Goal: Task Accomplishment & Management: Manage account settings

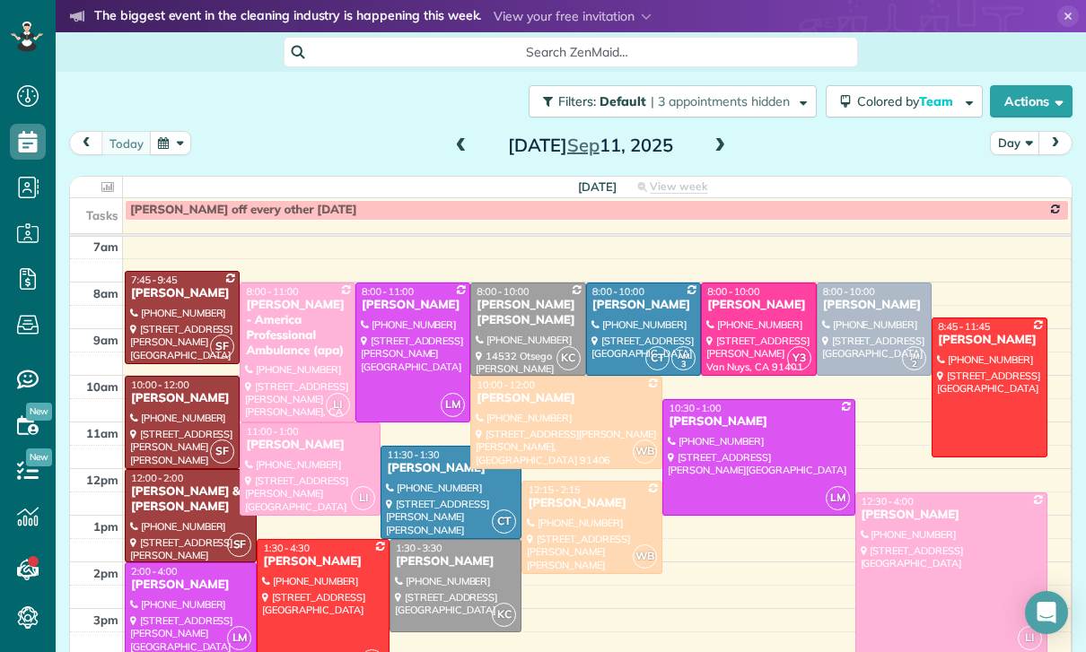
scroll to position [141, 0]
click at [169, 148] on button "button" at bounding box center [170, 143] width 41 height 24
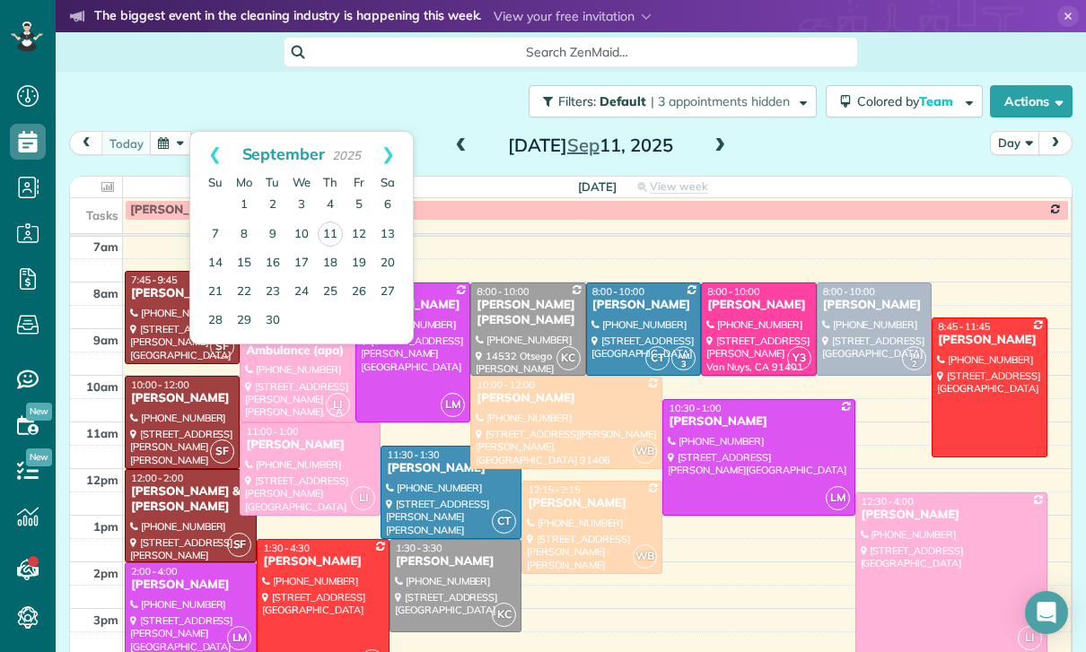
click at [185, 153] on button "button" at bounding box center [170, 143] width 41 height 24
click at [383, 234] on link "13" at bounding box center [387, 235] width 29 height 29
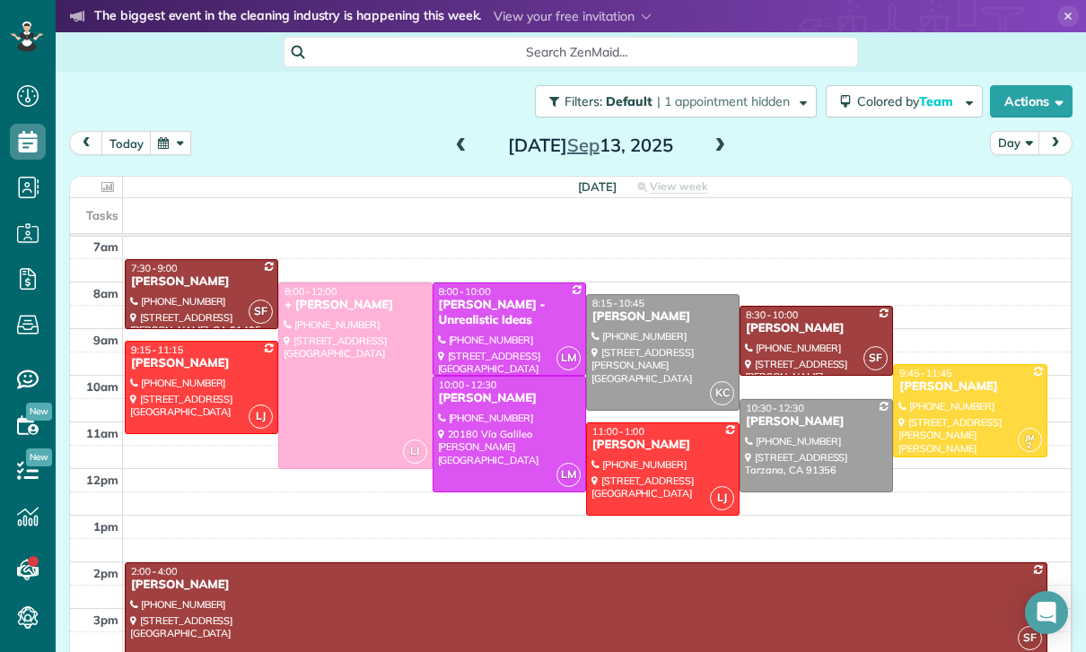
click at [170, 146] on button "button" at bounding box center [170, 143] width 41 height 24
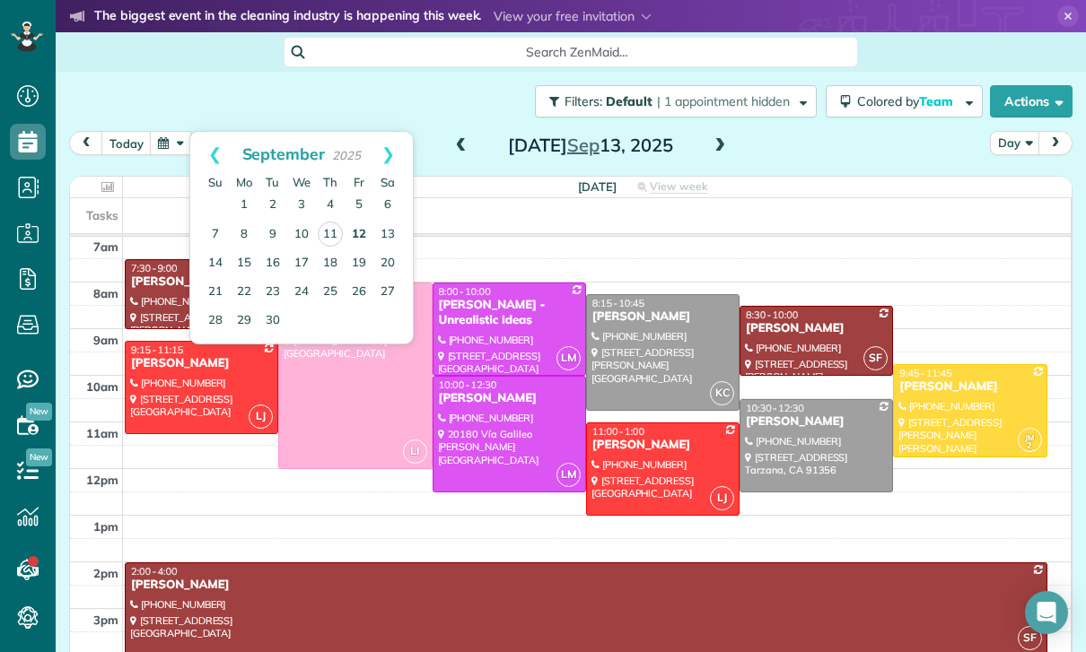
click at [359, 241] on link "12" at bounding box center [359, 235] width 29 height 29
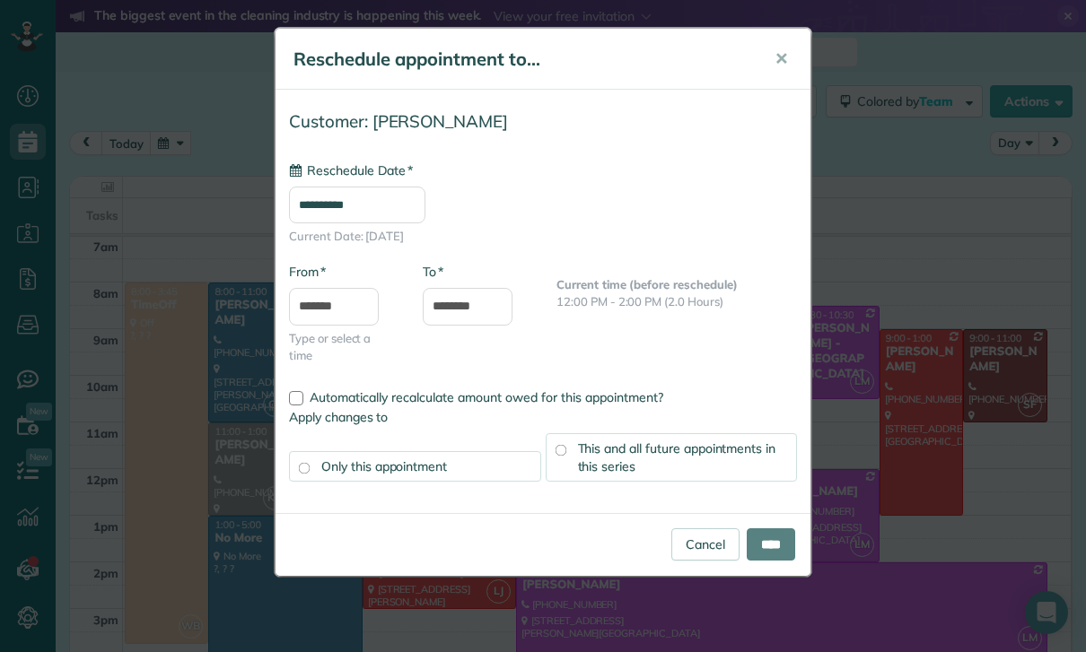
click at [347, 193] on input "**********" at bounding box center [357, 205] width 136 height 37
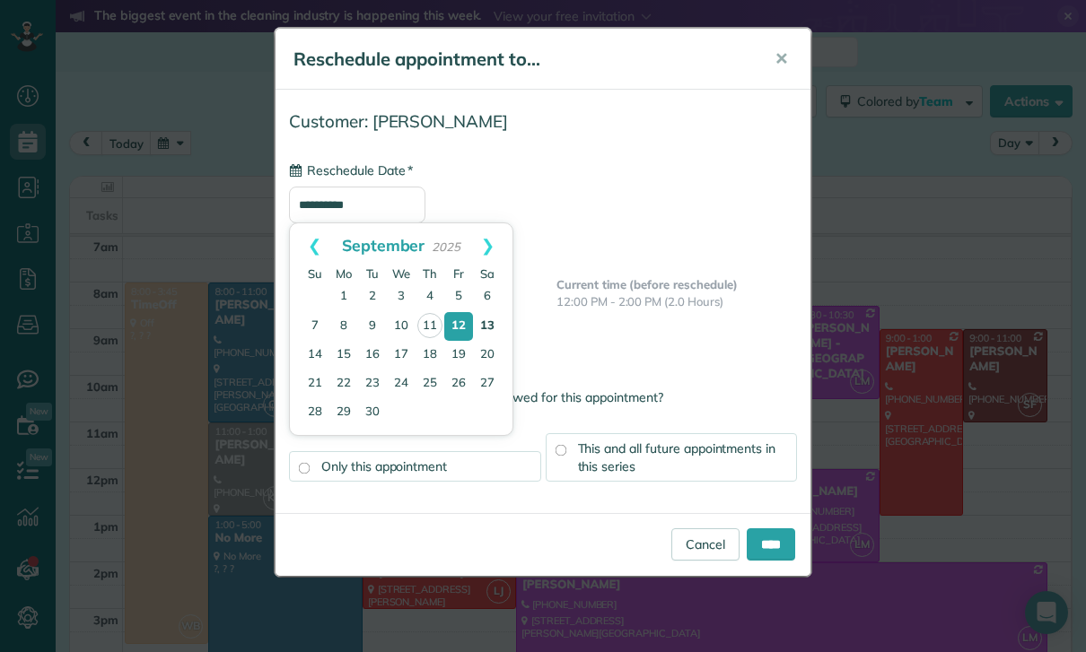
click at [494, 335] on link "13" at bounding box center [487, 326] width 29 height 29
type input "**********"
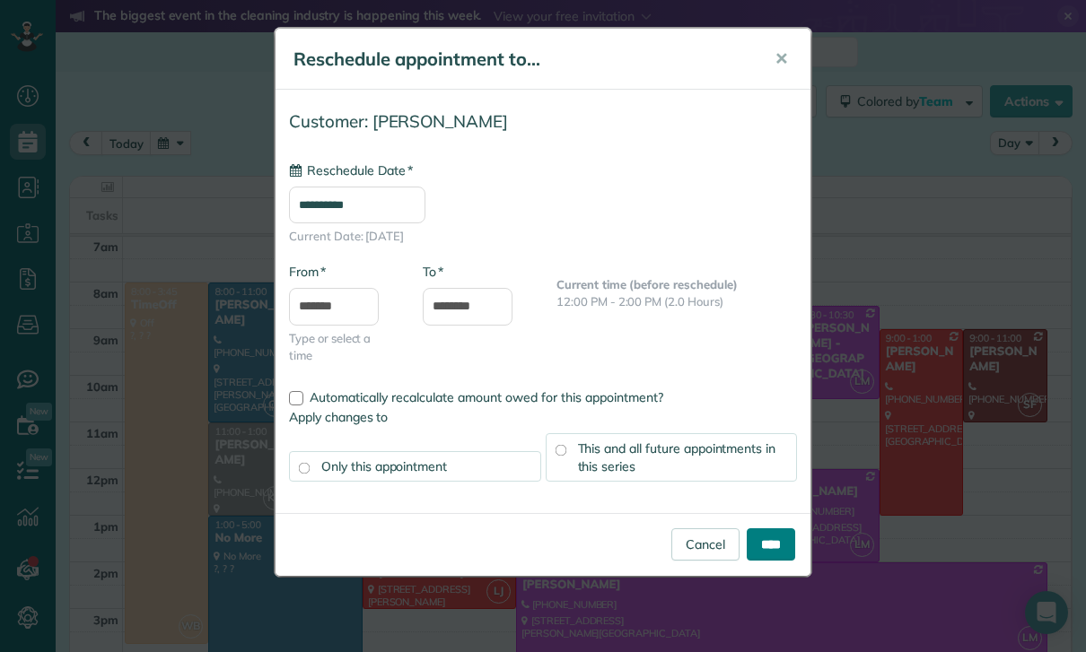
click at [764, 543] on input "****" at bounding box center [771, 545] width 48 height 32
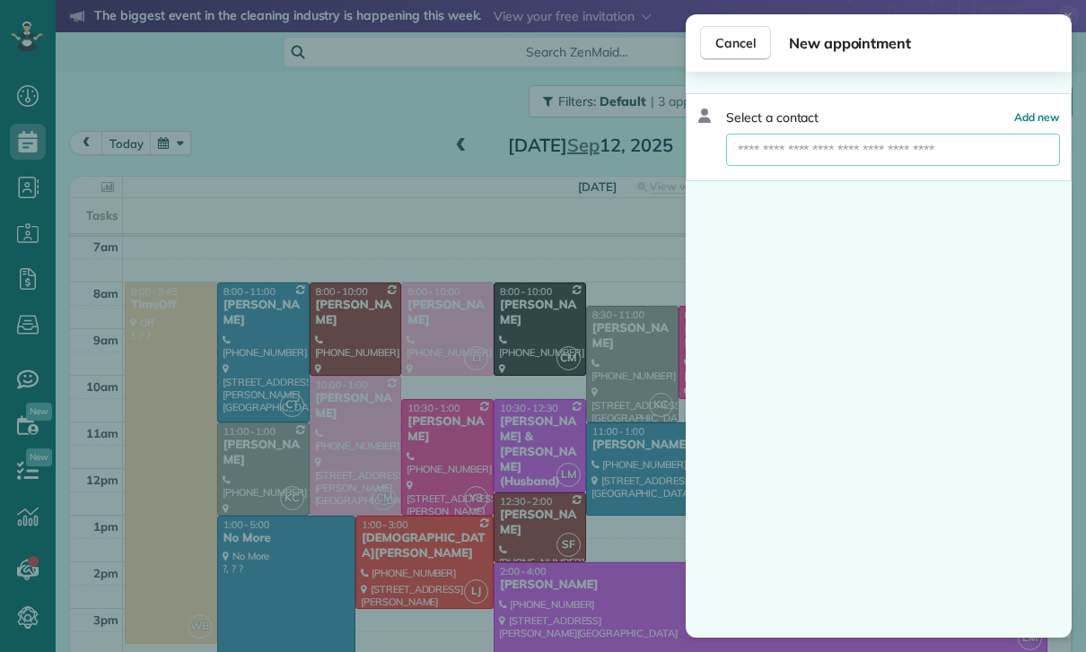
click at [773, 156] on input "text" at bounding box center [893, 150] width 334 height 32
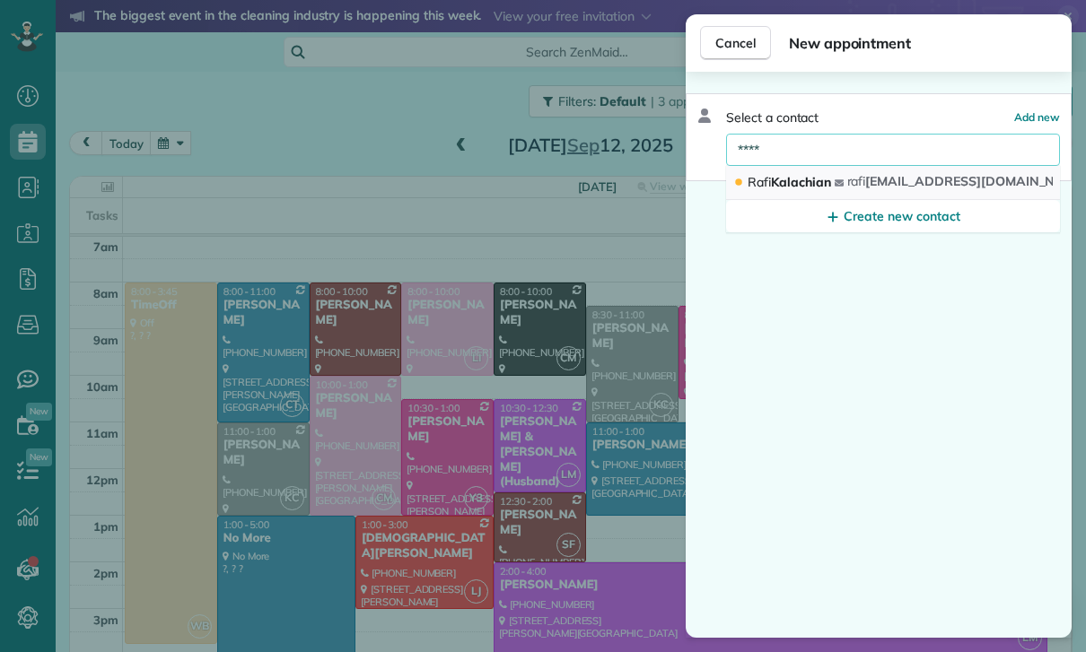
type input "****"
click at [826, 179] on span "Rafi Kalachian" at bounding box center [789, 182] width 83 height 16
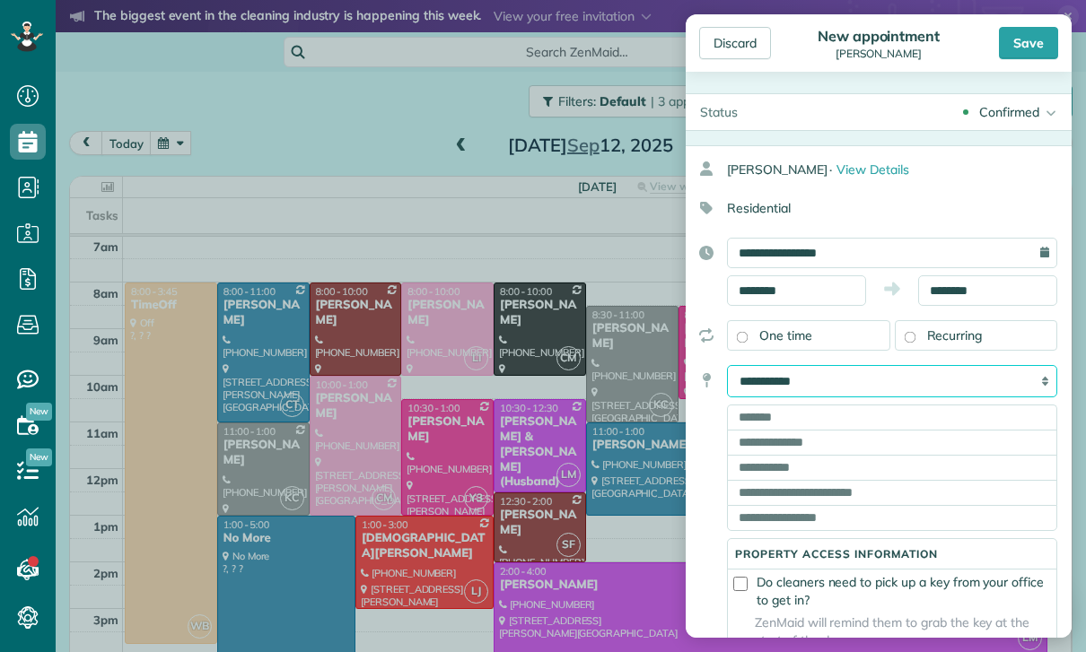
click at [807, 378] on select "**********" at bounding box center [892, 381] width 330 height 32
select select "*******"
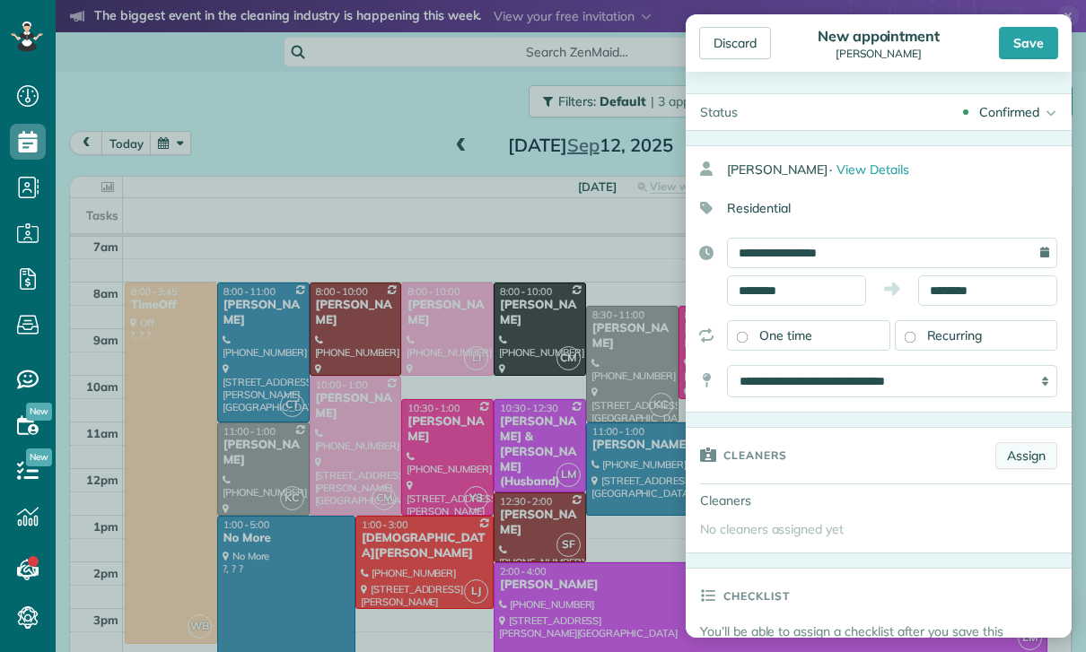
click at [1027, 457] on link "Assign" at bounding box center [1026, 455] width 62 height 27
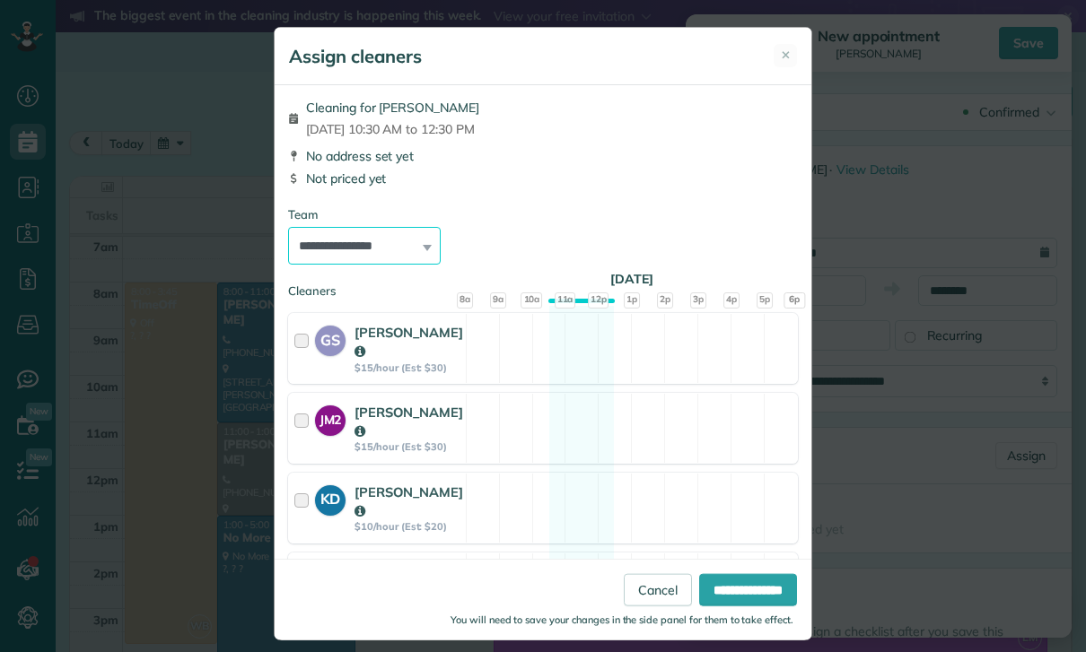
click at [418, 251] on select "**********" at bounding box center [364, 246] width 153 height 38
select select "***"
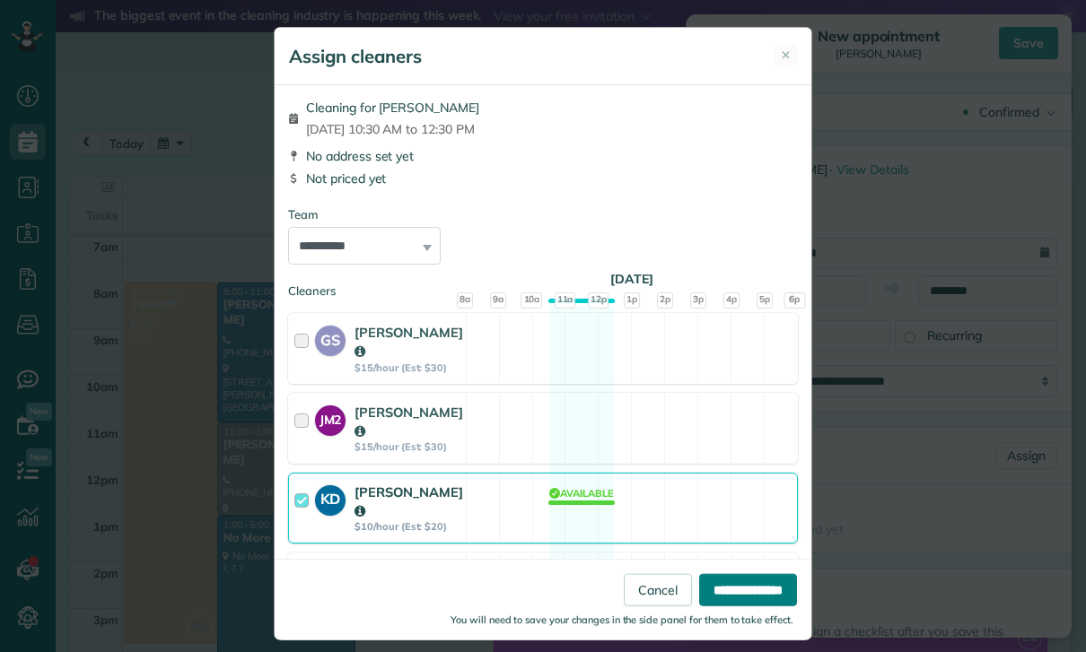
click at [713, 607] on input "**********" at bounding box center [748, 590] width 98 height 32
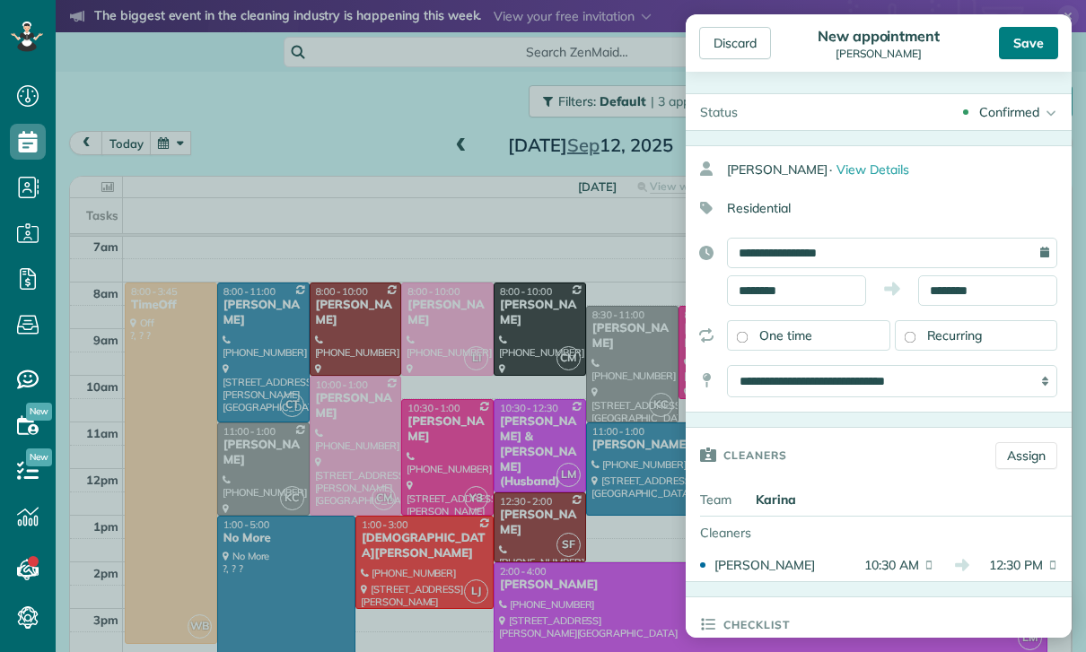
click at [1018, 29] on div "Save" at bounding box center [1028, 43] width 59 height 32
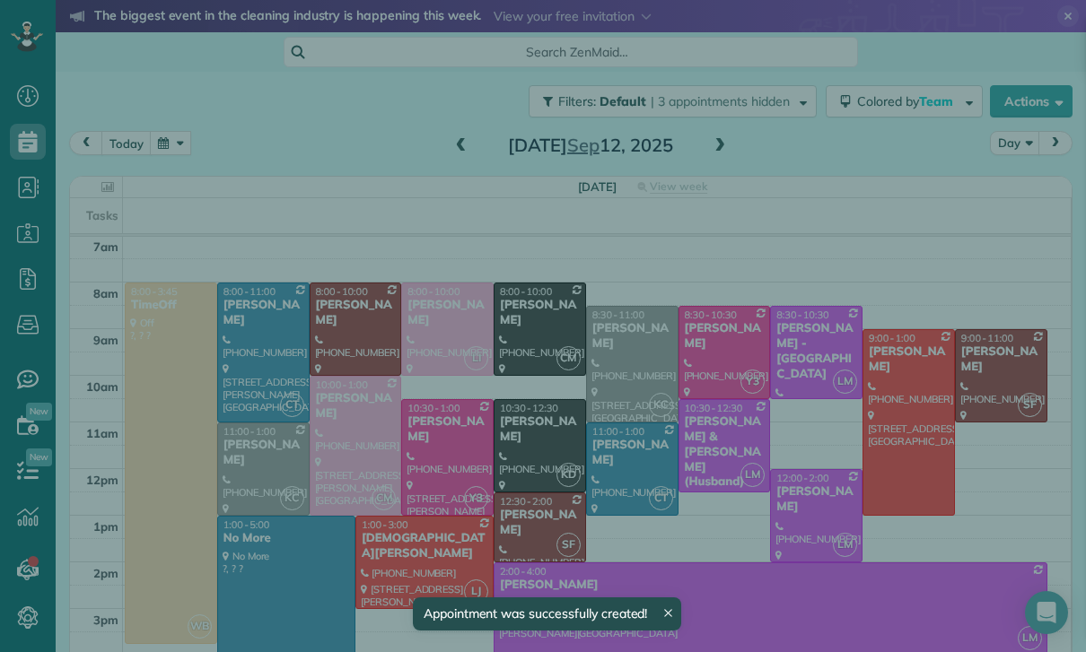
scroll to position [141, 0]
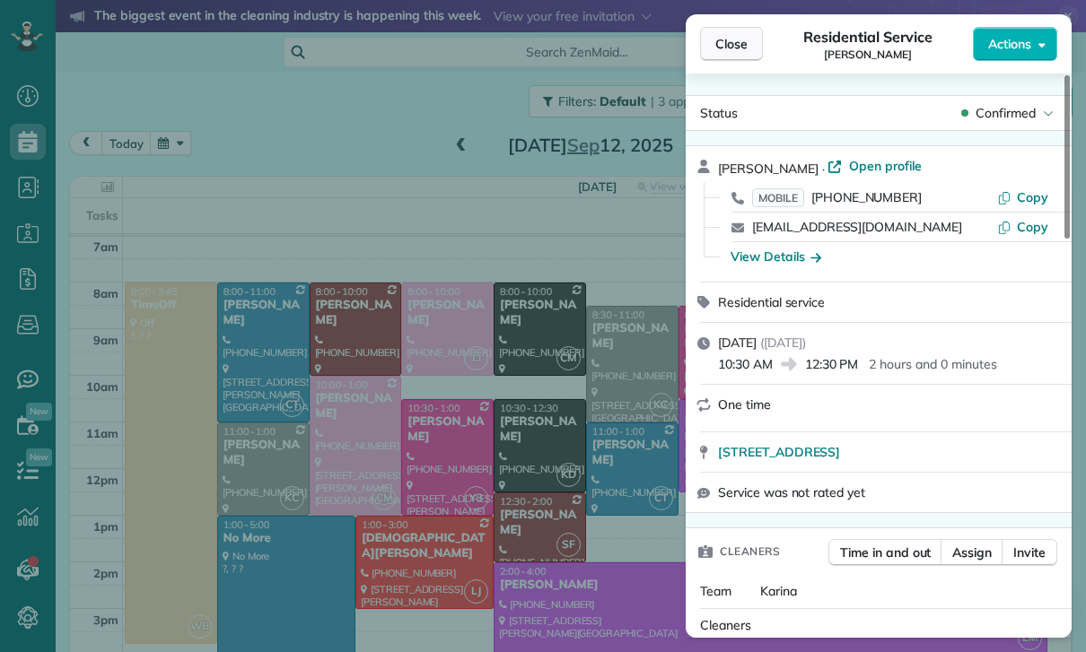
click at [721, 33] on button "Close" at bounding box center [731, 44] width 63 height 34
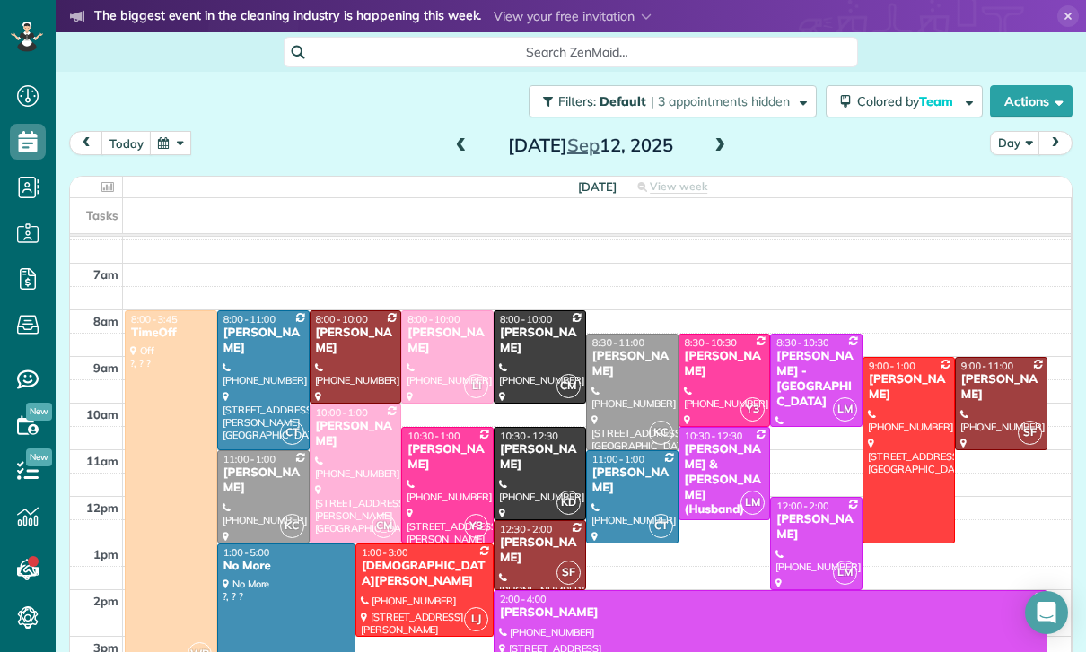
scroll to position [113, 0]
click at [162, 153] on button "button" at bounding box center [170, 143] width 41 height 24
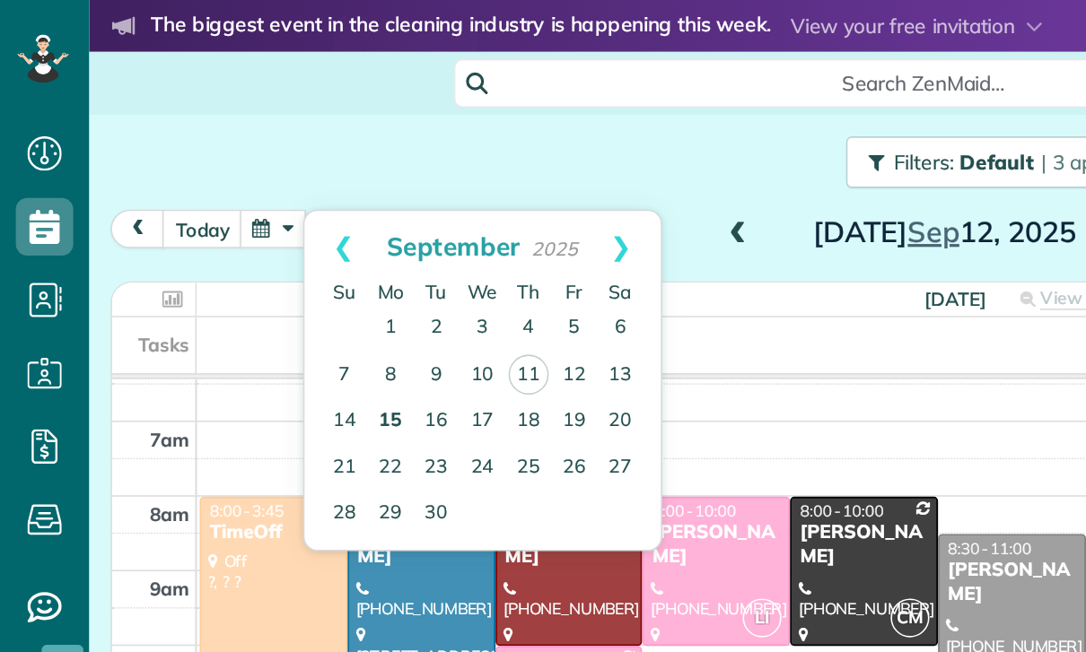
click at [247, 260] on link "15" at bounding box center [244, 263] width 29 height 29
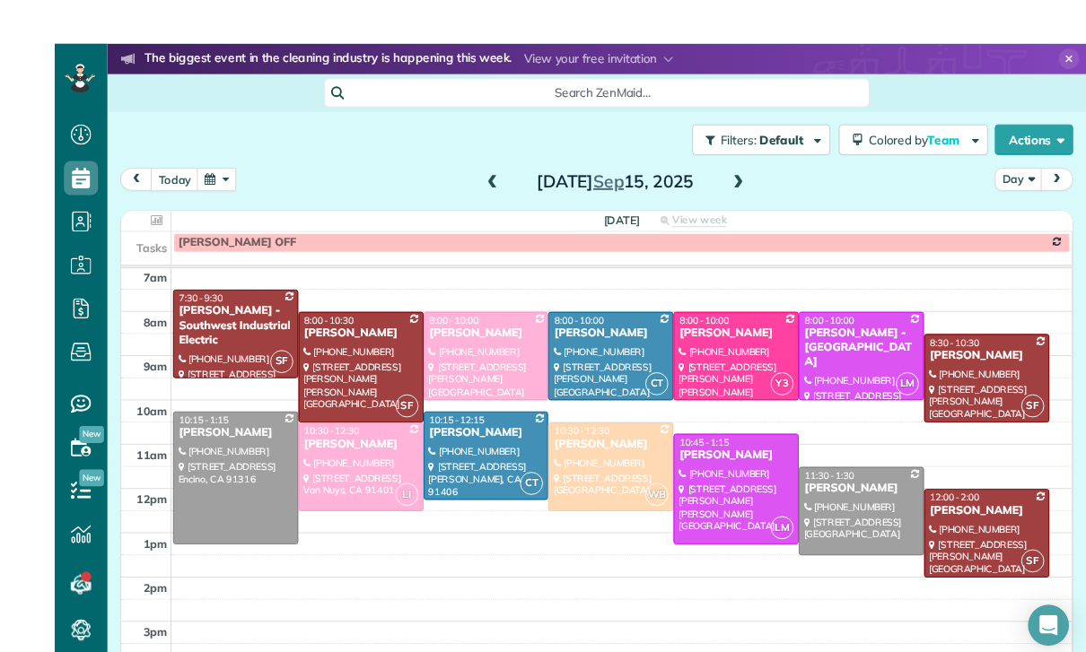
scroll to position [2, 0]
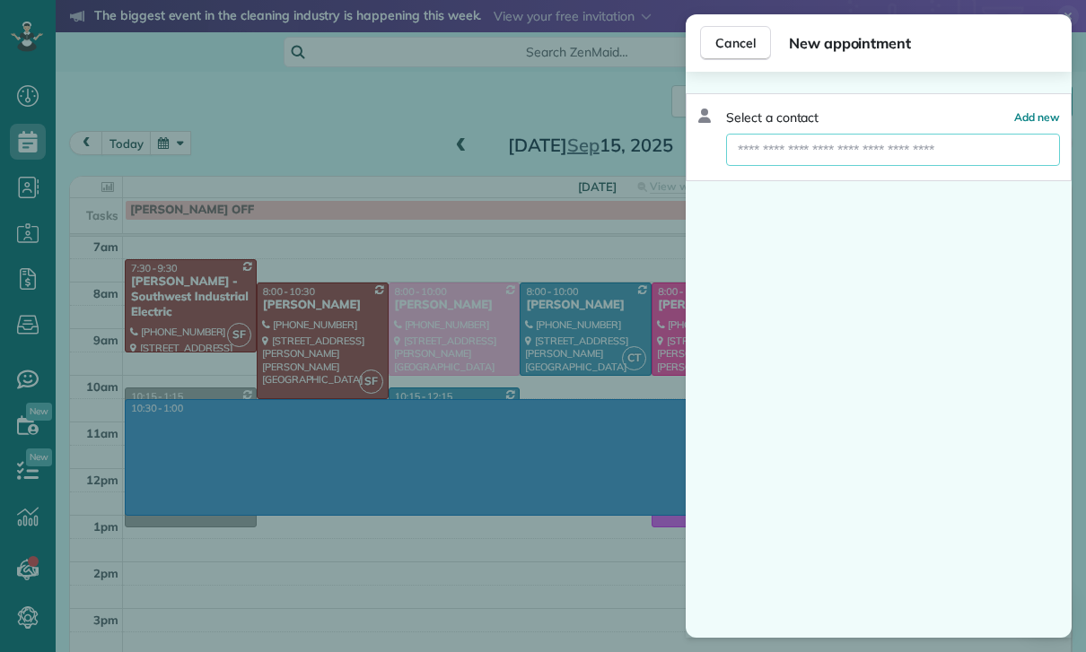
click at [802, 156] on input "text" at bounding box center [893, 150] width 334 height 32
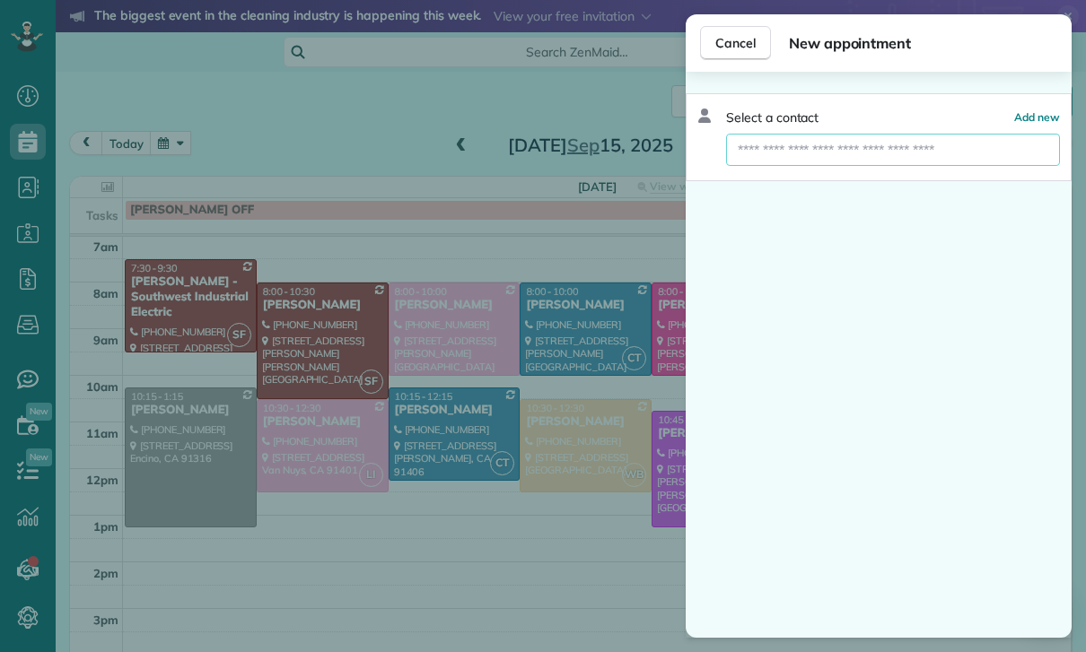
scroll to position [1, 0]
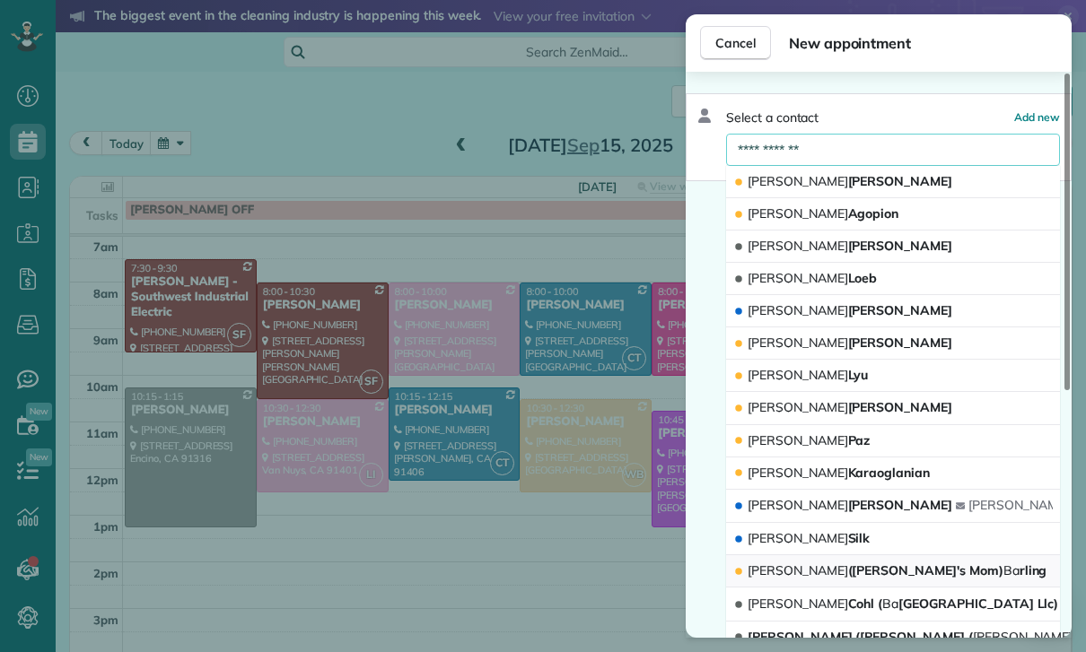
type input "**********"
click at [907, 575] on span "Christine (Ariel's Mom) Ba rling" at bounding box center [897, 571] width 299 height 16
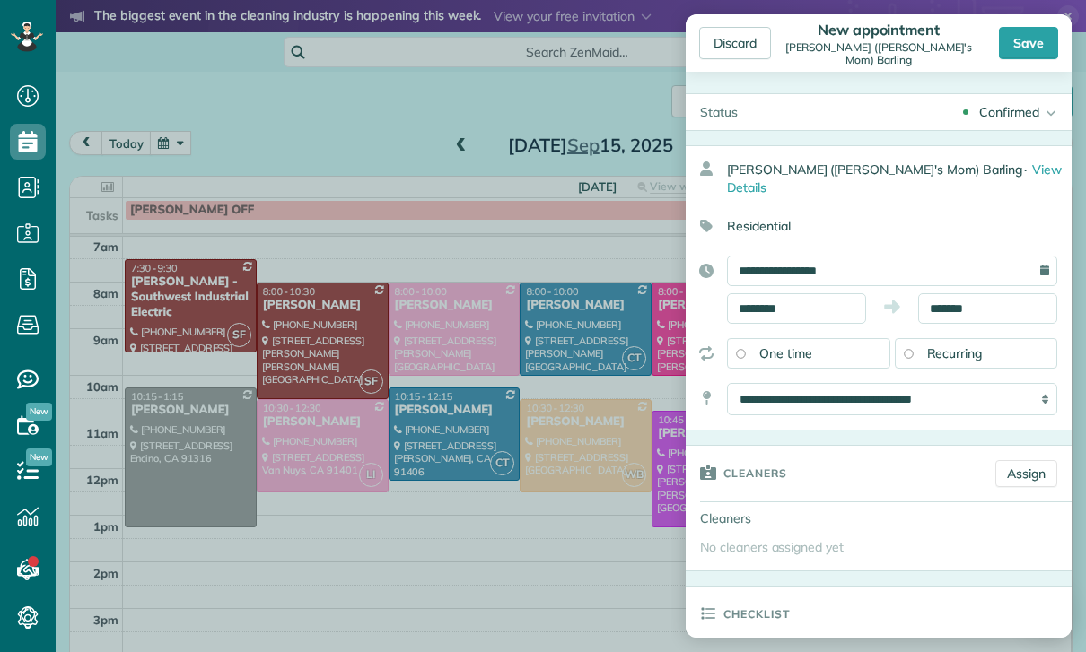
scroll to position [2, 0]
click at [1030, 462] on link "Assign" at bounding box center [1026, 473] width 62 height 27
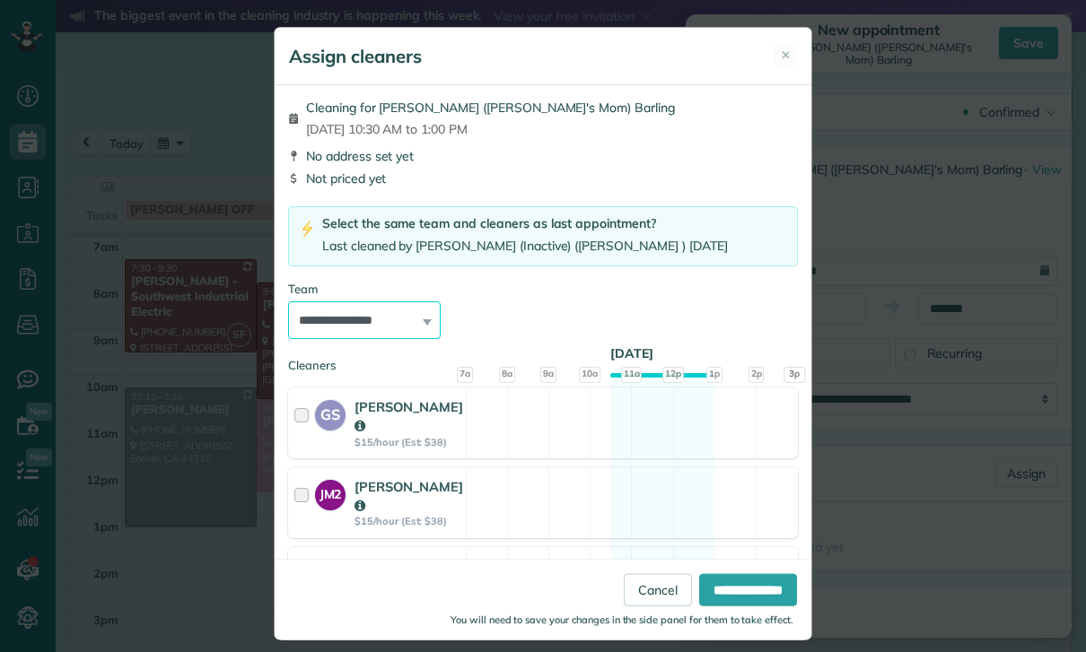
click at [406, 315] on select "**********" at bounding box center [364, 321] width 153 height 38
select select "****"
click at [743, 607] on input "**********" at bounding box center [748, 590] width 98 height 32
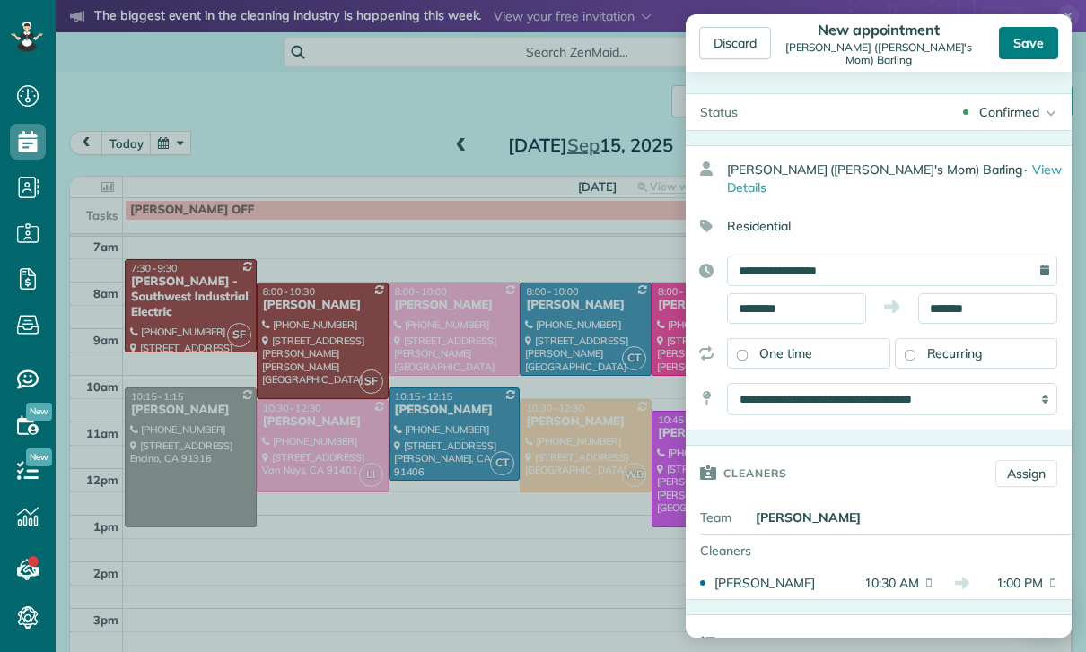
click at [1025, 27] on div "Save" at bounding box center [1028, 43] width 59 height 32
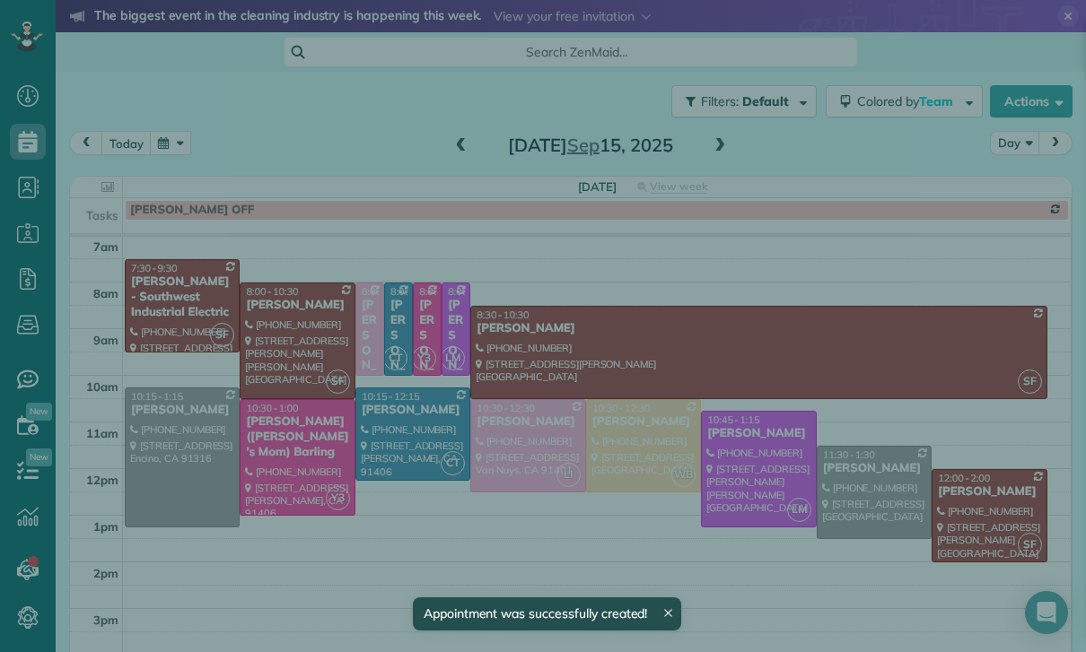
scroll to position [141, 0]
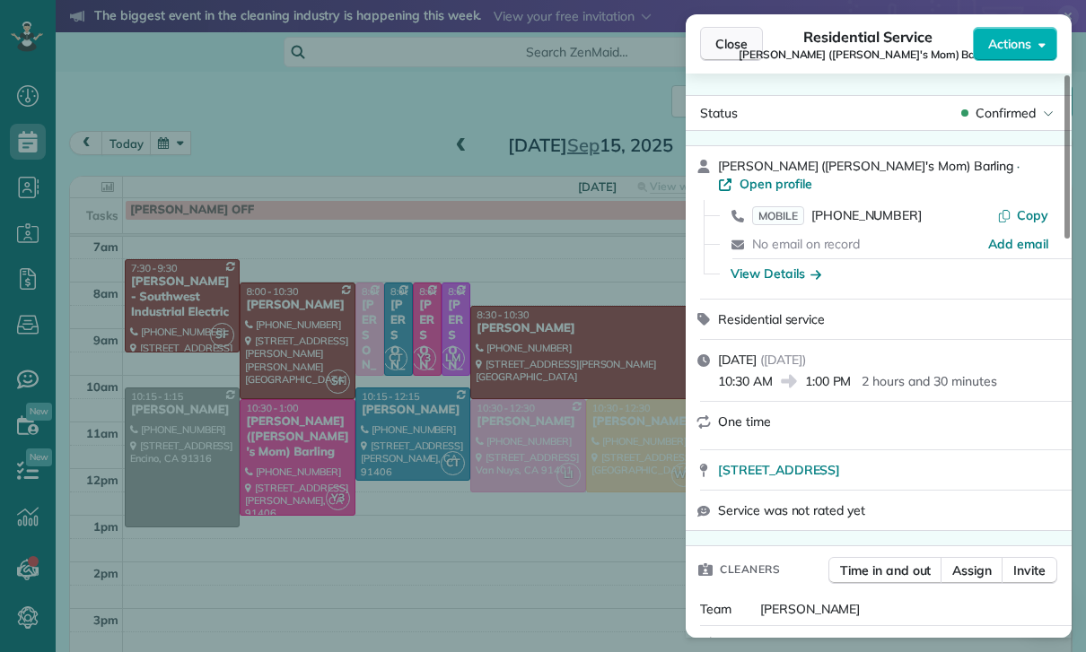
click at [745, 37] on span "Close" at bounding box center [731, 44] width 32 height 18
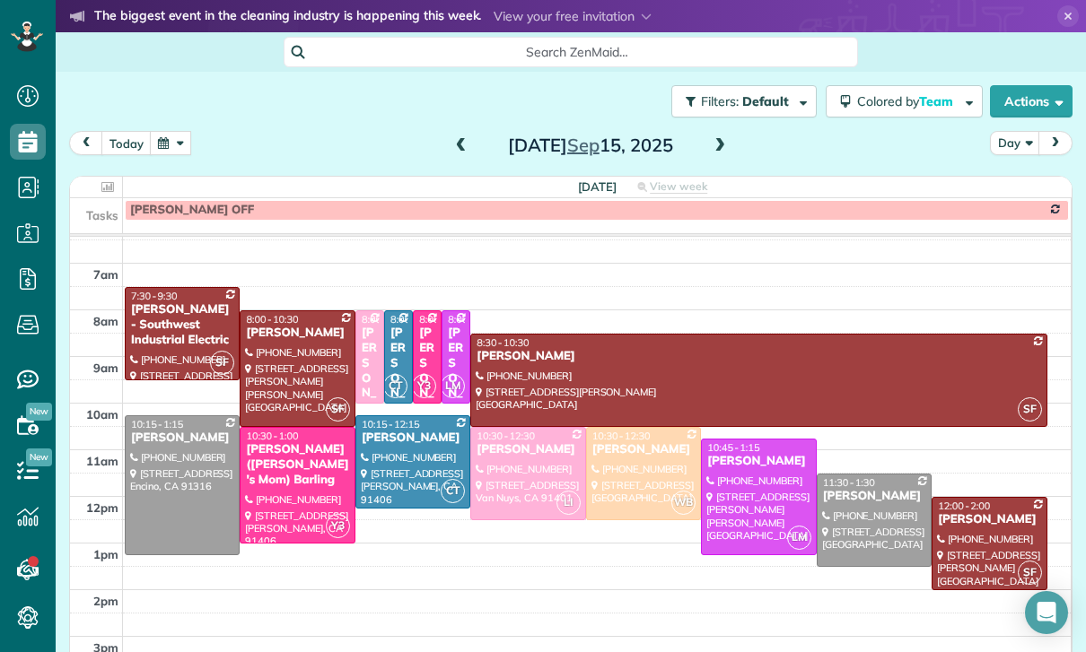
scroll to position [141, 0]
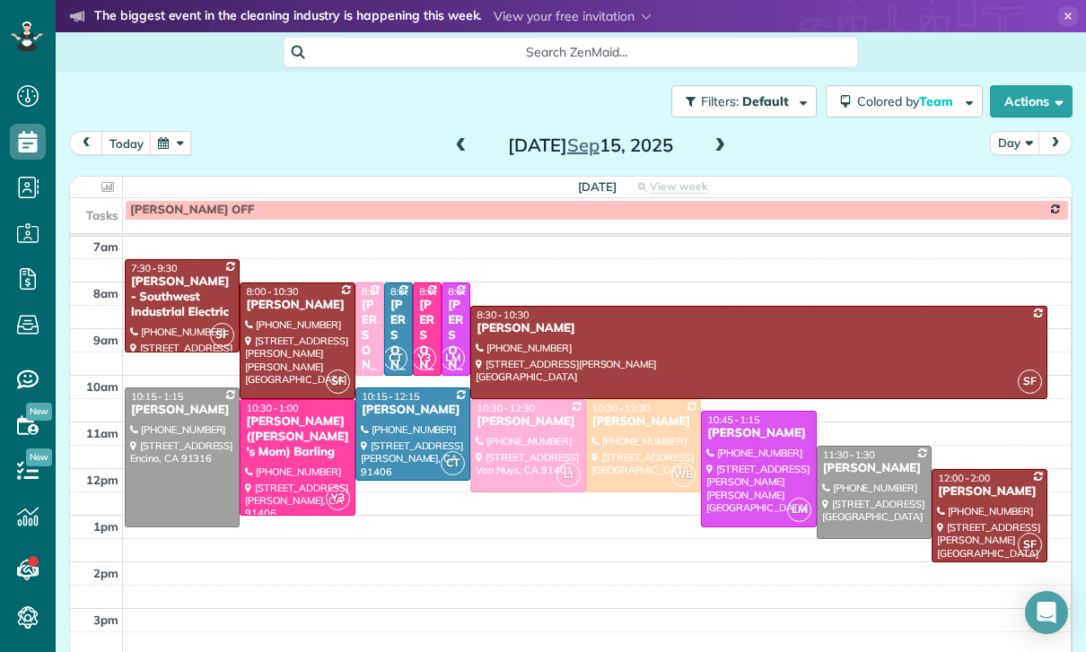
click at [174, 144] on button "button" at bounding box center [170, 143] width 41 height 24
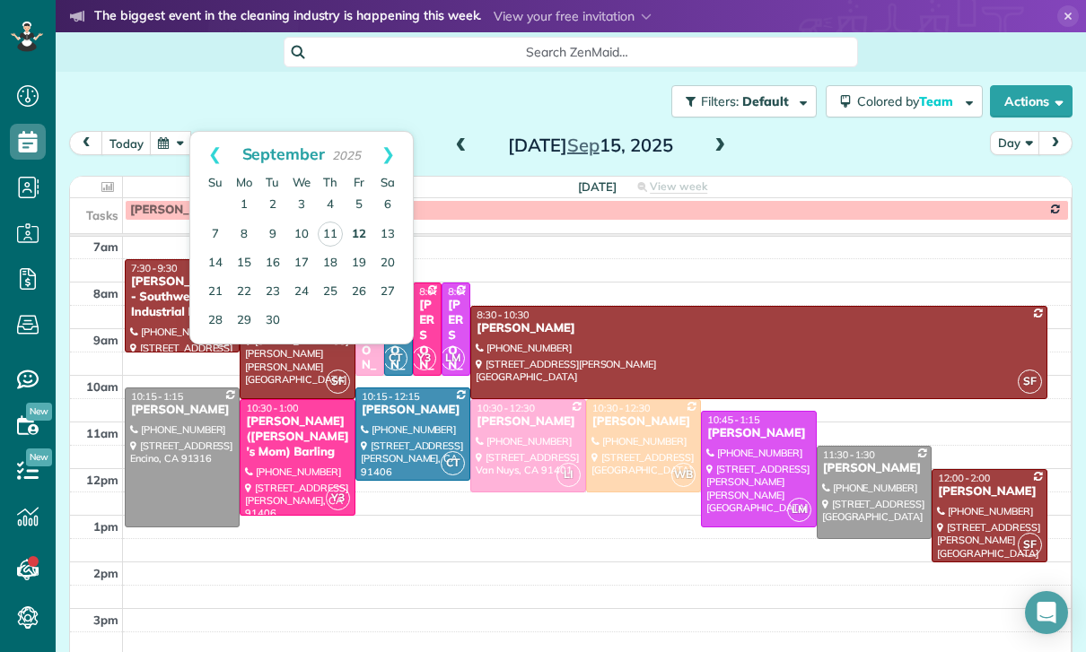
click at [353, 230] on link "12" at bounding box center [359, 235] width 29 height 29
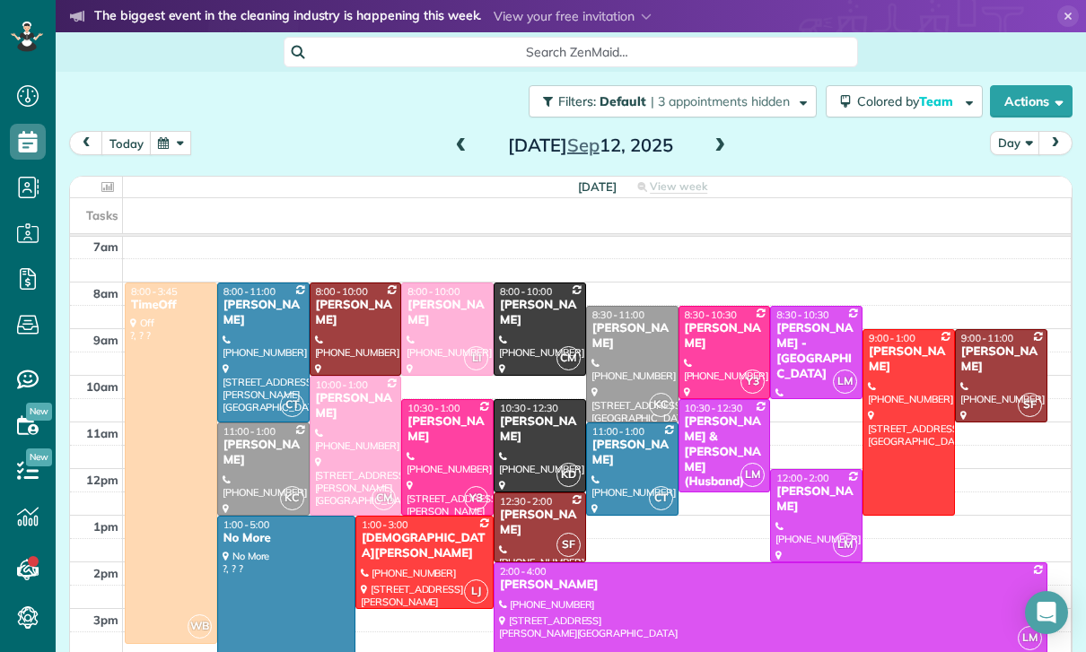
click at [903, 408] on div at bounding box center [908, 422] width 91 height 185
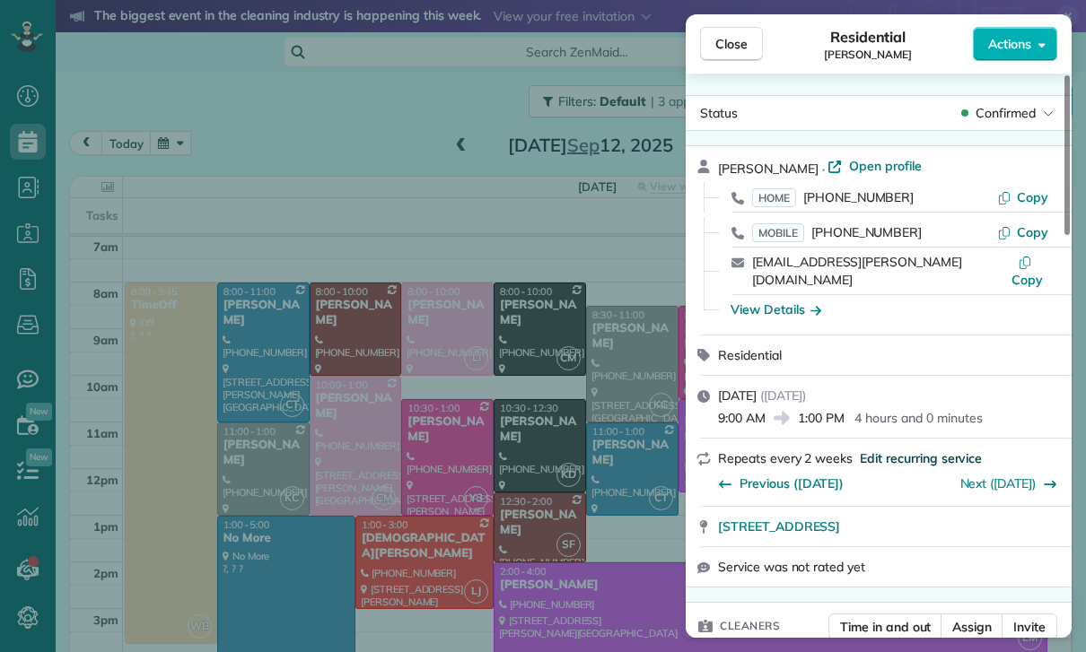
click at [915, 450] on span "Edit recurring service" at bounding box center [921, 459] width 122 height 18
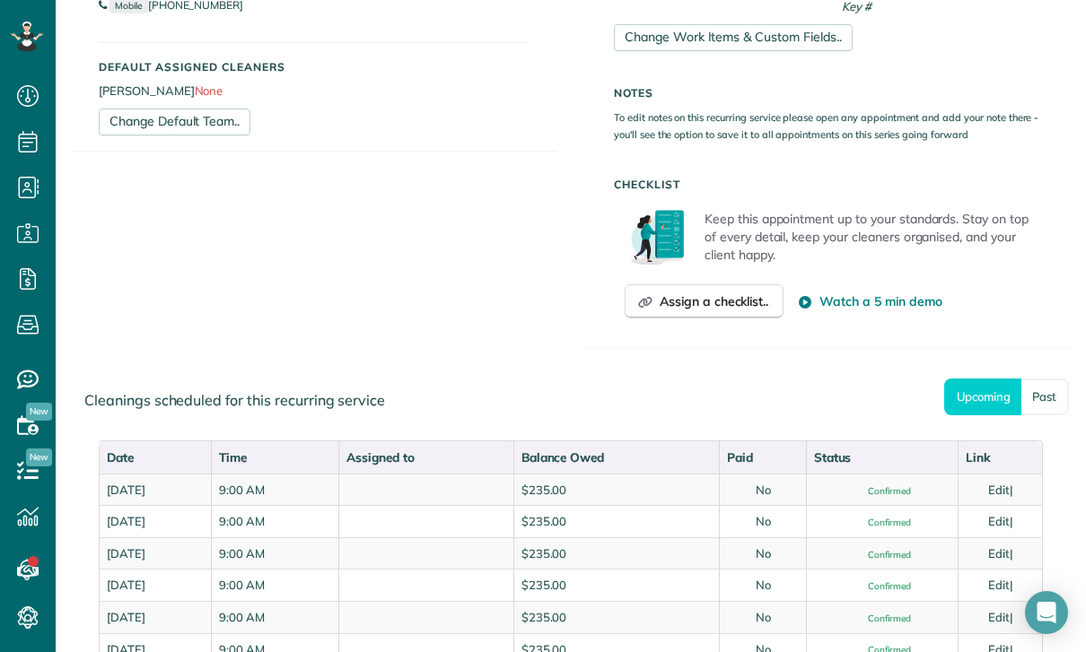
scroll to position [705, 0]
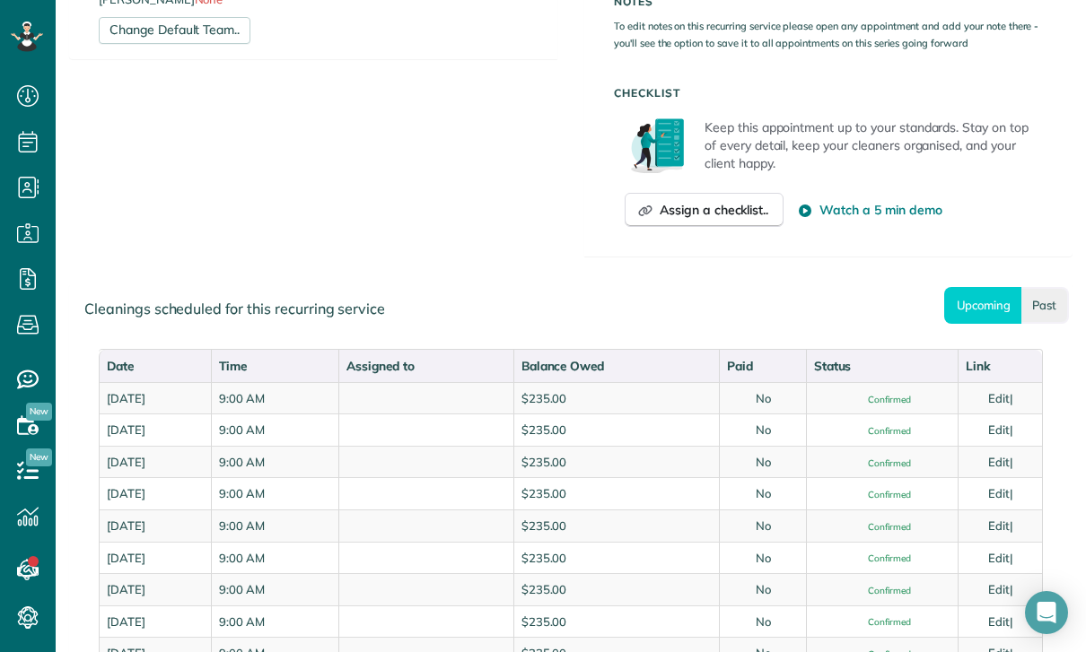
click at [1037, 304] on link "Past" at bounding box center [1045, 305] width 48 height 37
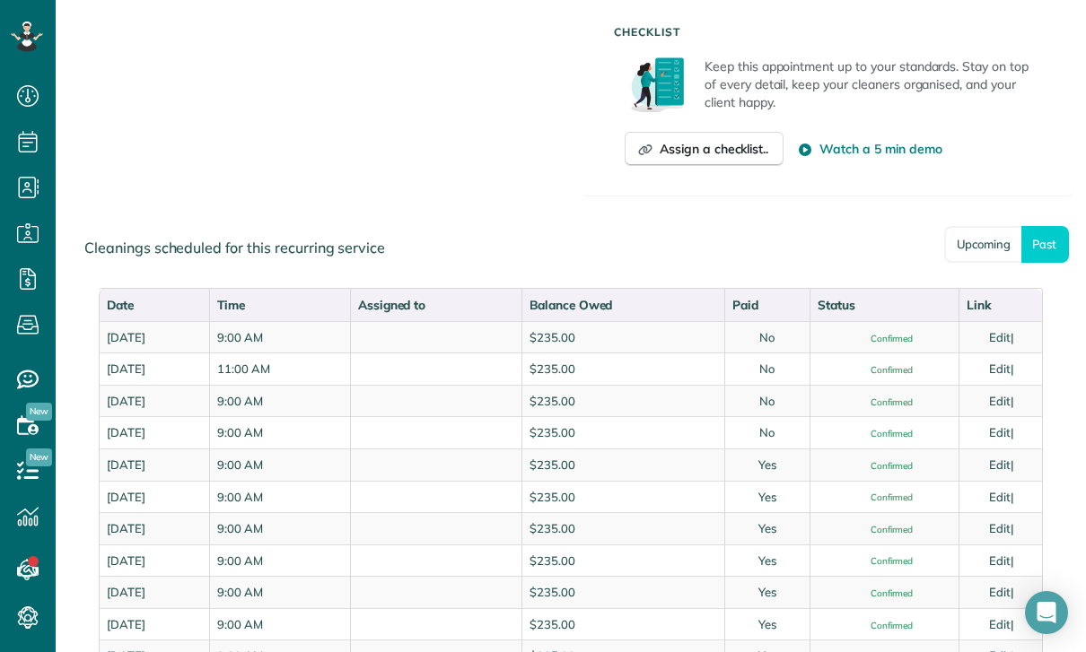
scroll to position [767, 0]
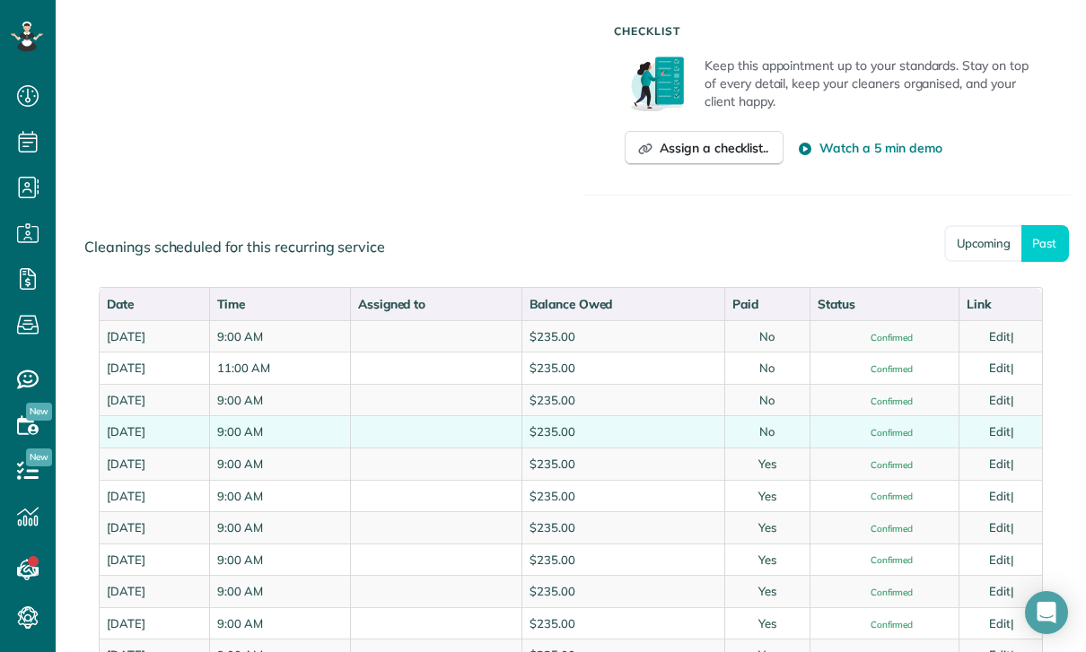
click at [1004, 425] on link "Edit" at bounding box center [1000, 431] width 22 height 14
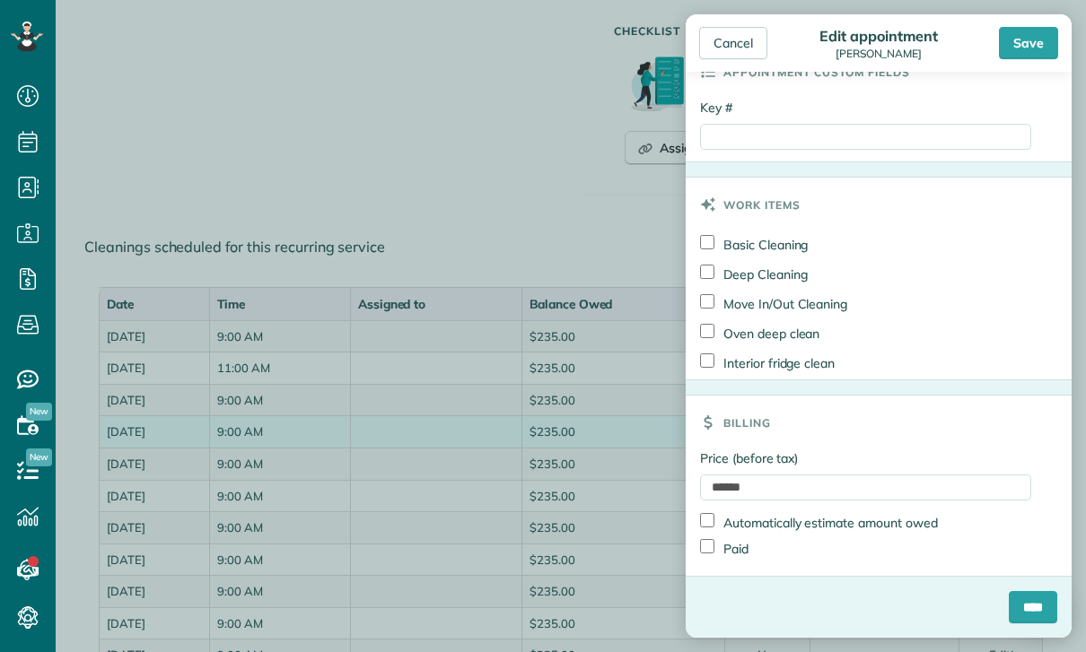
scroll to position [859, 0]
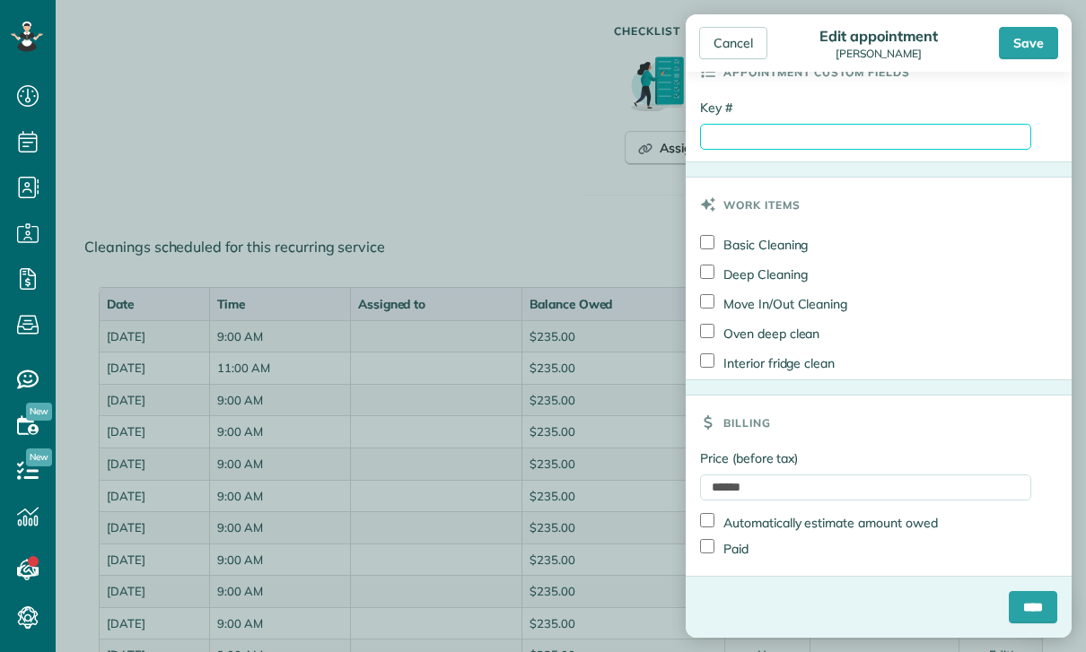
click at [783, 141] on input "Key #" at bounding box center [865, 137] width 331 height 26
type input "******"
click at [1020, 608] on input "****" at bounding box center [1033, 607] width 48 height 32
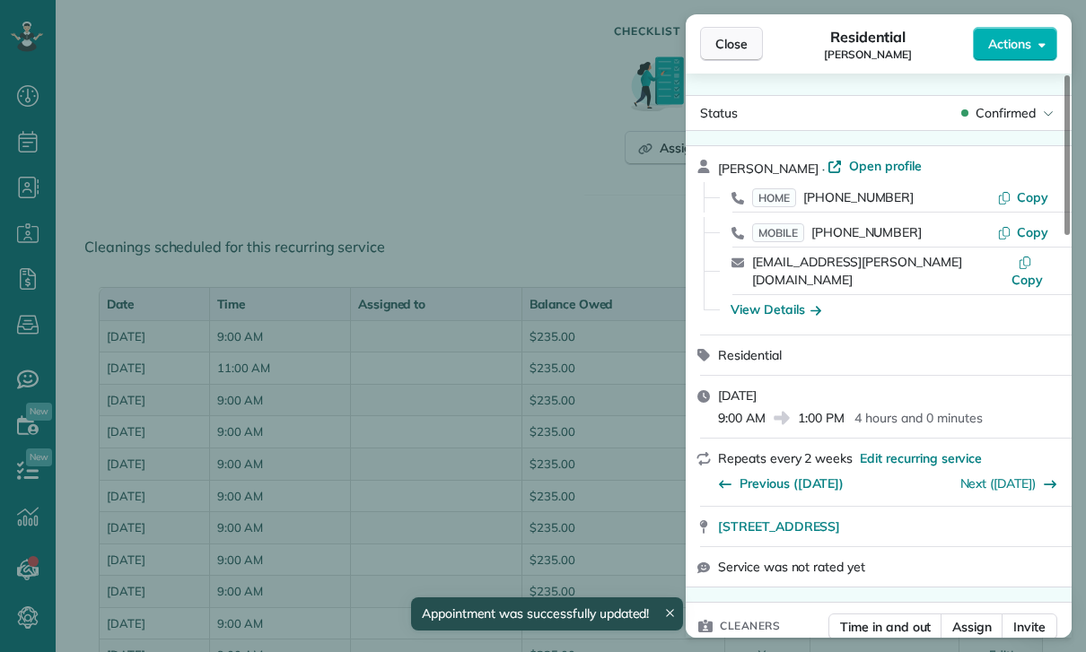
click at [713, 44] on button "Close" at bounding box center [731, 44] width 63 height 34
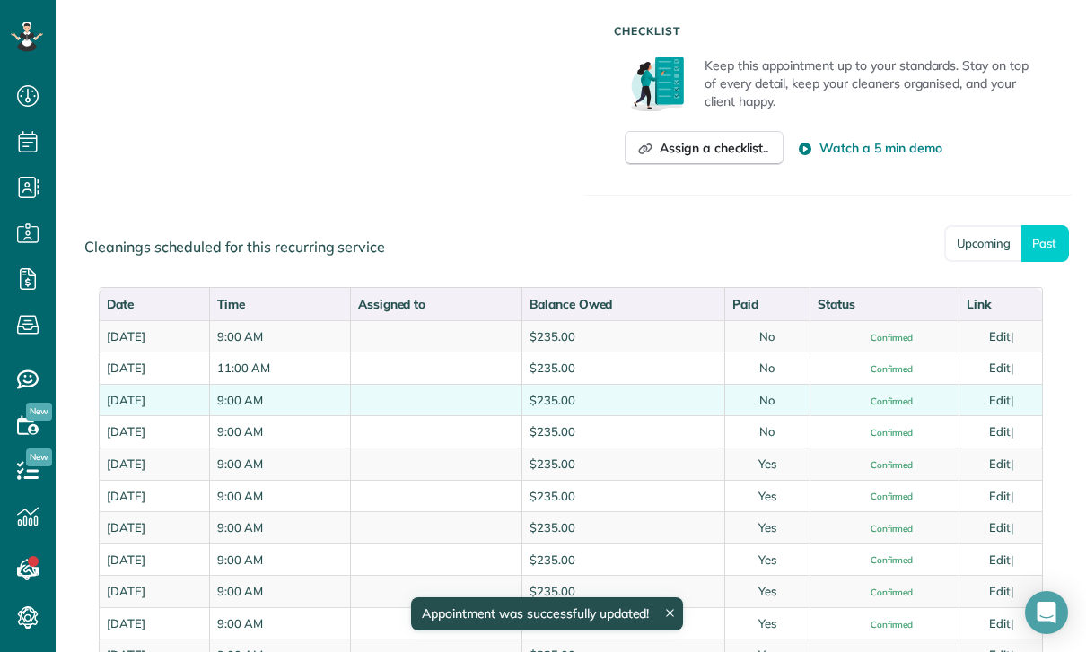
click at [1008, 393] on link "Edit" at bounding box center [1000, 400] width 22 height 14
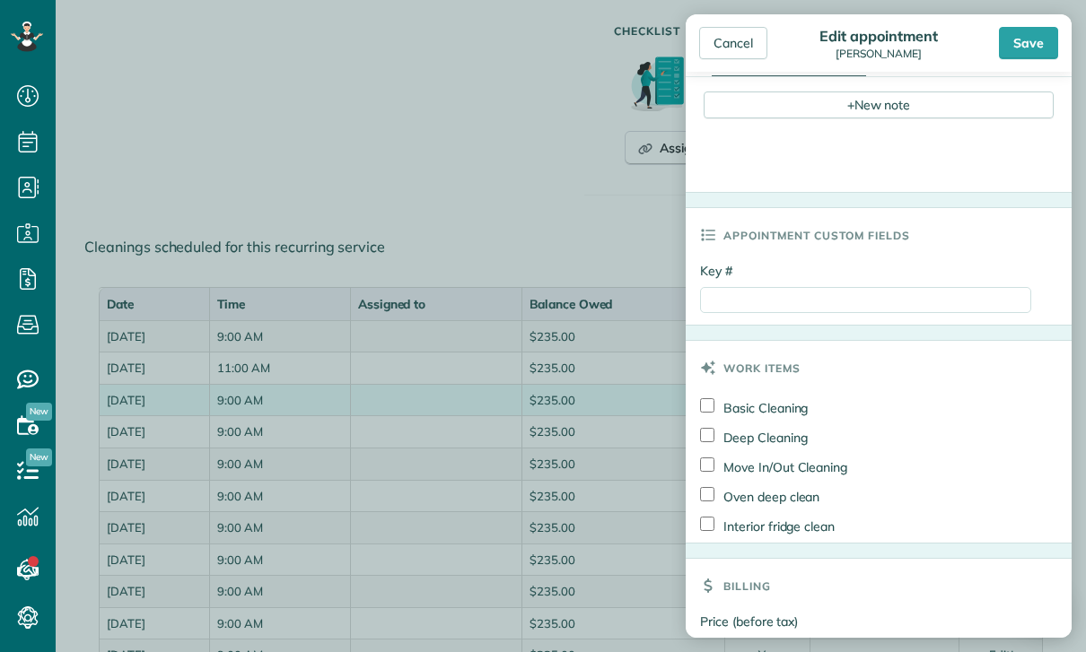
scroll to position [748, 0]
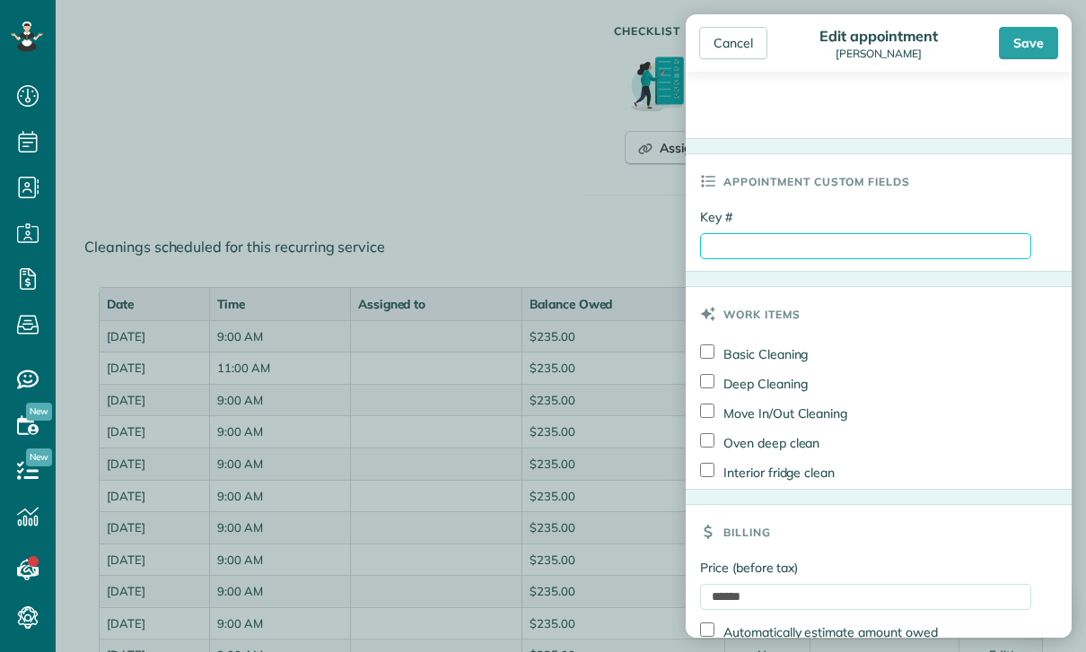
click at [792, 251] on input "Key #" at bounding box center [865, 246] width 331 height 26
paste input "******"
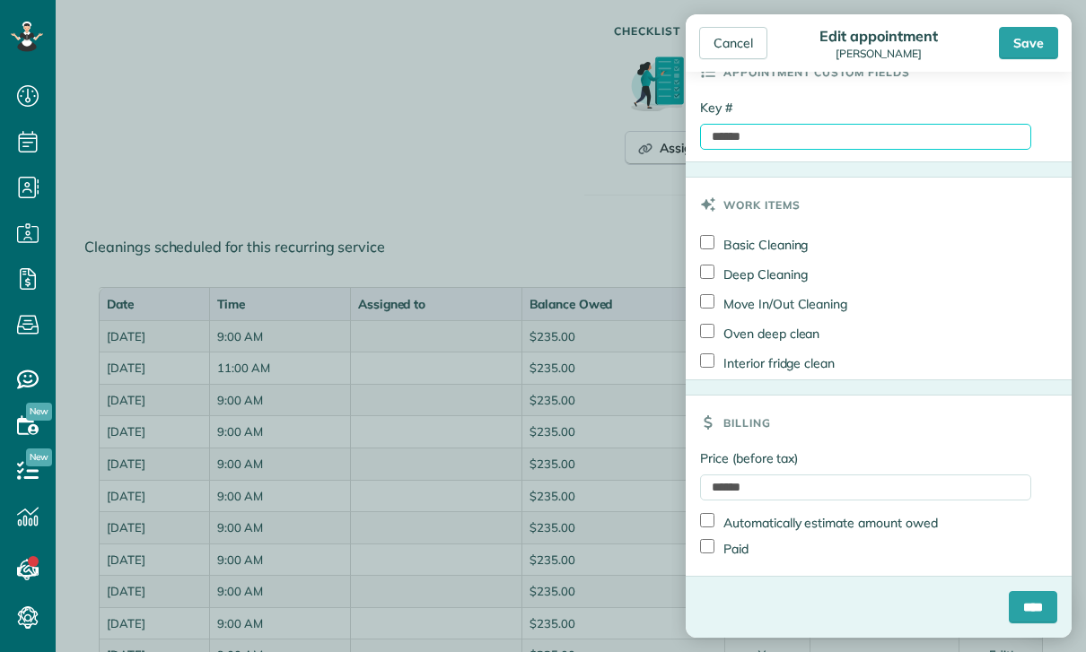
scroll to position [859, 0]
type input "******"
click at [723, 556] on label "Paid" at bounding box center [724, 548] width 48 height 19
click at [1025, 608] on input "****" at bounding box center [1033, 607] width 48 height 32
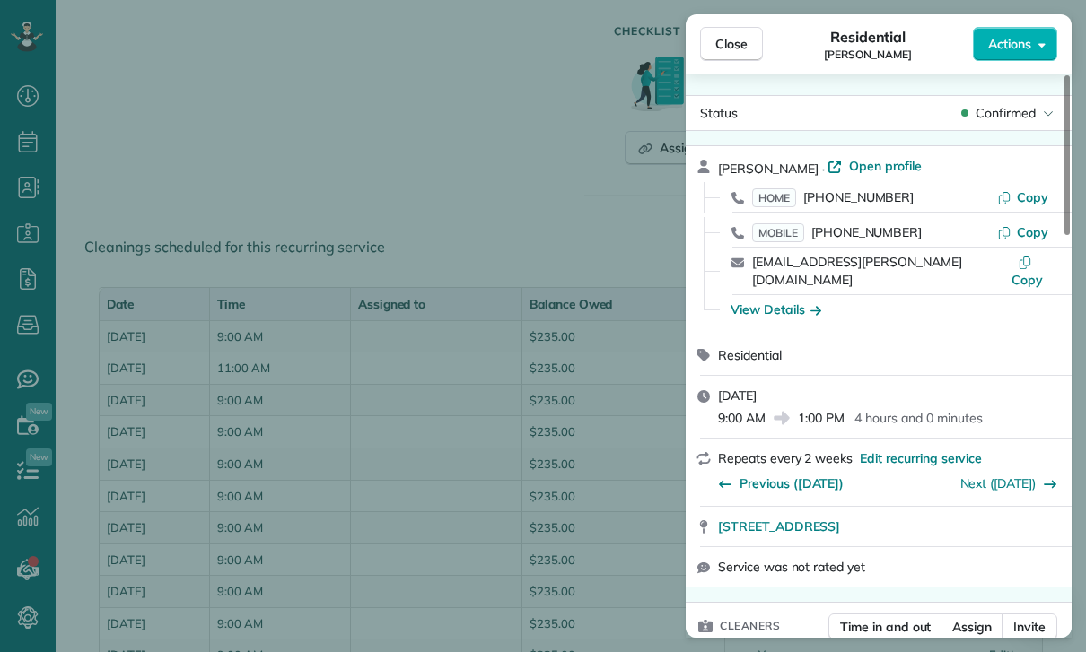
click at [35, 156] on div "Close Residential Sue Hanks Actions Status Confirmed Sue Hanks · Open profile H…" at bounding box center [543, 326] width 1086 height 652
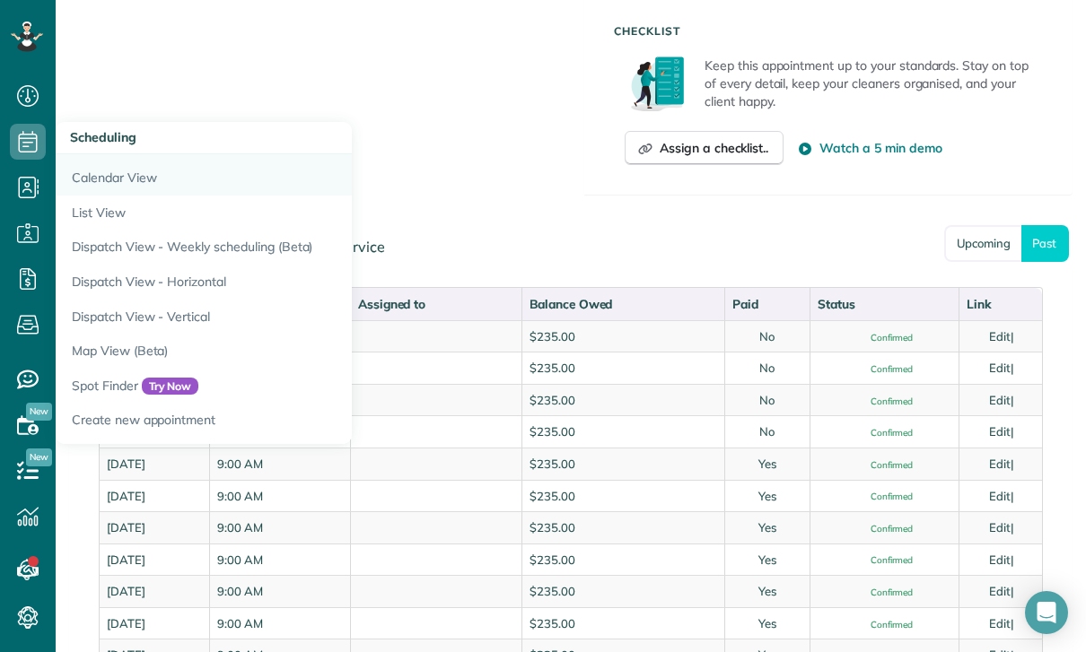
click at [135, 179] on link "Calendar View" at bounding box center [280, 174] width 449 height 41
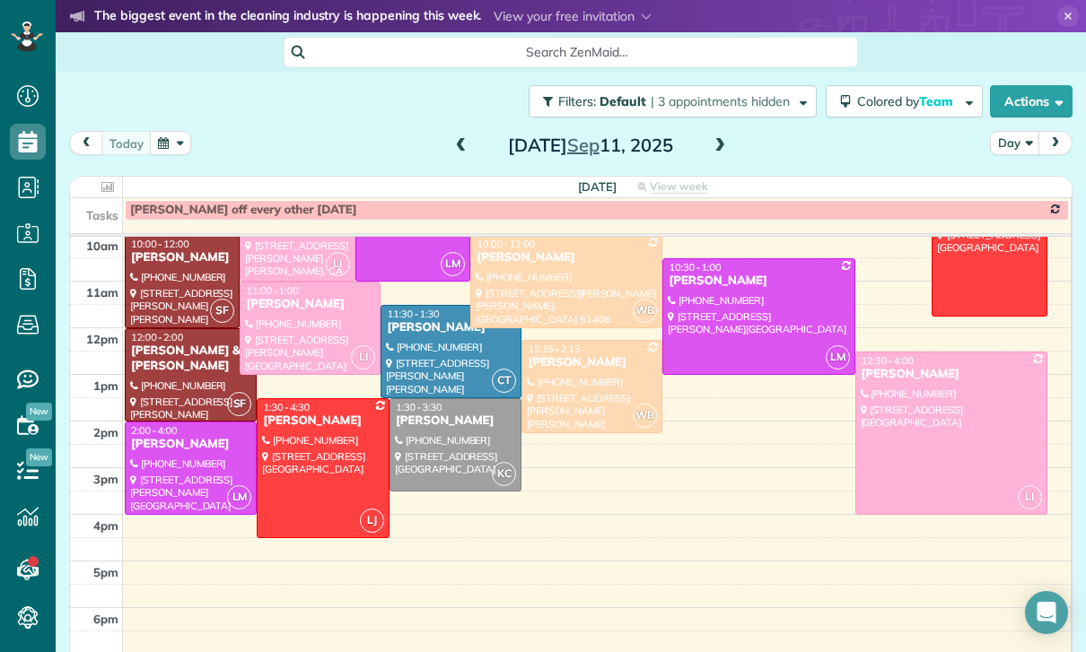
scroll to position [188, 0]
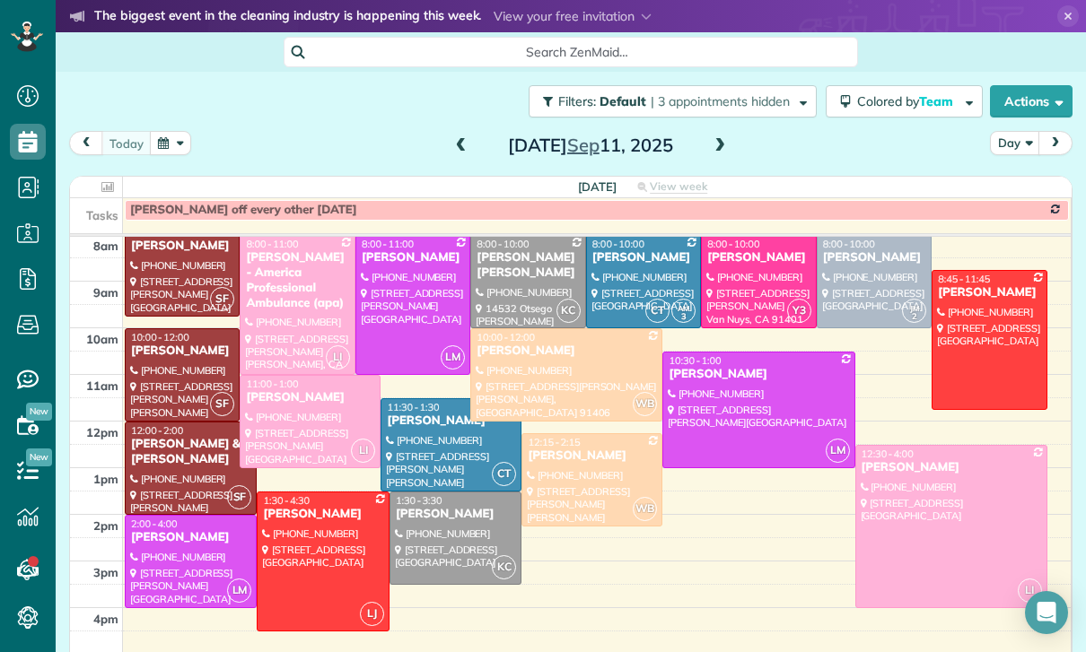
click at [162, 150] on button "button" at bounding box center [170, 143] width 41 height 24
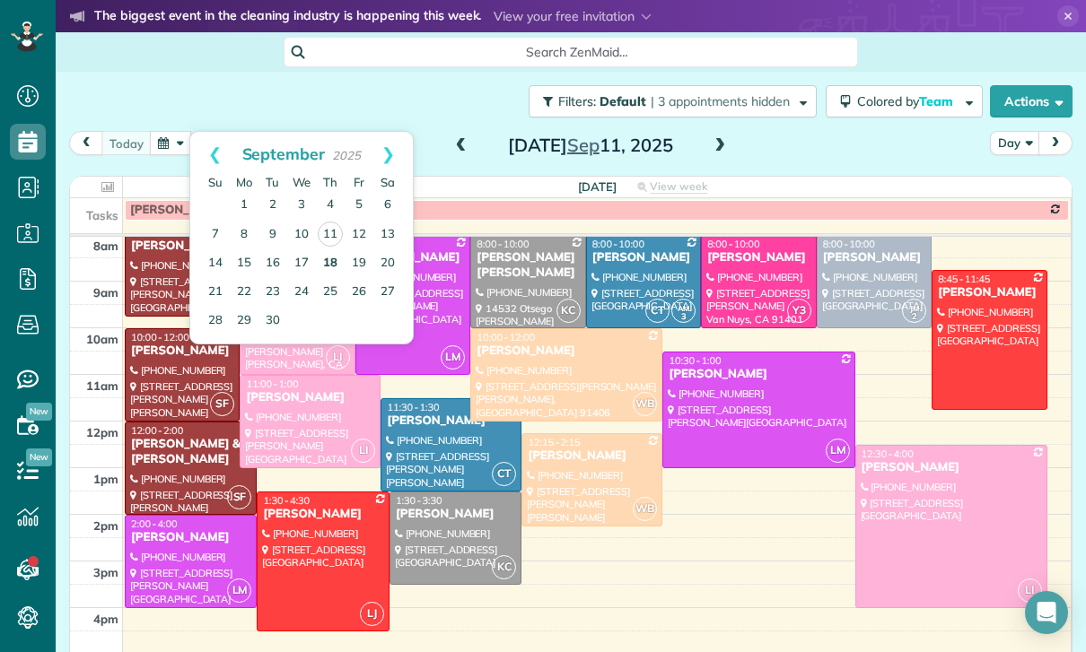
click at [331, 264] on link "18" at bounding box center [330, 263] width 29 height 29
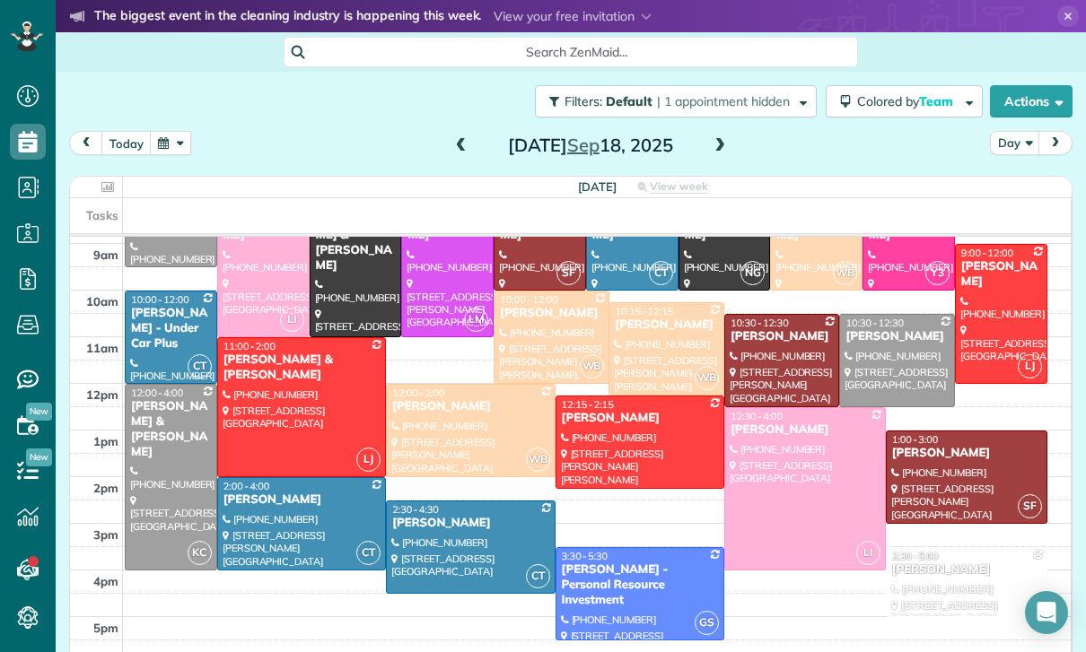
scroll to position [256, 0]
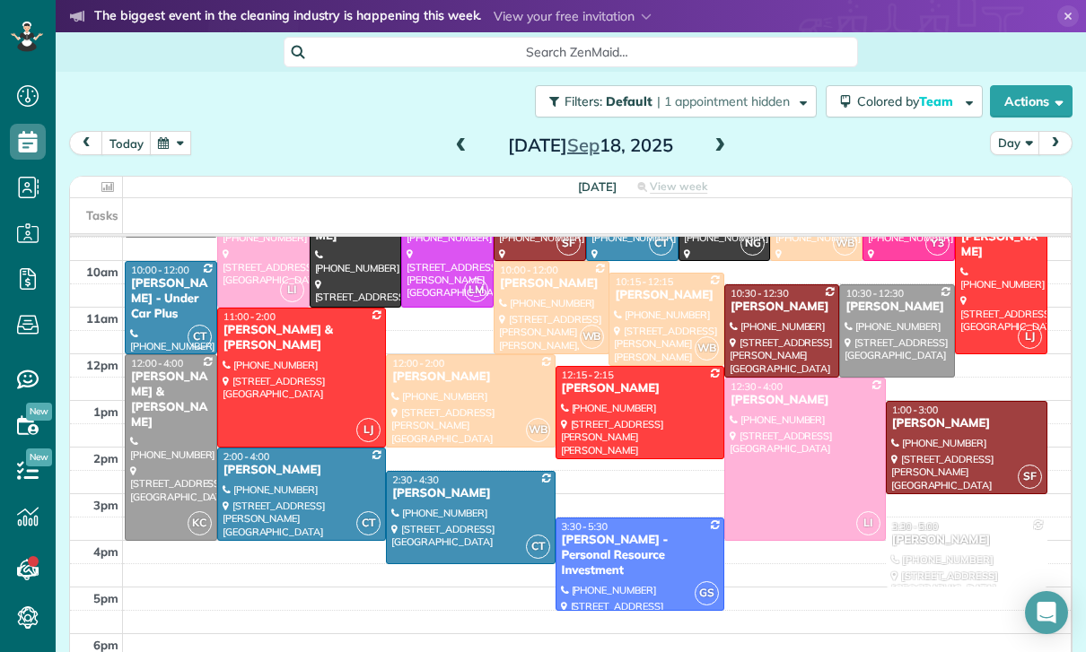
click at [618, 560] on div "Diane Vanamon - Personal Resource Investment" at bounding box center [640, 556] width 158 height 46
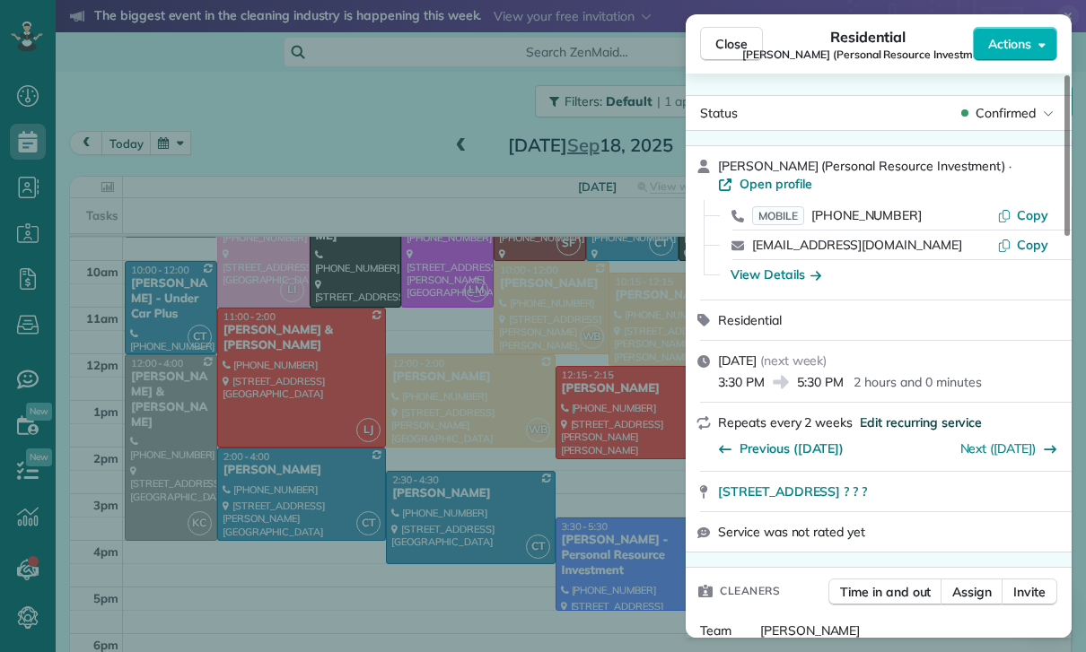
click at [906, 416] on span "Edit recurring service" at bounding box center [921, 423] width 122 height 18
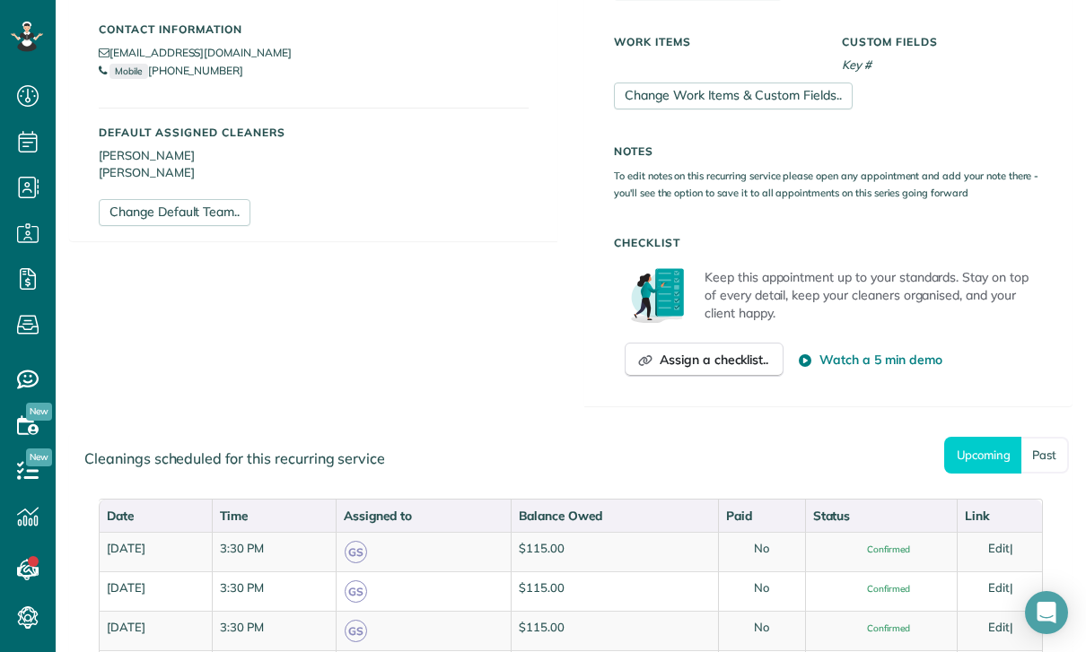
scroll to position [626, 0]
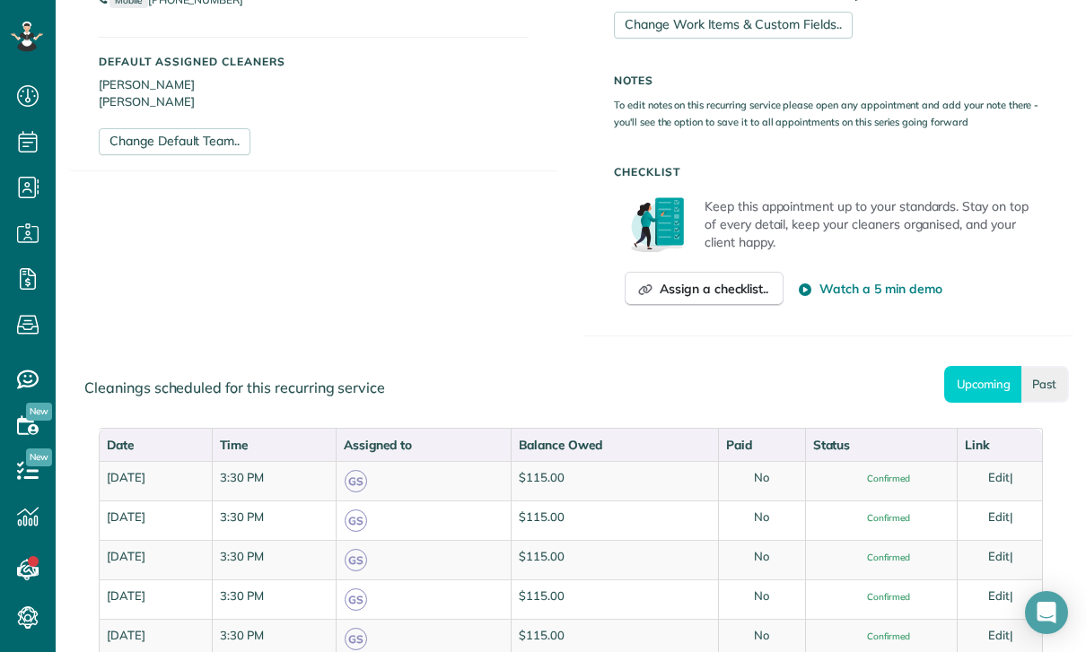
click at [1040, 367] on link "Past" at bounding box center [1045, 384] width 48 height 37
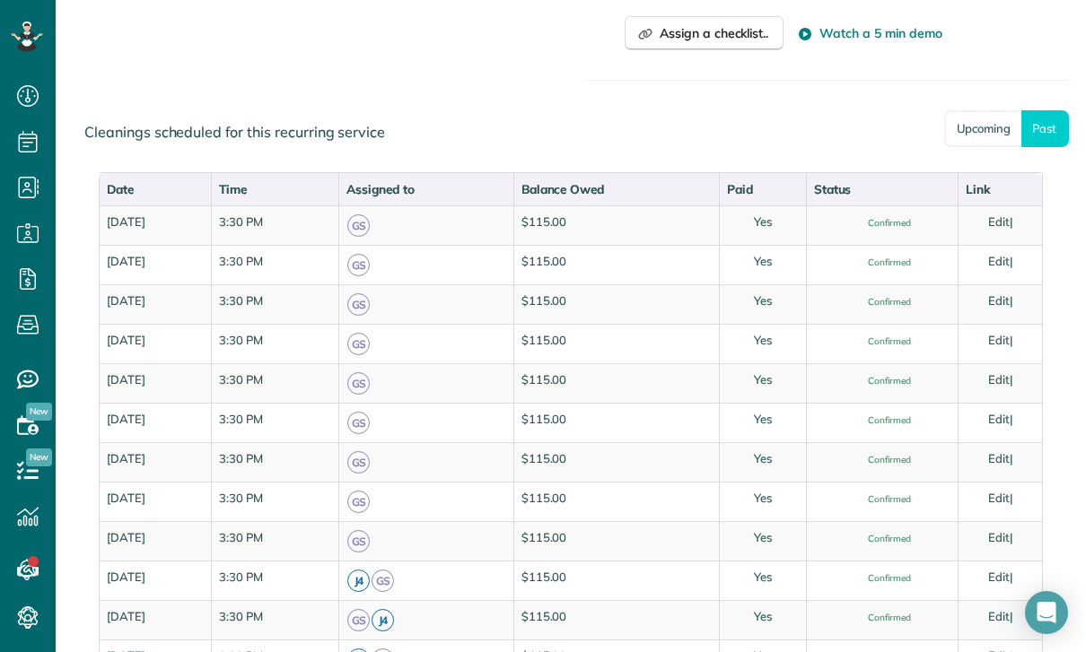
scroll to position [871, 0]
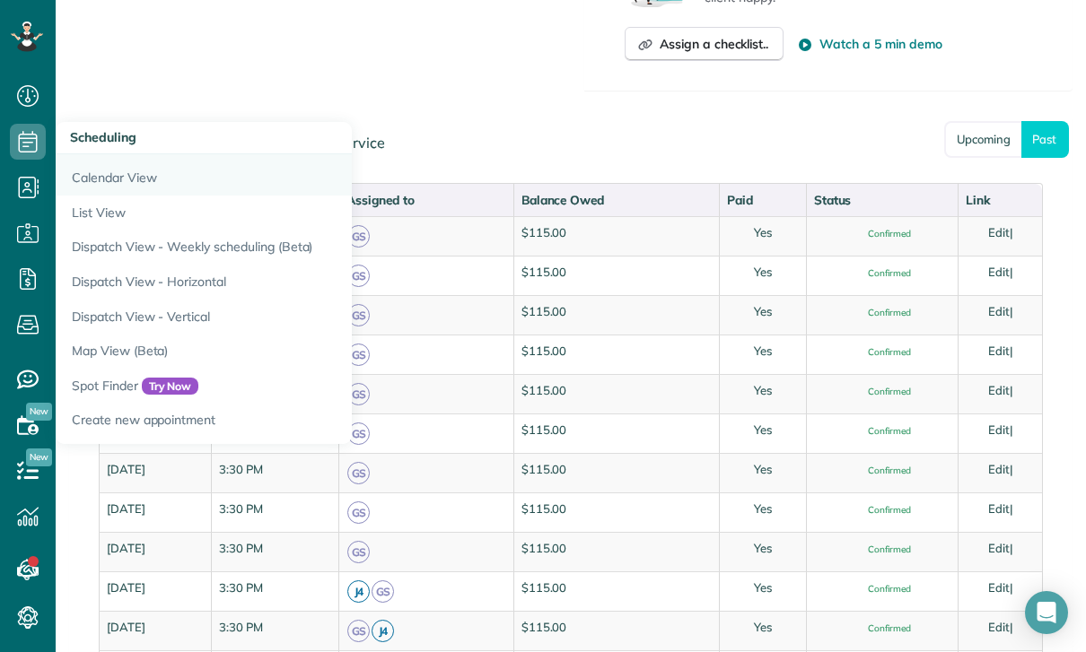
click at [100, 174] on link "Calendar View" at bounding box center [280, 174] width 449 height 41
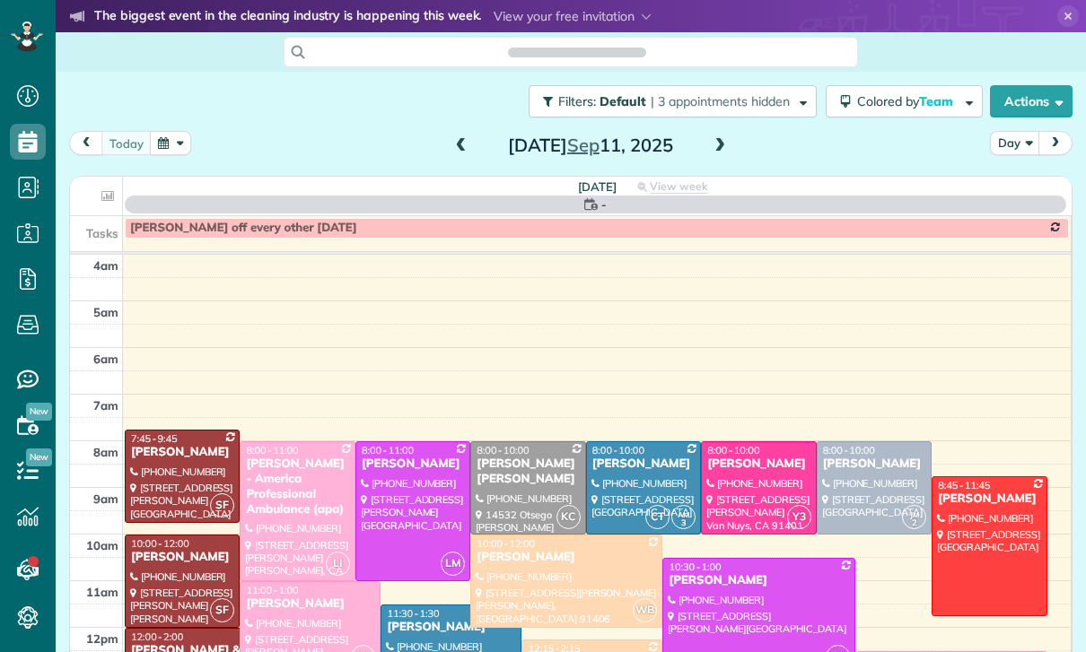
scroll to position [141, 0]
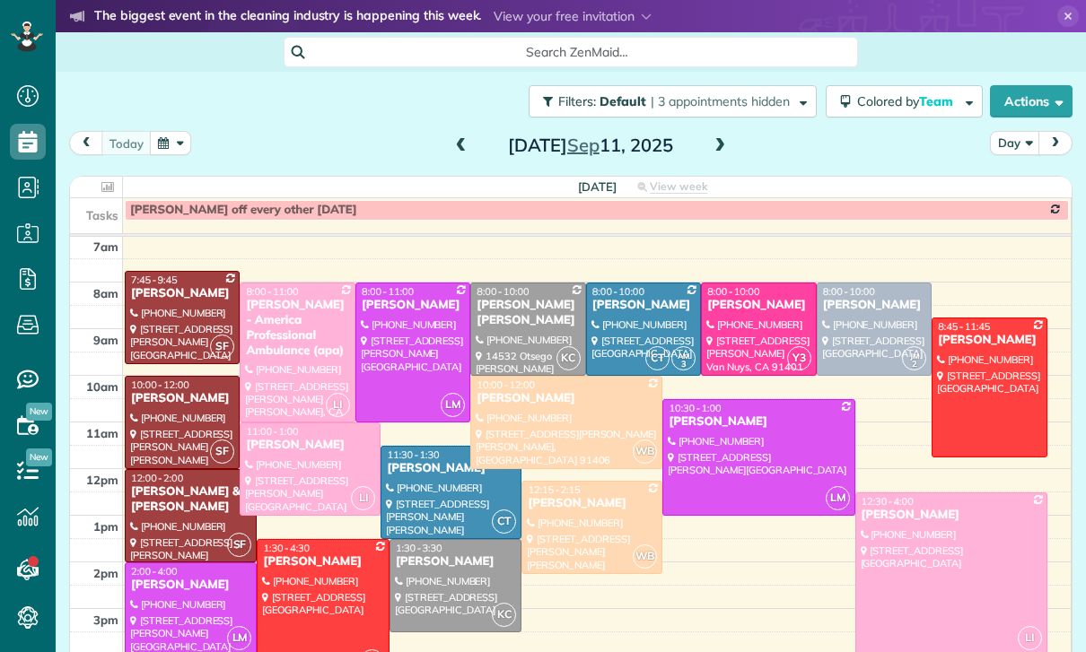
click at [170, 147] on button "button" at bounding box center [170, 143] width 41 height 24
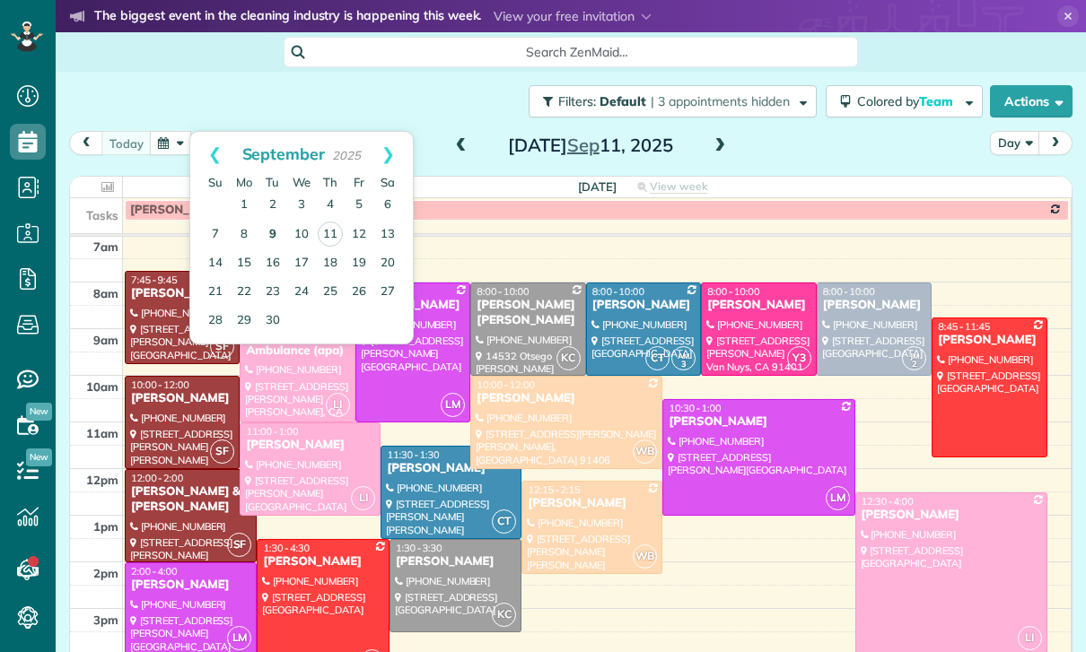
click at [280, 233] on link "9" at bounding box center [272, 235] width 29 height 29
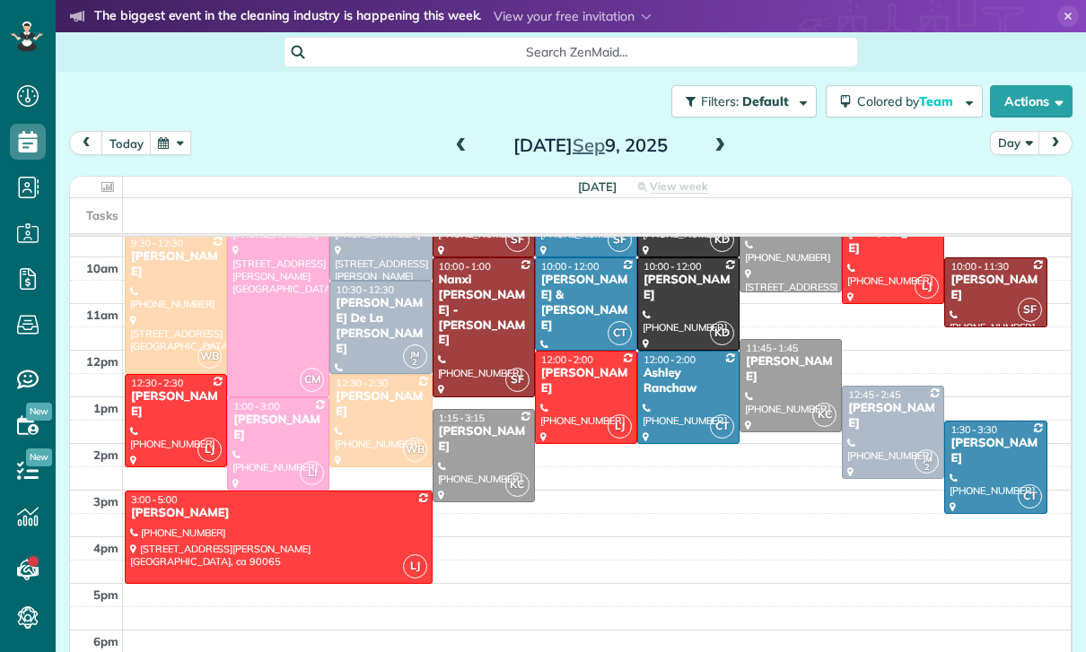
click at [721, 140] on span at bounding box center [720, 146] width 20 height 16
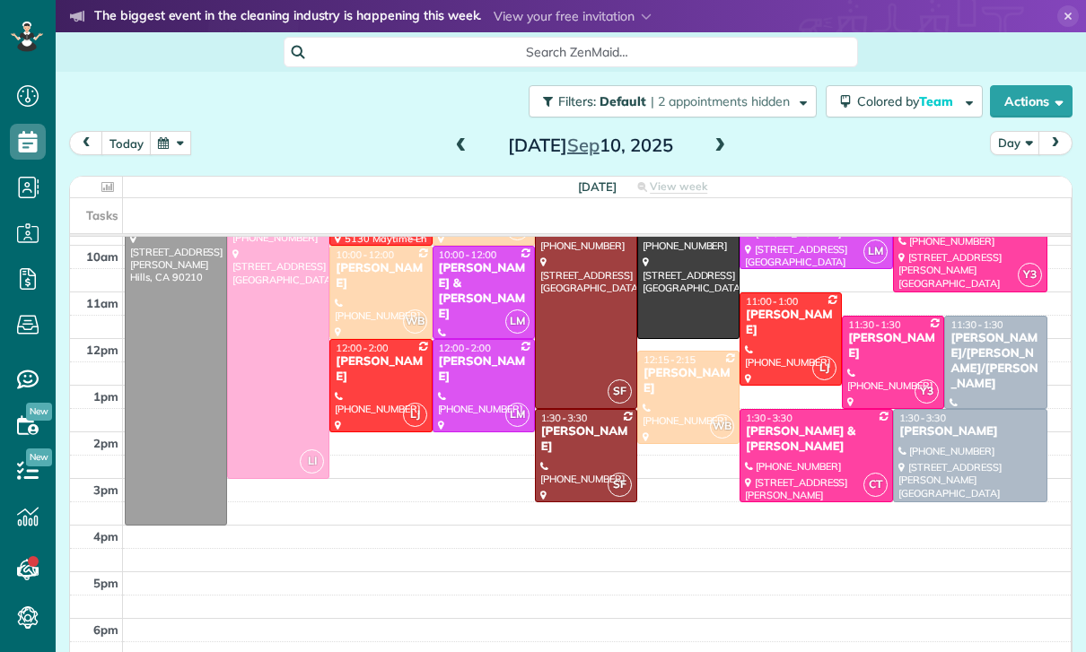
click at [801, 575] on td at bounding box center [597, 584] width 949 height 23
click at [809, 577] on td at bounding box center [597, 584] width 949 height 23
click at [804, 590] on td at bounding box center [597, 584] width 949 height 23
click at [792, 574] on td at bounding box center [597, 584] width 949 height 23
click at [807, 568] on td at bounding box center [597, 560] width 949 height 23
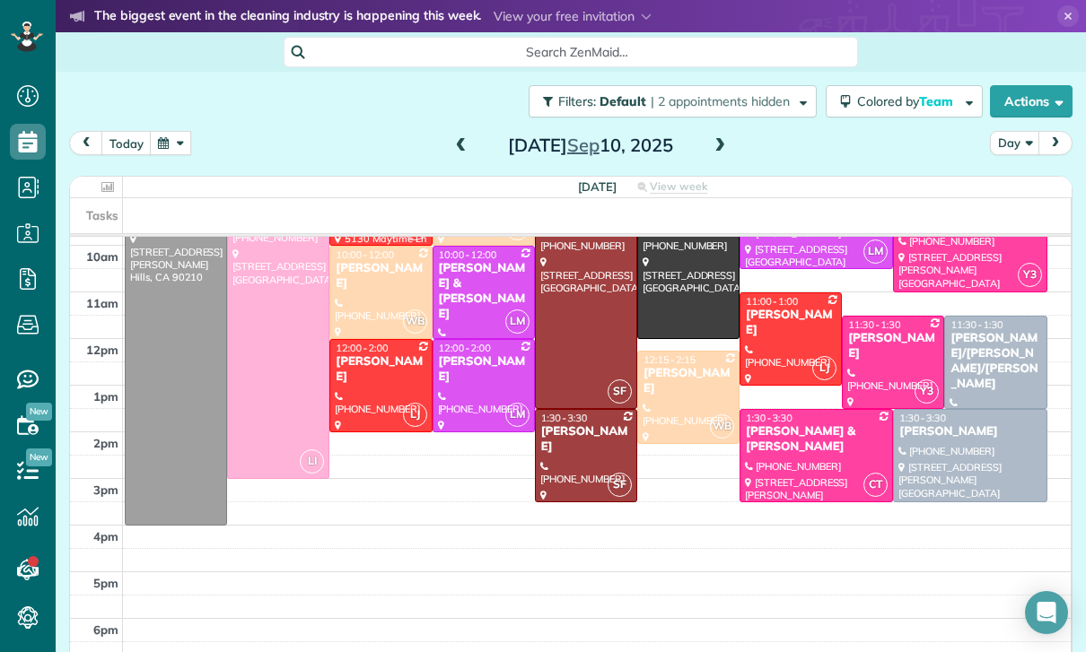
click at [792, 565] on td at bounding box center [597, 560] width 949 height 23
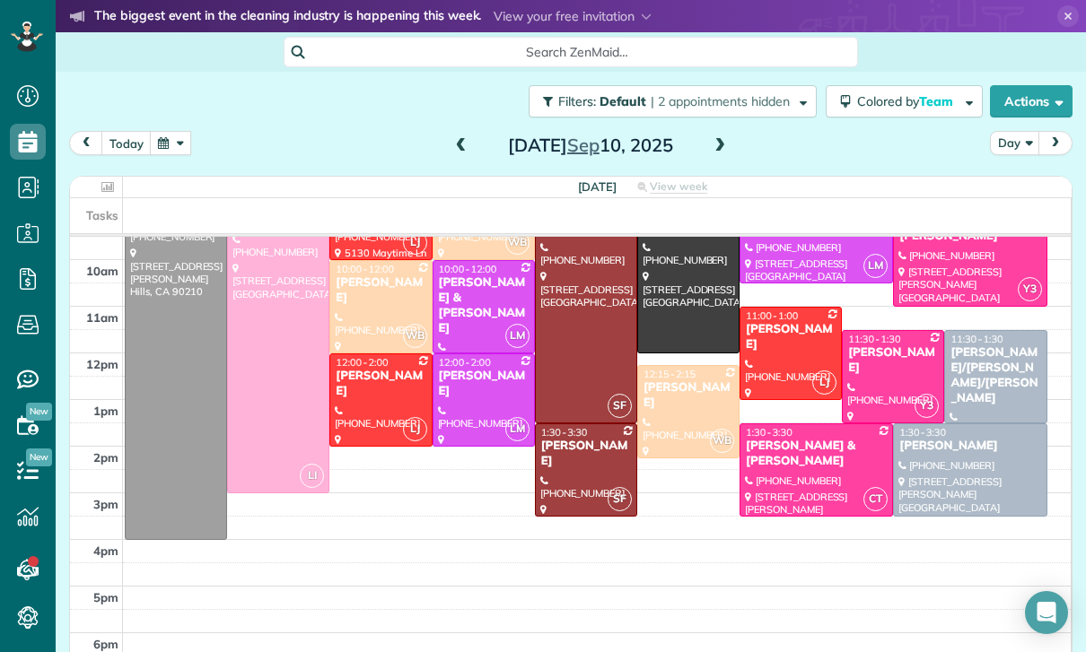
scroll to position [259, 0]
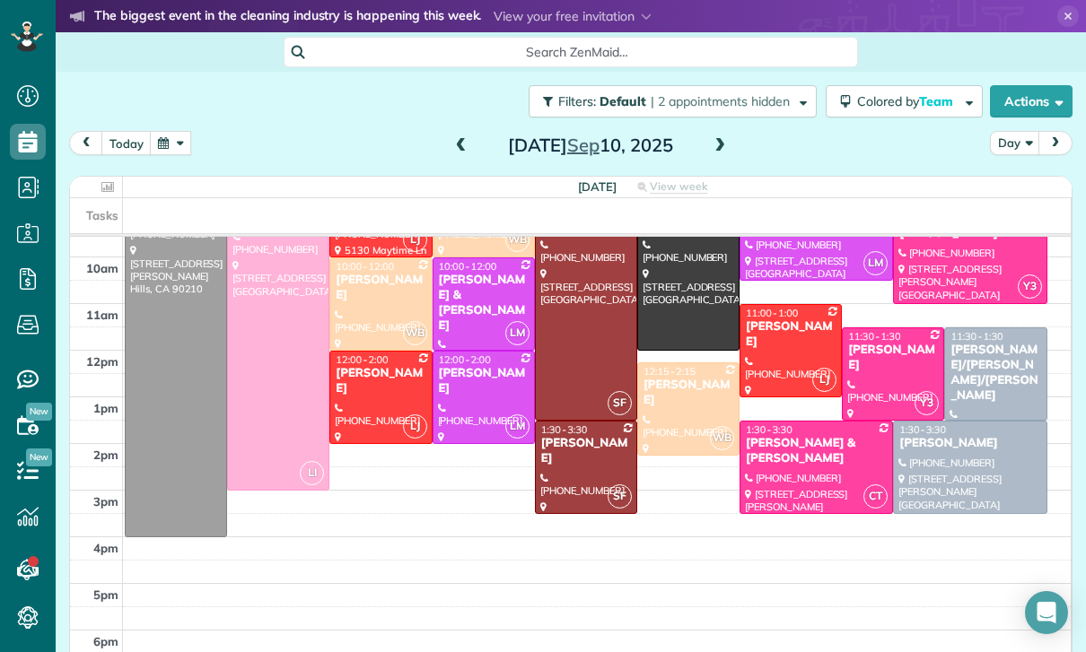
click at [827, 468] on div at bounding box center [816, 468] width 152 height 92
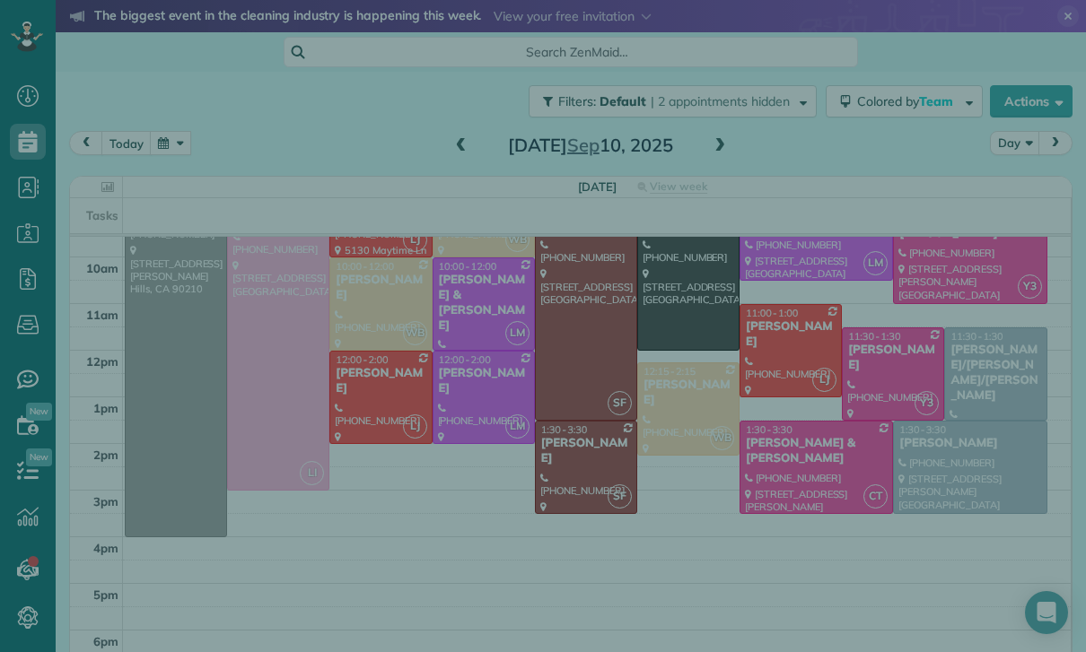
click at [801, 462] on div at bounding box center [879, 451] width 386 height 33
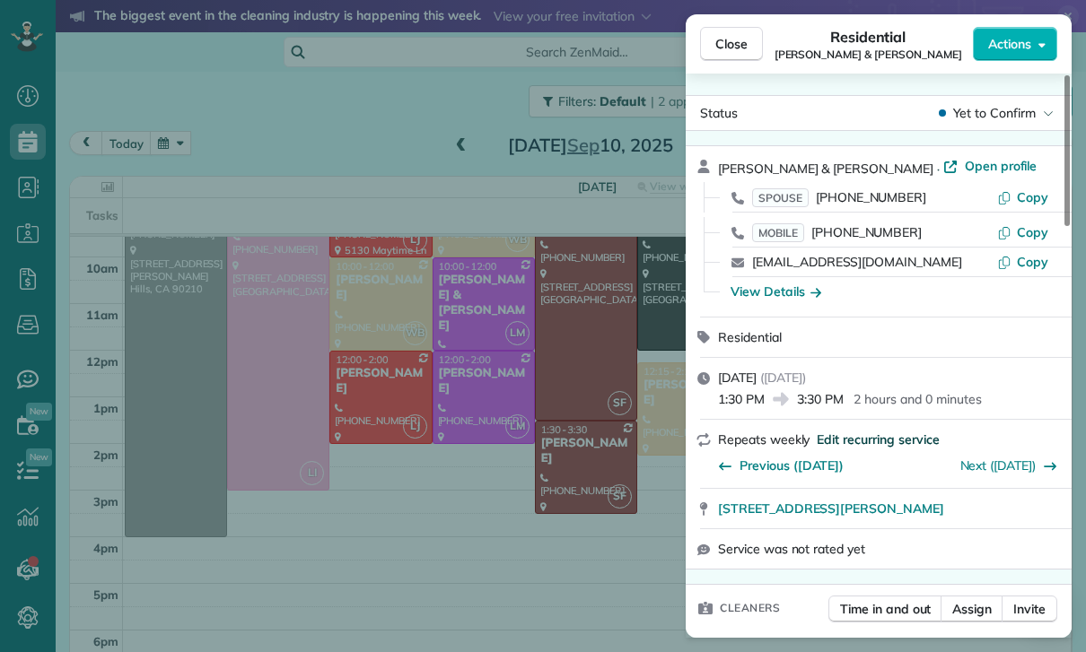
click at [887, 443] on span "Edit recurring service" at bounding box center [878, 440] width 122 height 18
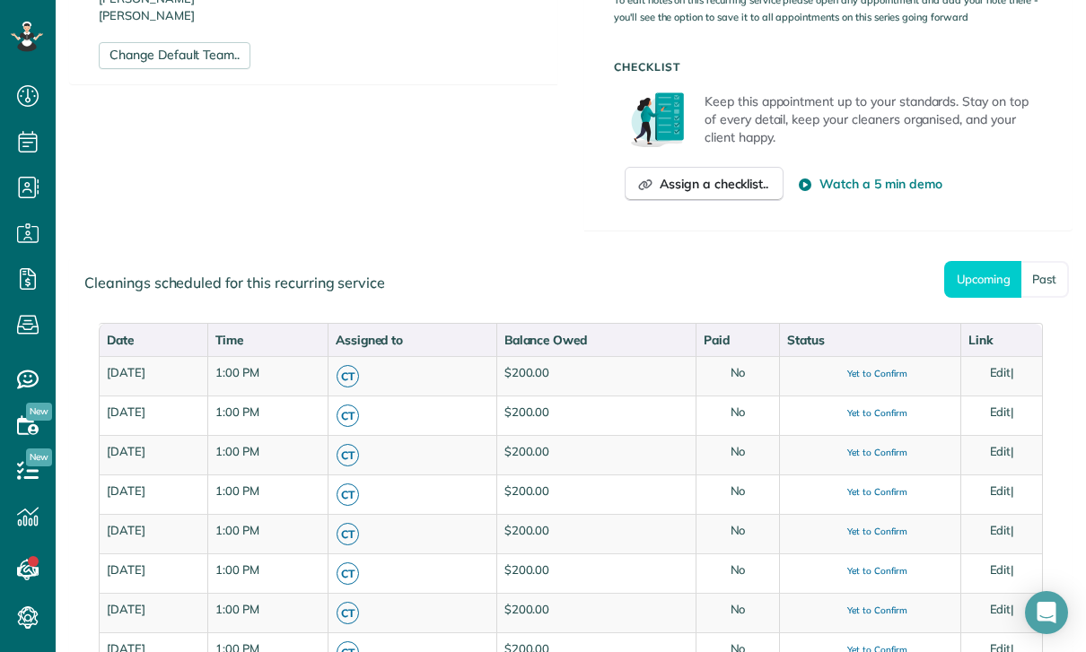
scroll to position [790, 0]
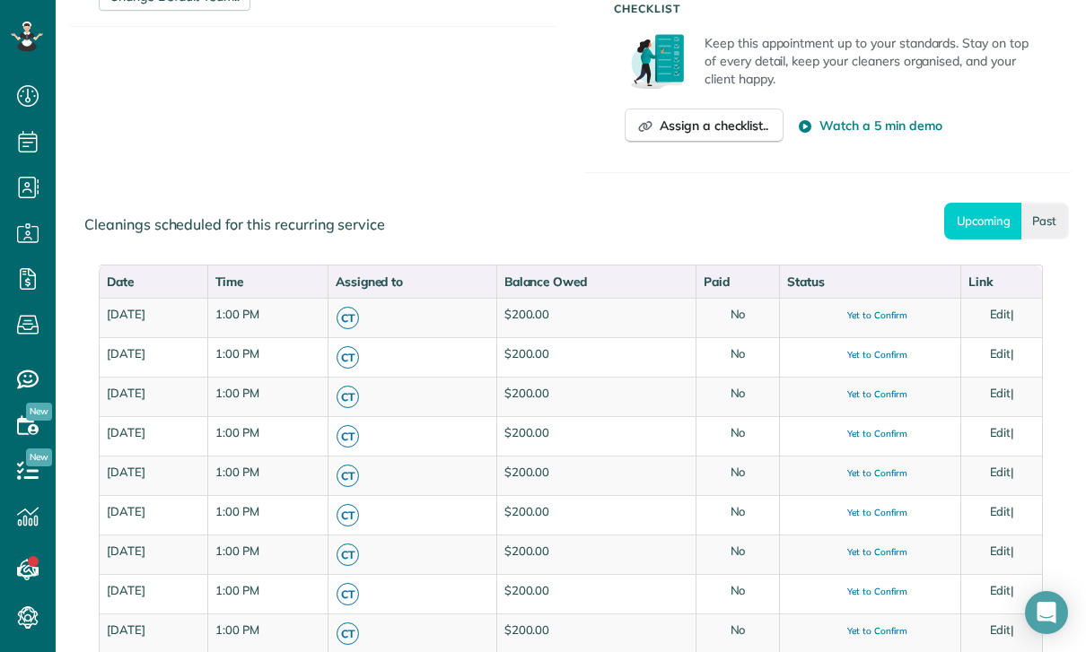
click at [1042, 232] on link "Past" at bounding box center [1045, 221] width 48 height 37
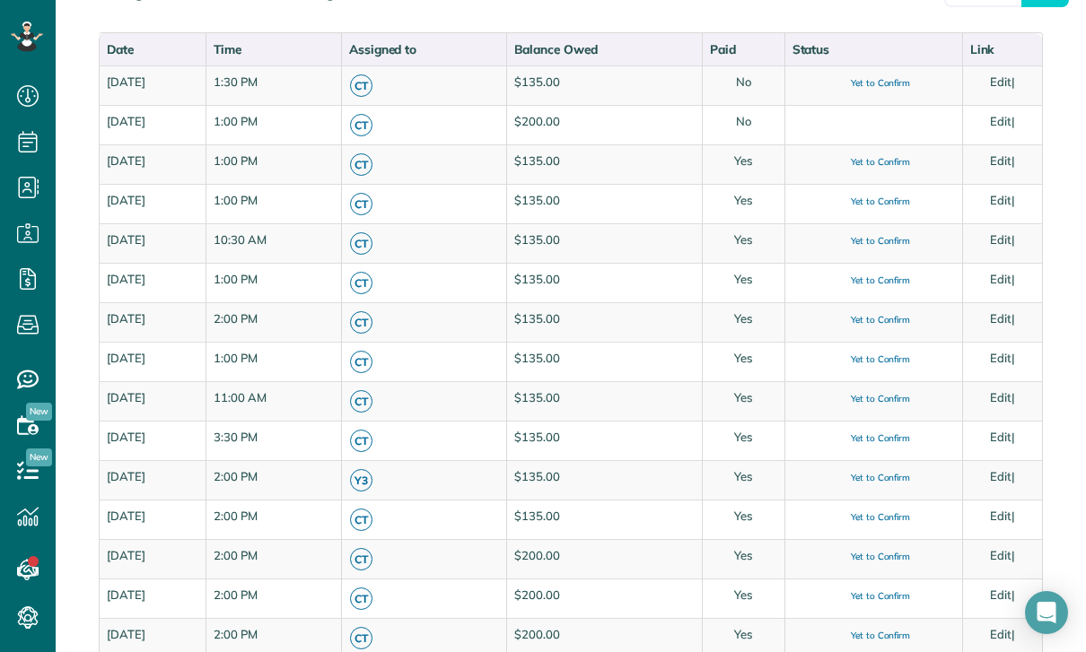
scroll to position [1024, 0]
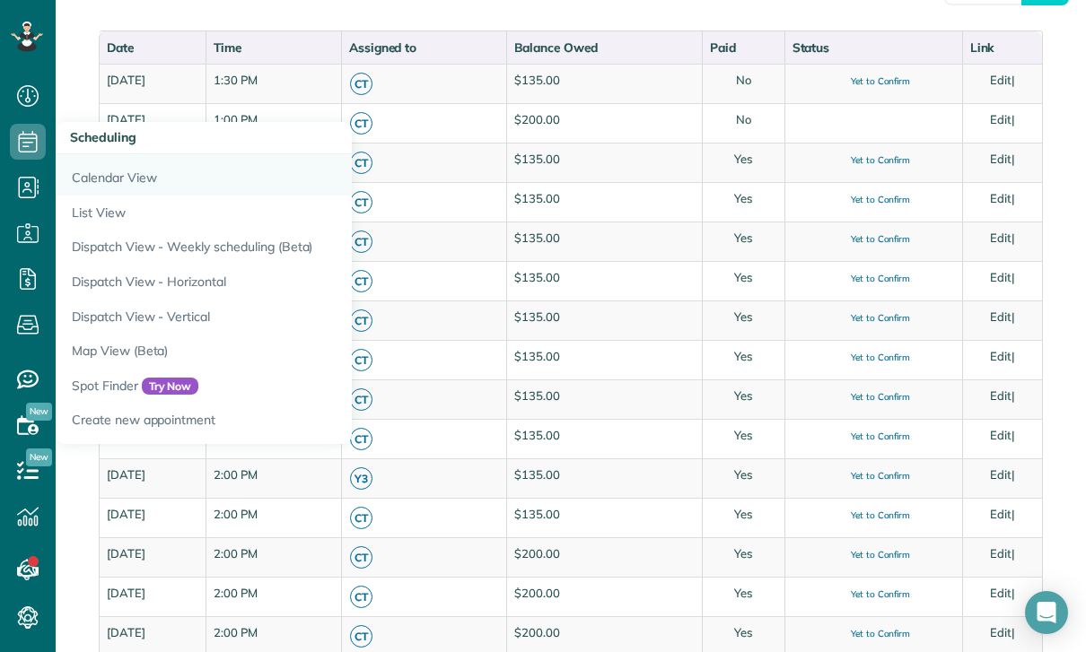
click at [108, 182] on link "Calendar View" at bounding box center [280, 174] width 449 height 41
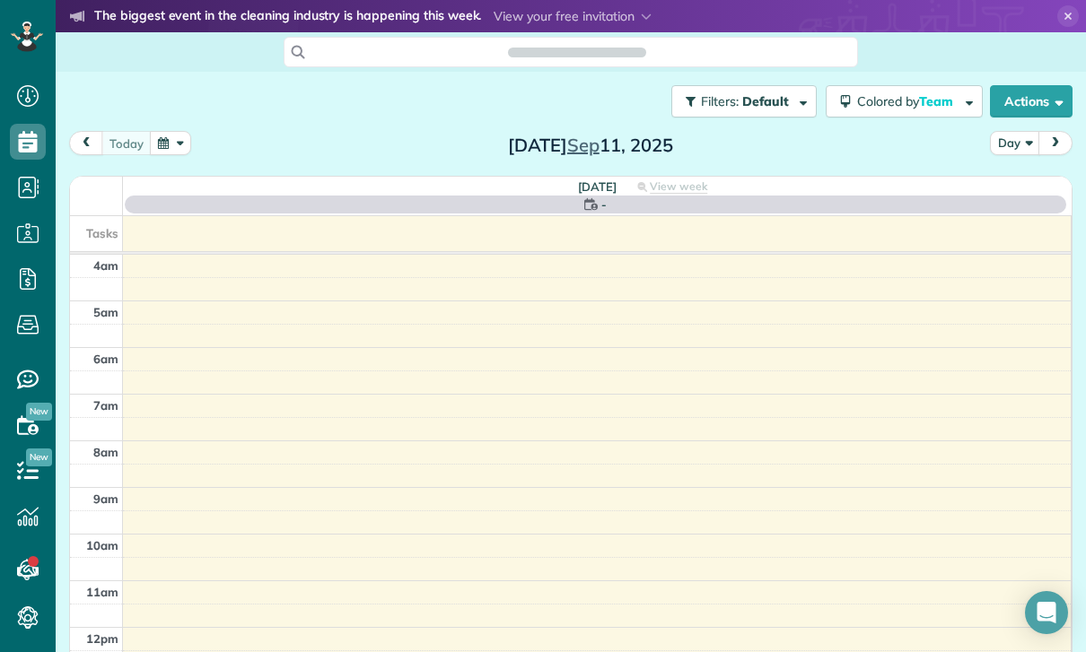
scroll to position [141, 0]
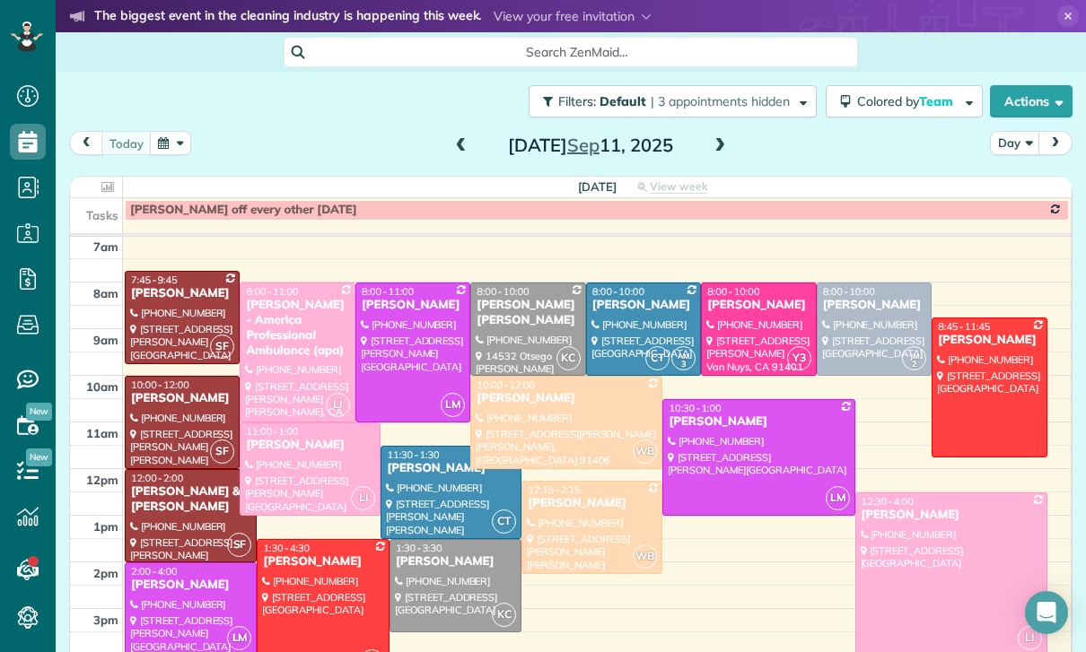
click at [161, 146] on button "button" at bounding box center [170, 143] width 41 height 24
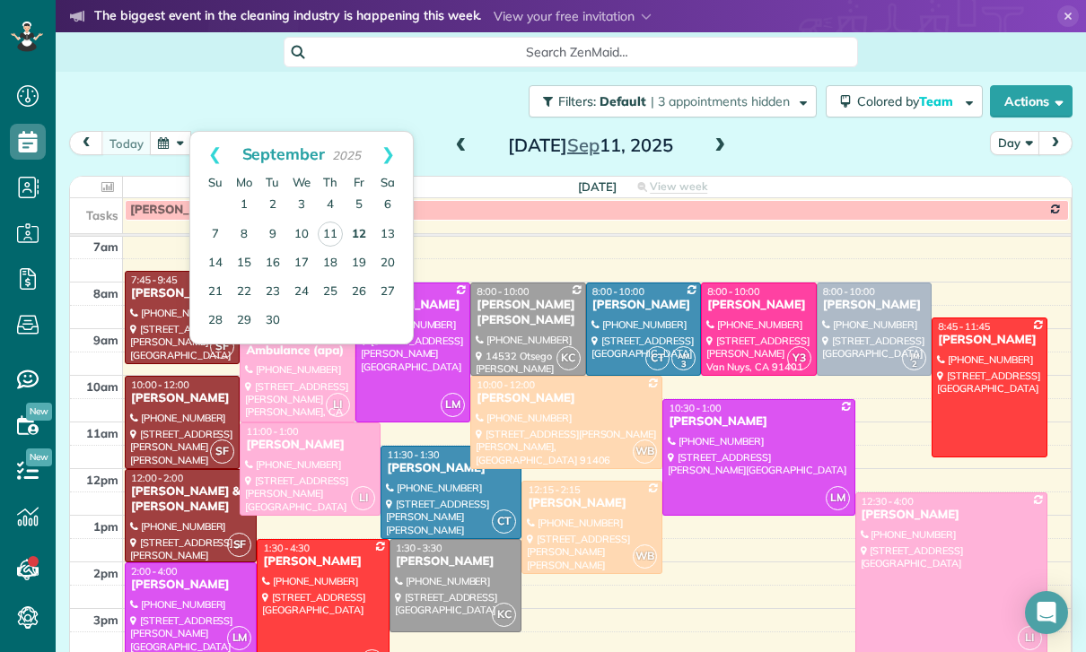
click at [356, 230] on link "12" at bounding box center [359, 235] width 29 height 29
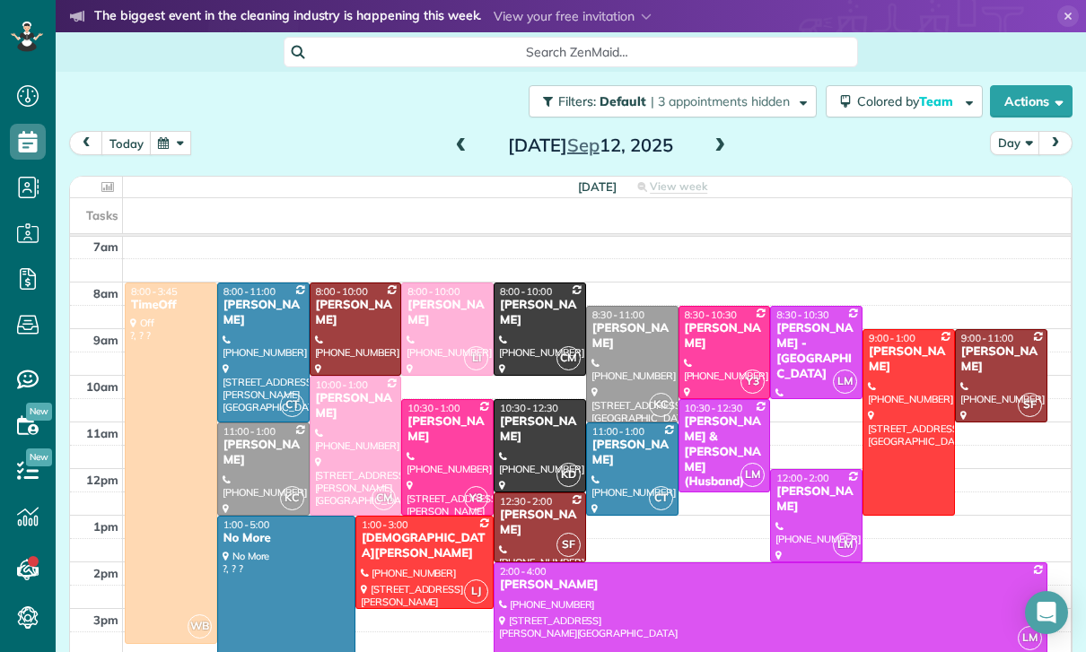
click at [171, 154] on button "button" at bounding box center [170, 143] width 41 height 24
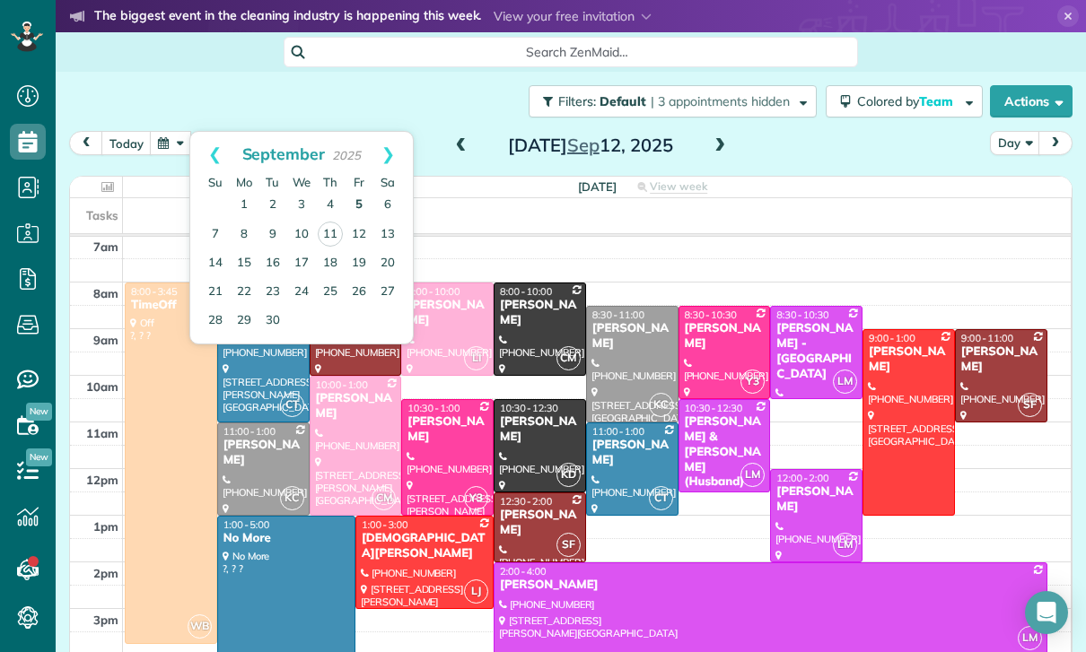
click at [363, 197] on link "5" at bounding box center [359, 205] width 29 height 29
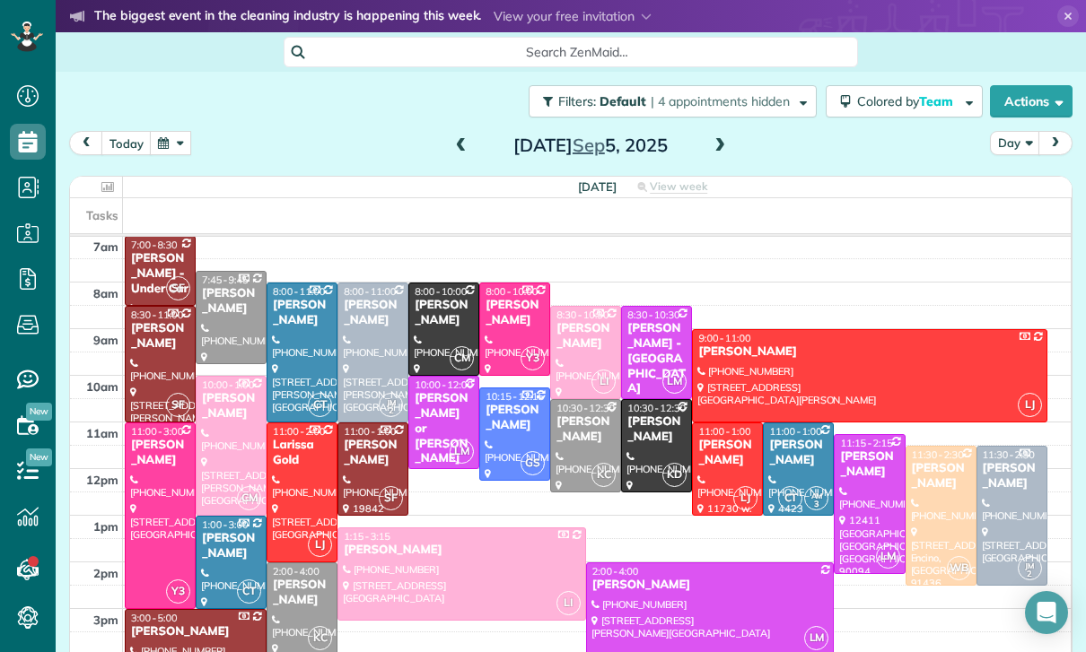
click at [150, 272] on div "Veronica Ayvazian - Under Car" at bounding box center [160, 274] width 60 height 46
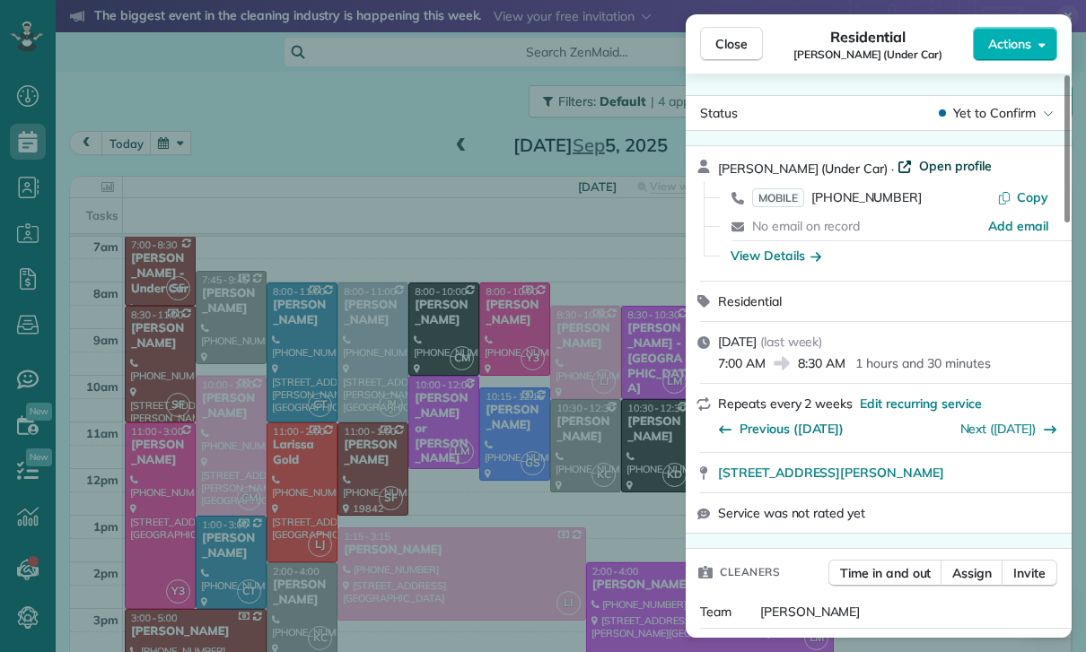
click at [967, 168] on span "Open profile" at bounding box center [955, 166] width 73 height 18
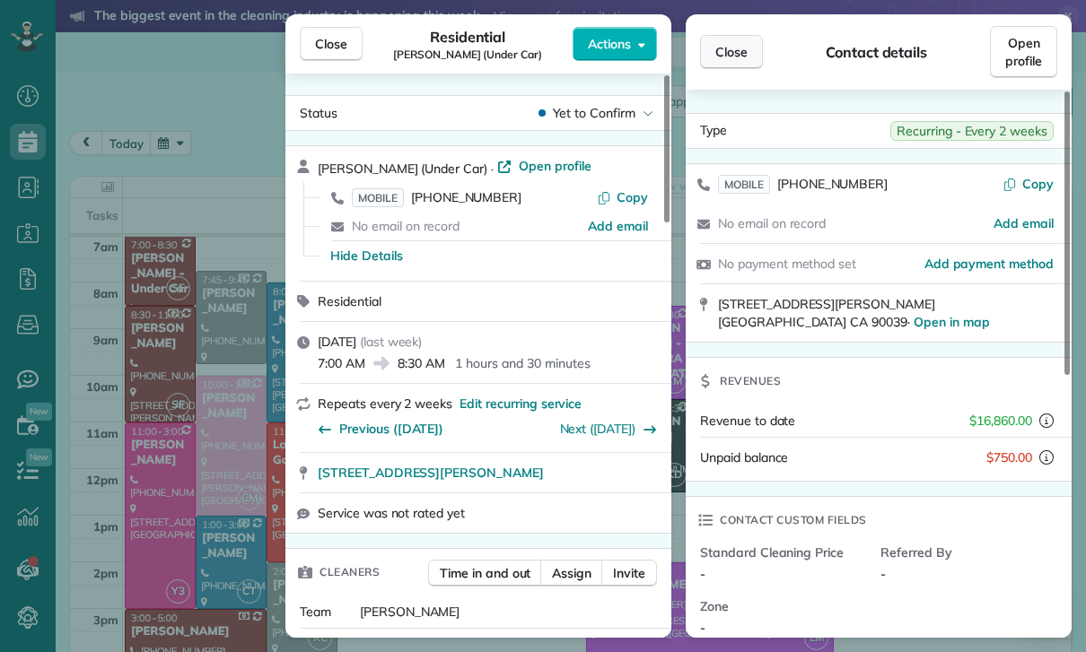
click at [732, 56] on span "Close" at bounding box center [731, 52] width 32 height 18
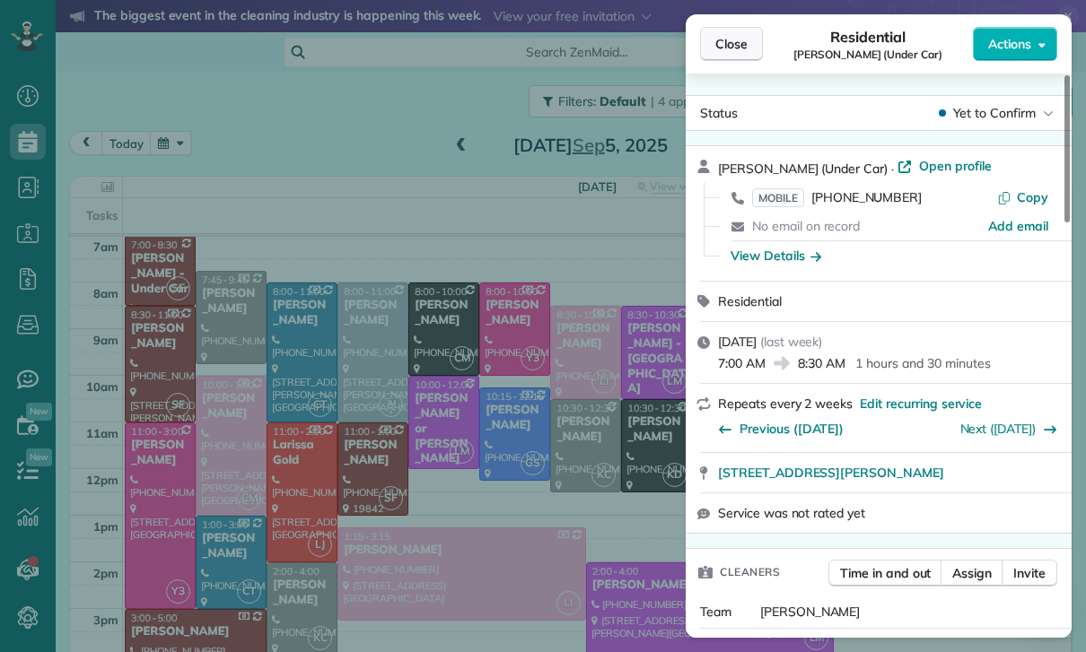
click at [738, 52] on span "Close" at bounding box center [731, 44] width 32 height 18
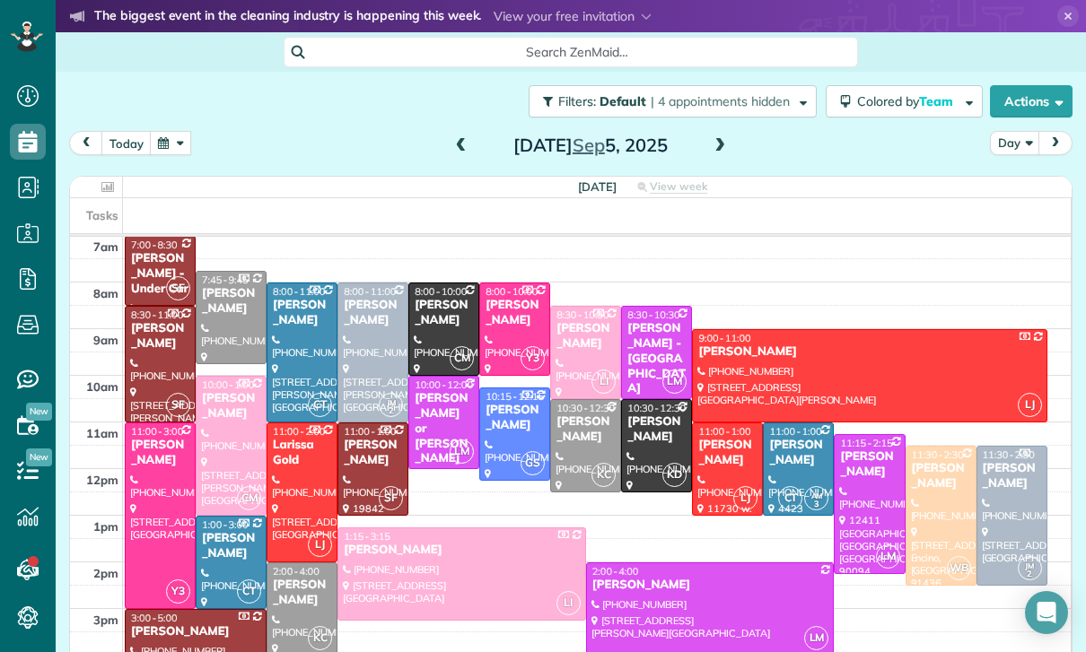
click at [178, 150] on button "button" at bounding box center [170, 143] width 41 height 24
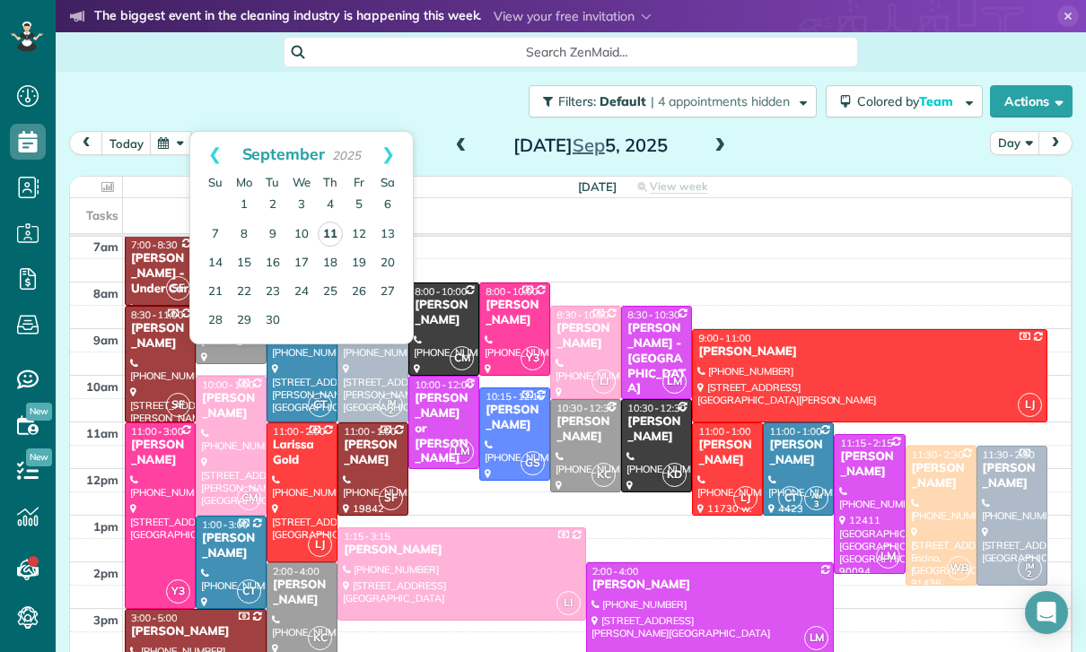
click at [337, 234] on link "11" at bounding box center [330, 234] width 25 height 25
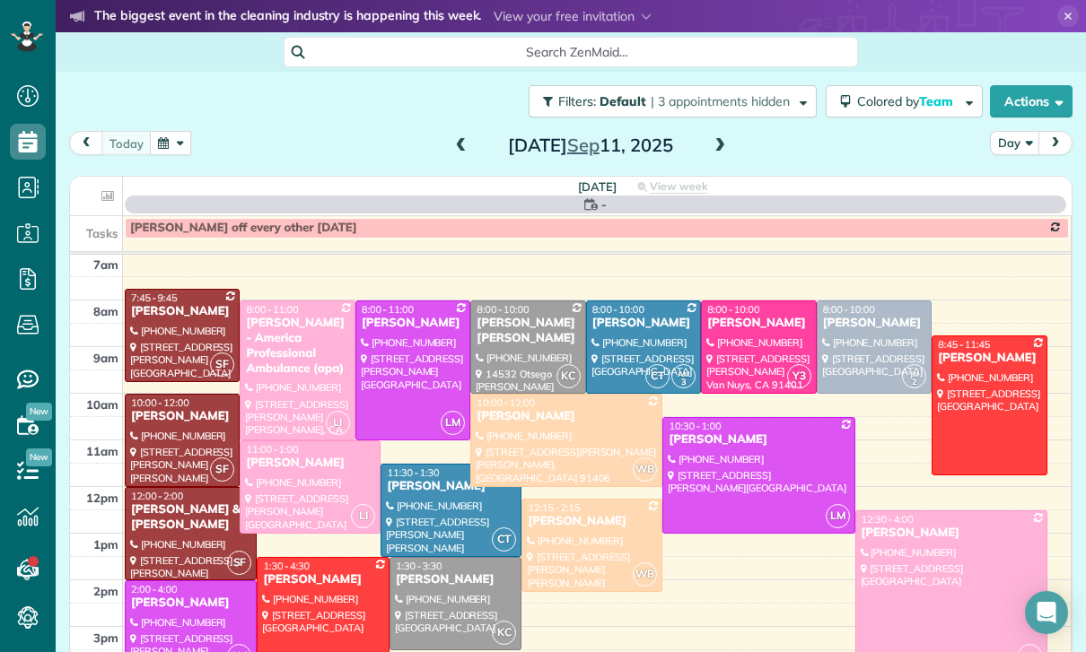
scroll to position [141, 0]
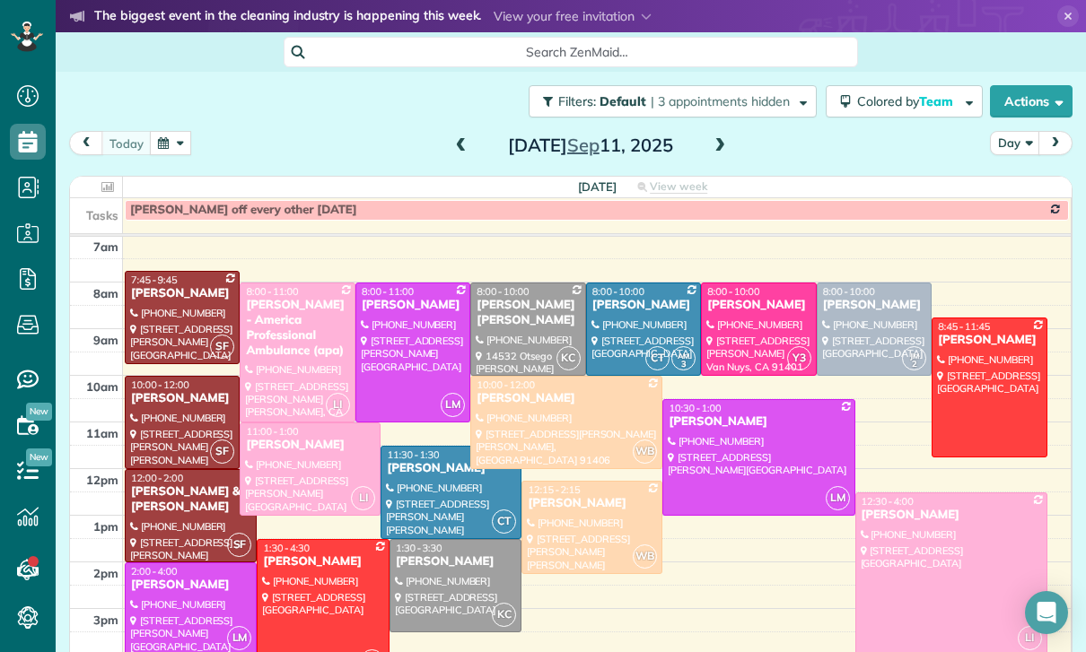
click at [174, 140] on button "button" at bounding box center [170, 143] width 41 height 24
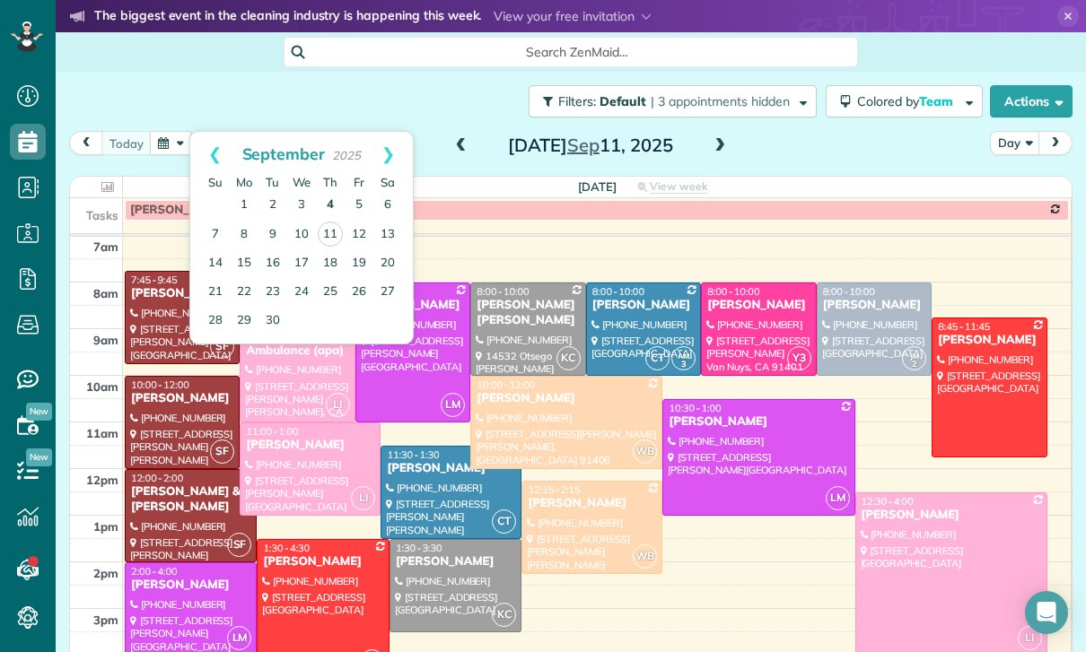
click at [332, 204] on link "4" at bounding box center [330, 205] width 29 height 29
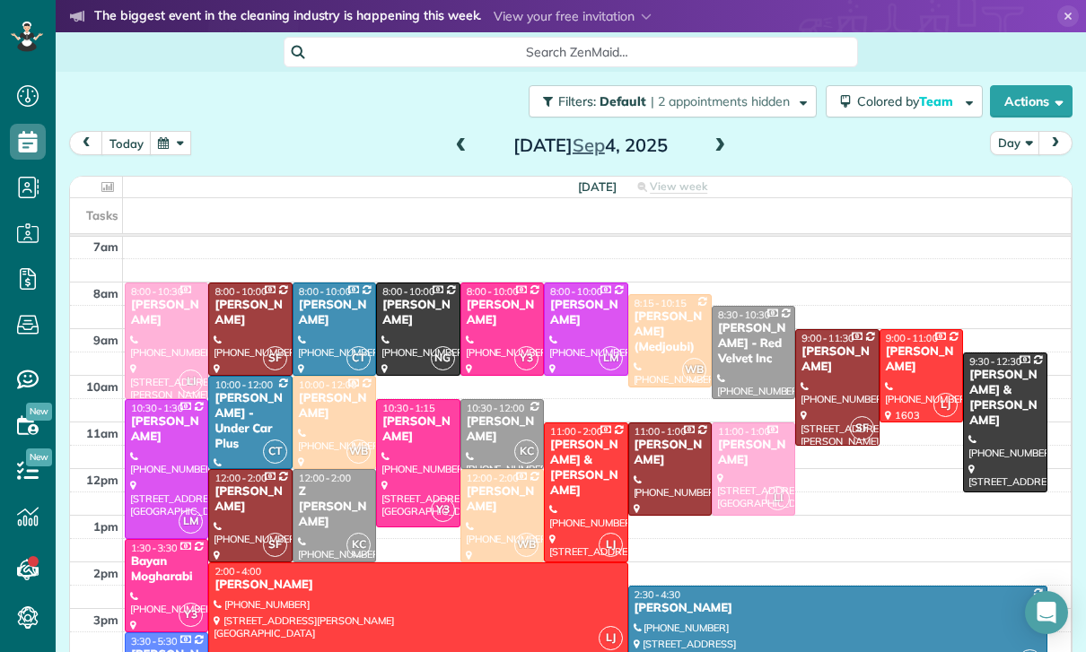
click at [249, 414] on div "Raffi Kalaydjian - Under Car Plus" at bounding box center [250, 421] width 73 height 61
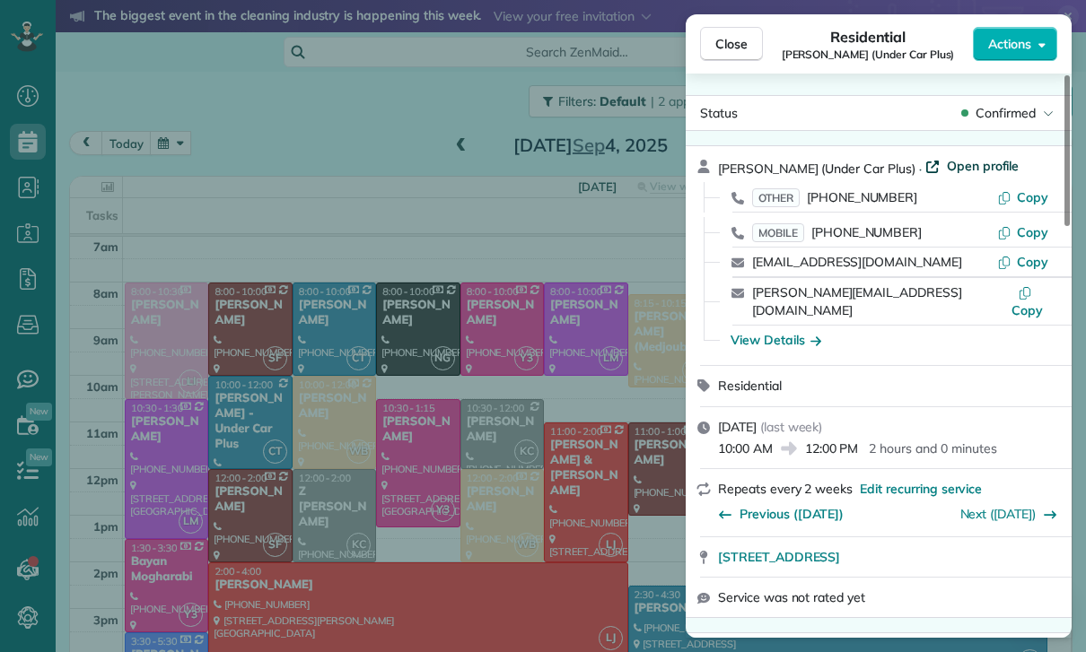
click at [965, 168] on span "Open profile" at bounding box center [983, 166] width 73 height 18
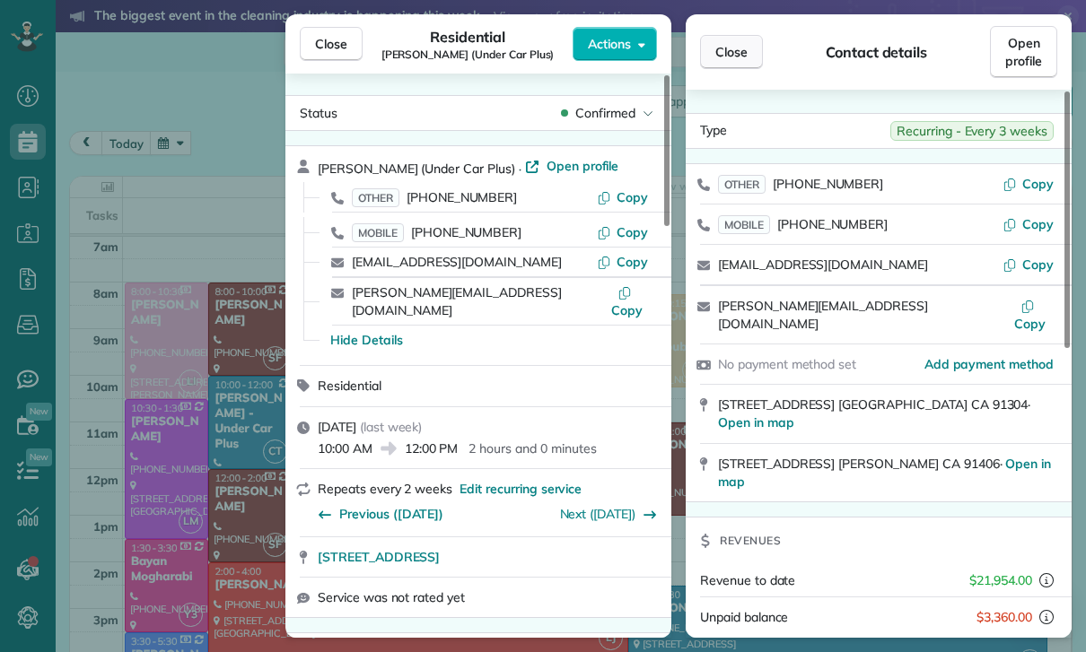
click at [731, 50] on span "Close" at bounding box center [731, 52] width 32 height 18
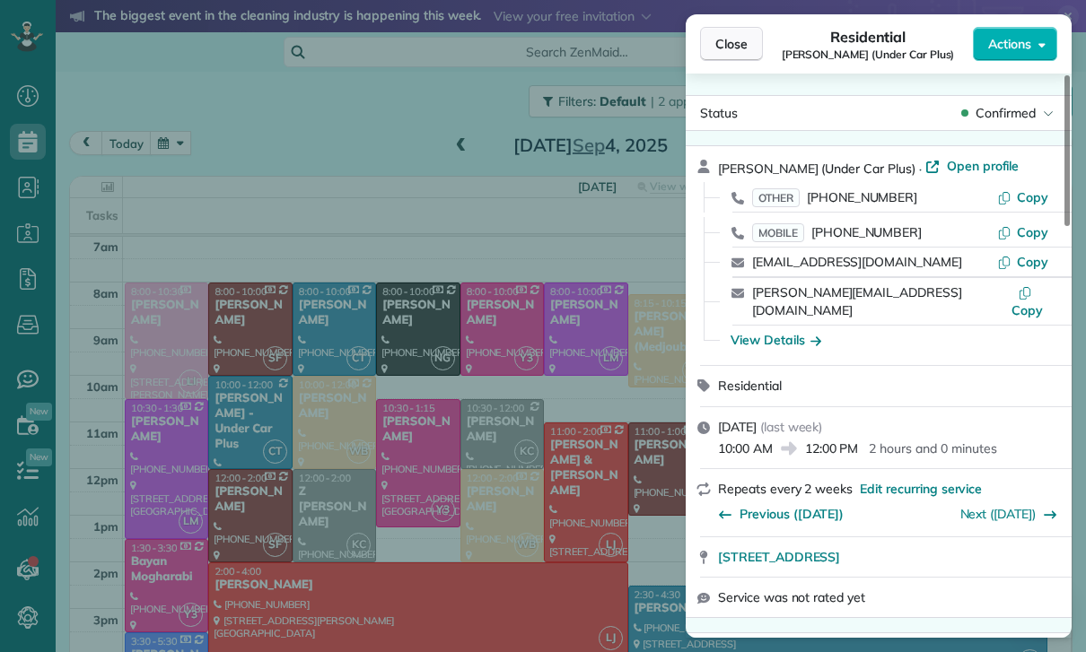
click at [725, 46] on span "Close" at bounding box center [731, 44] width 32 height 18
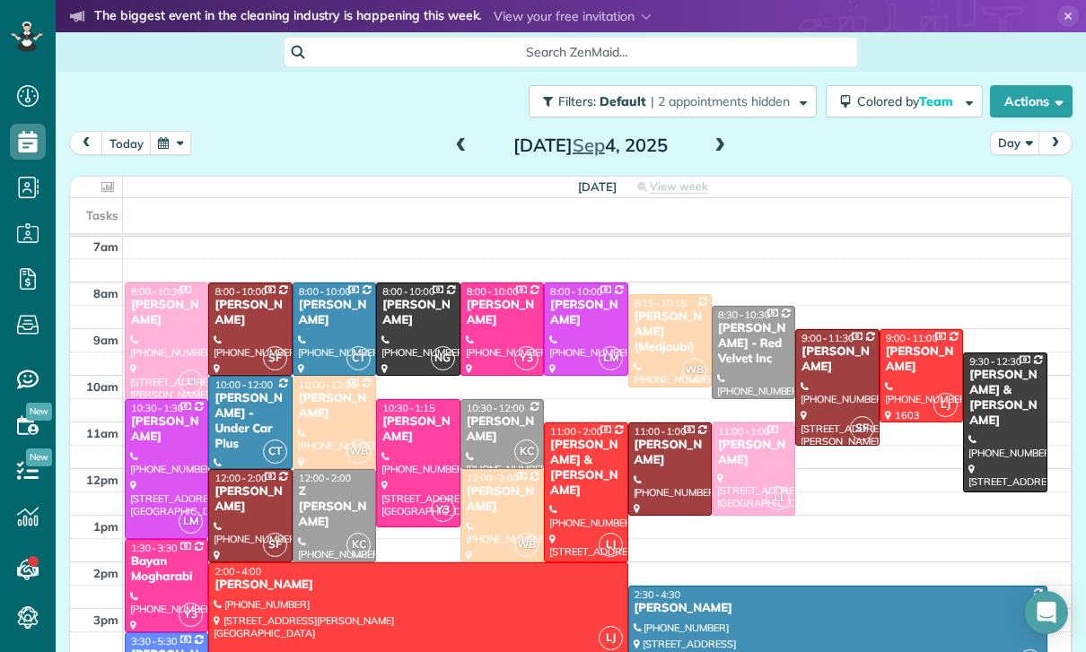
click at [179, 147] on button "button" at bounding box center [170, 143] width 41 height 24
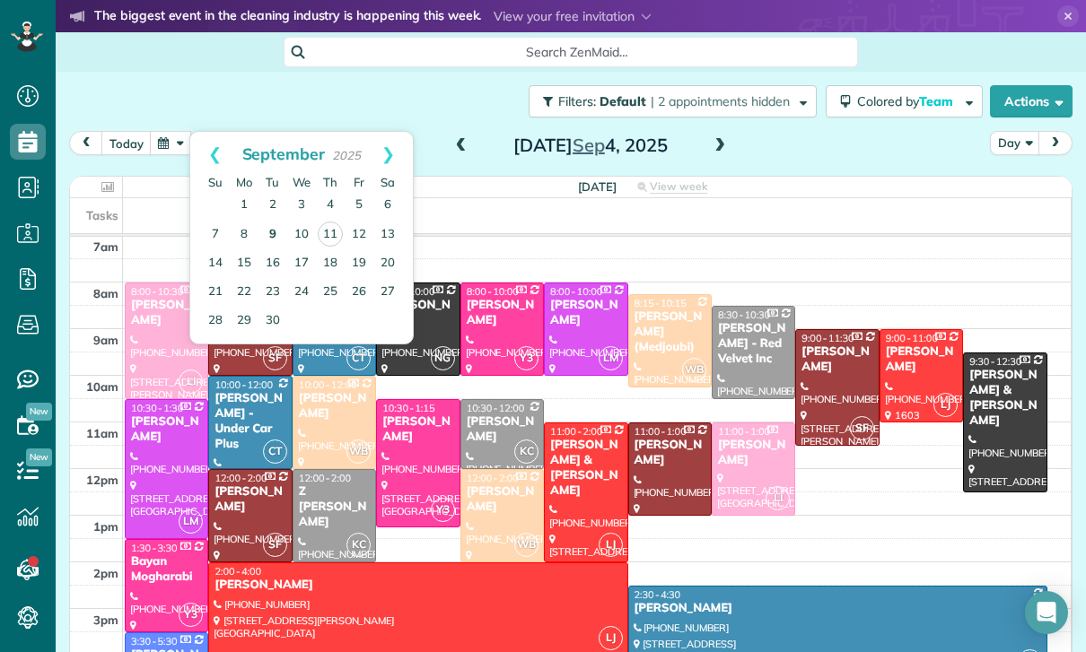
click at [267, 234] on link "9" at bounding box center [272, 235] width 29 height 29
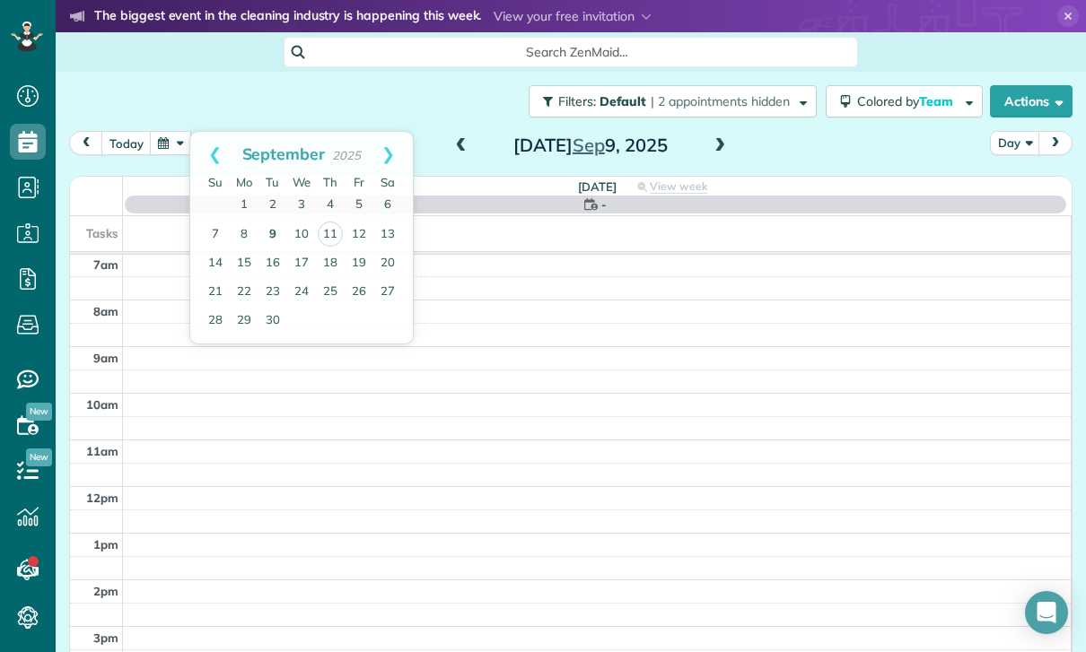
scroll to position [141, 0]
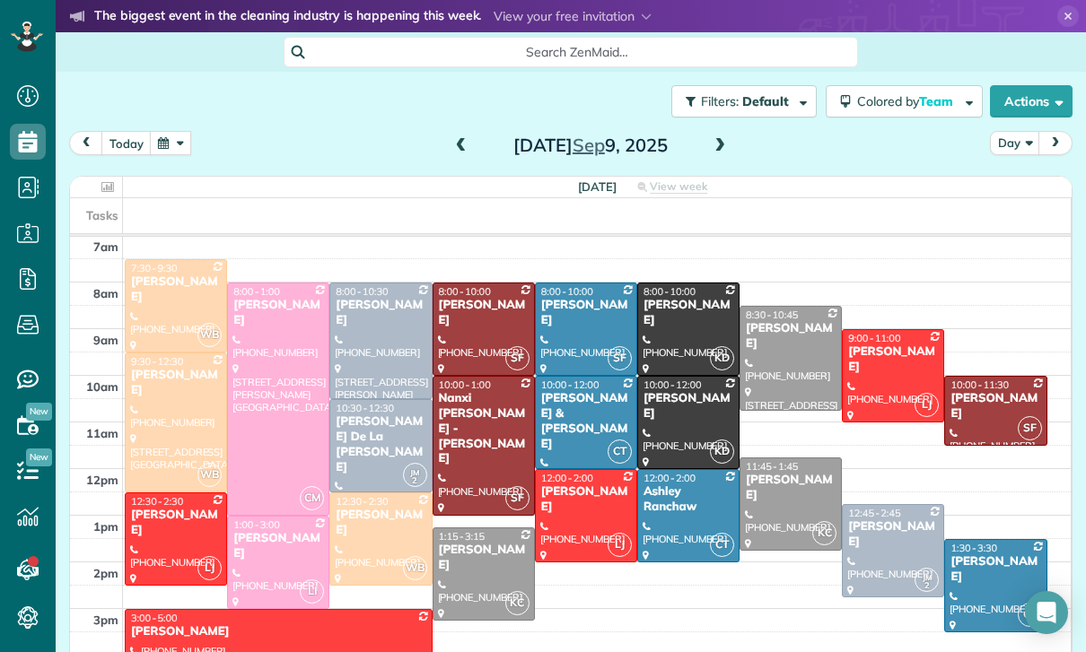
click at [486, 421] on div "Nanxi Liu - Alex Ross" at bounding box center [484, 428] width 92 height 75
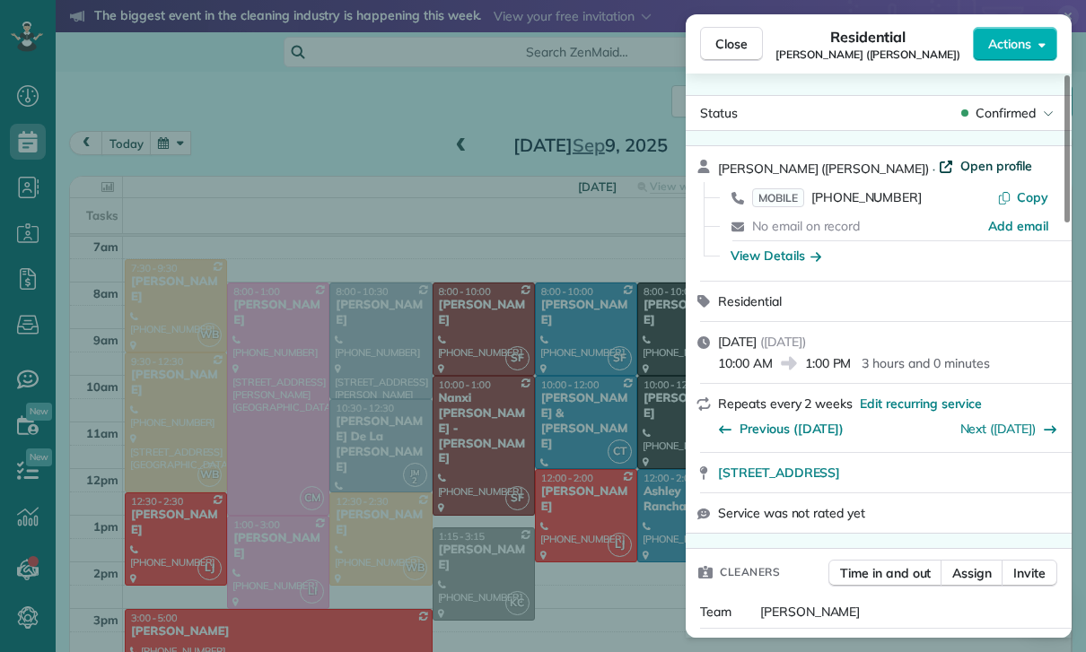
click at [960, 157] on span "Open profile" at bounding box center [996, 166] width 73 height 18
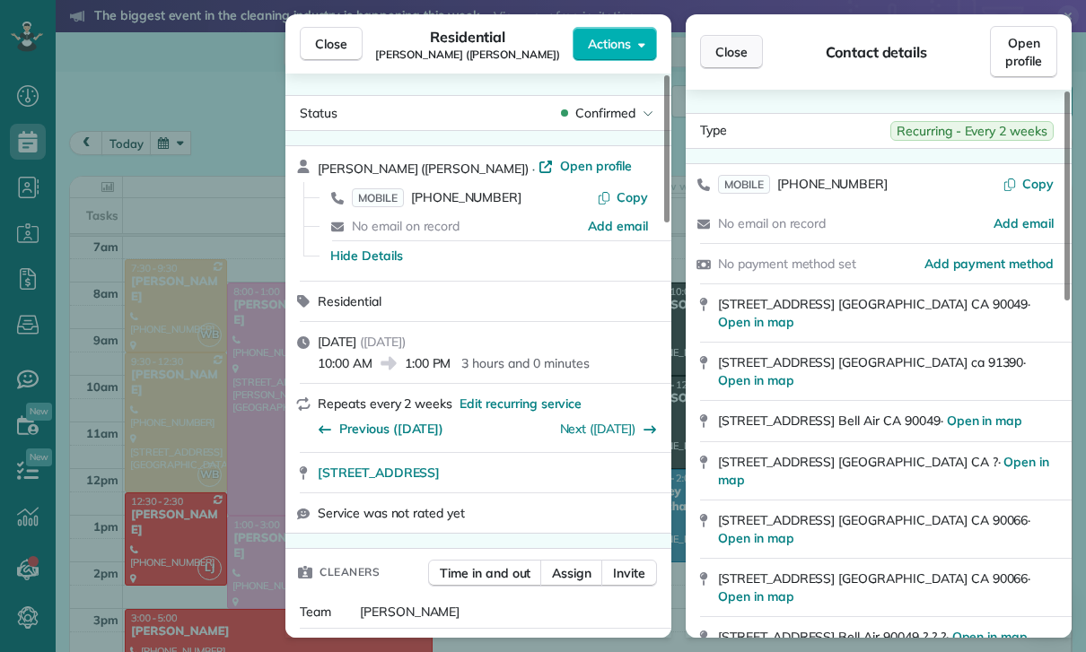
click at [730, 48] on span "Close" at bounding box center [731, 52] width 32 height 18
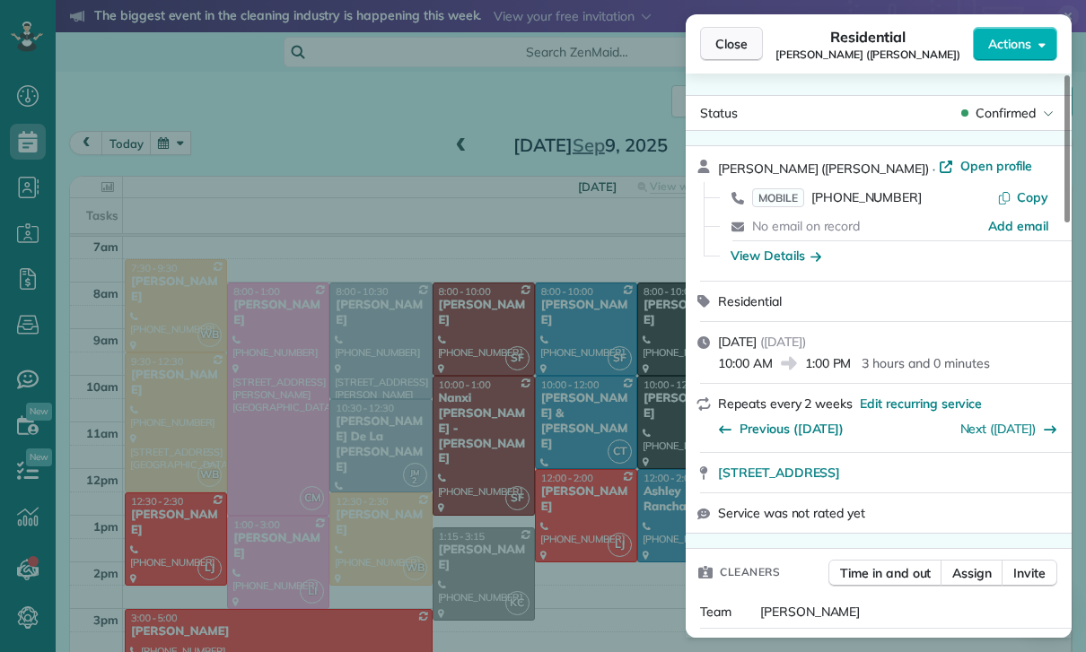
click at [725, 40] on span "Close" at bounding box center [731, 44] width 32 height 18
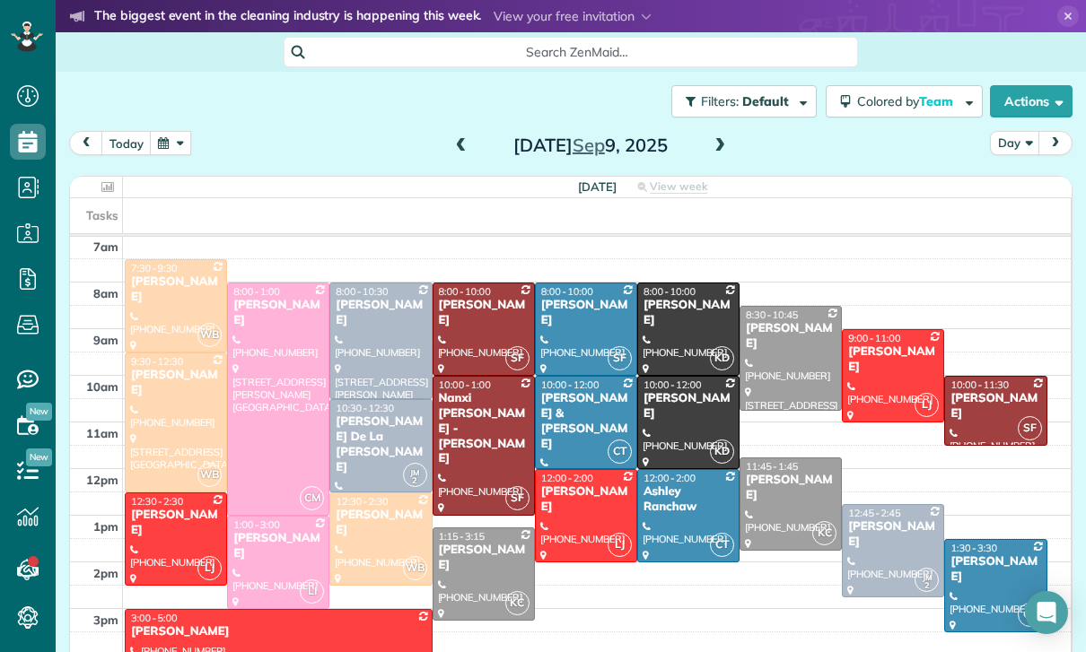
click at [175, 142] on button "button" at bounding box center [170, 143] width 41 height 24
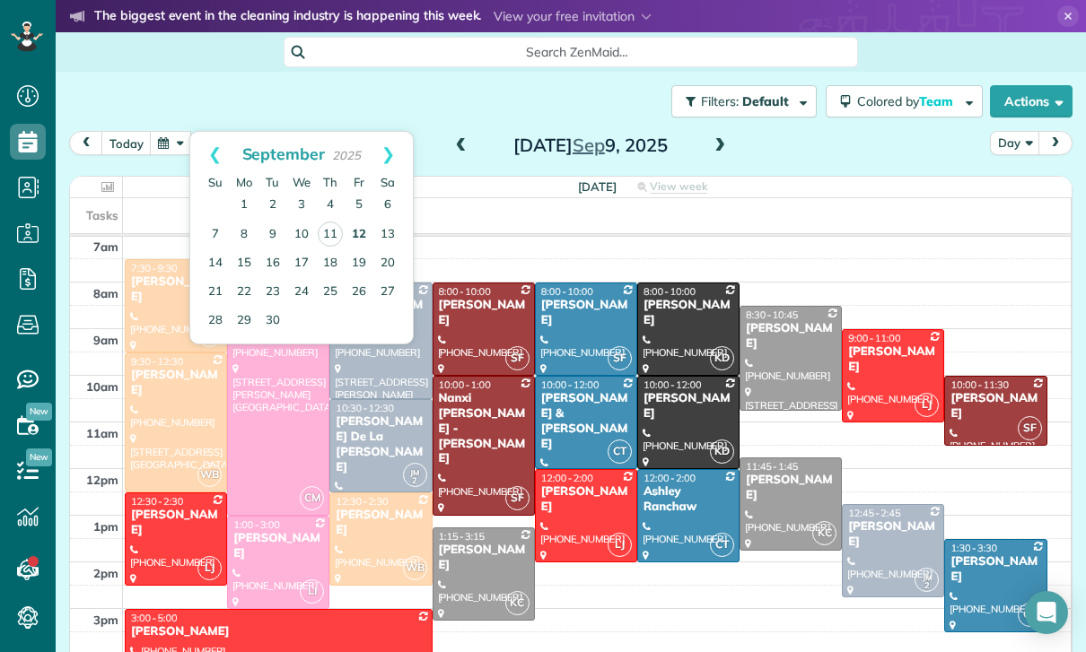
click at [362, 233] on link "12" at bounding box center [359, 235] width 29 height 29
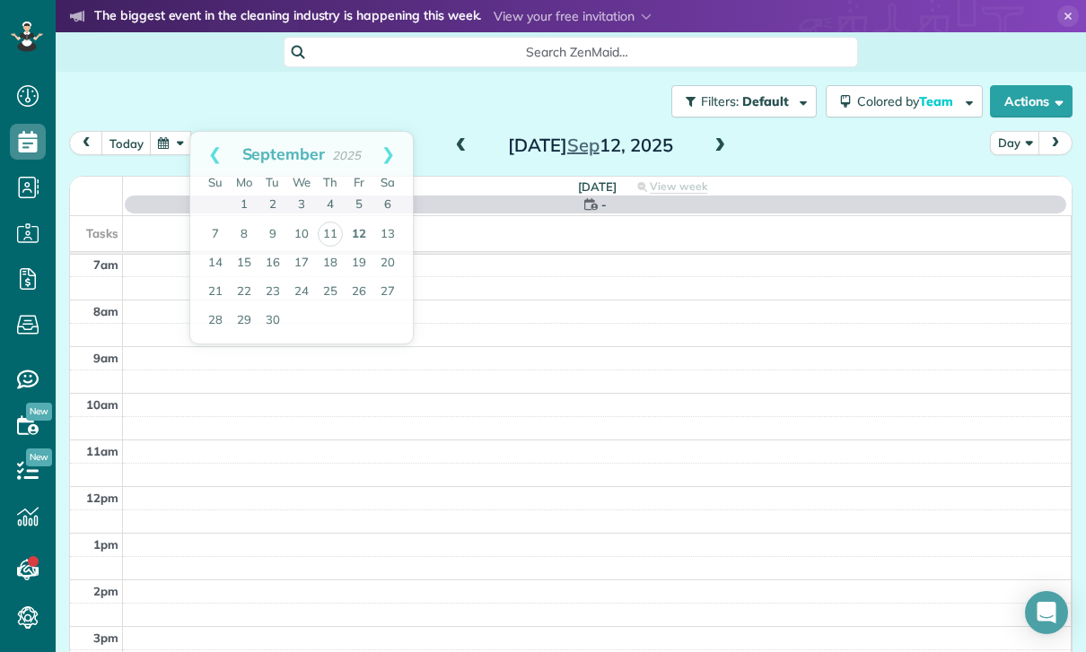
scroll to position [141, 0]
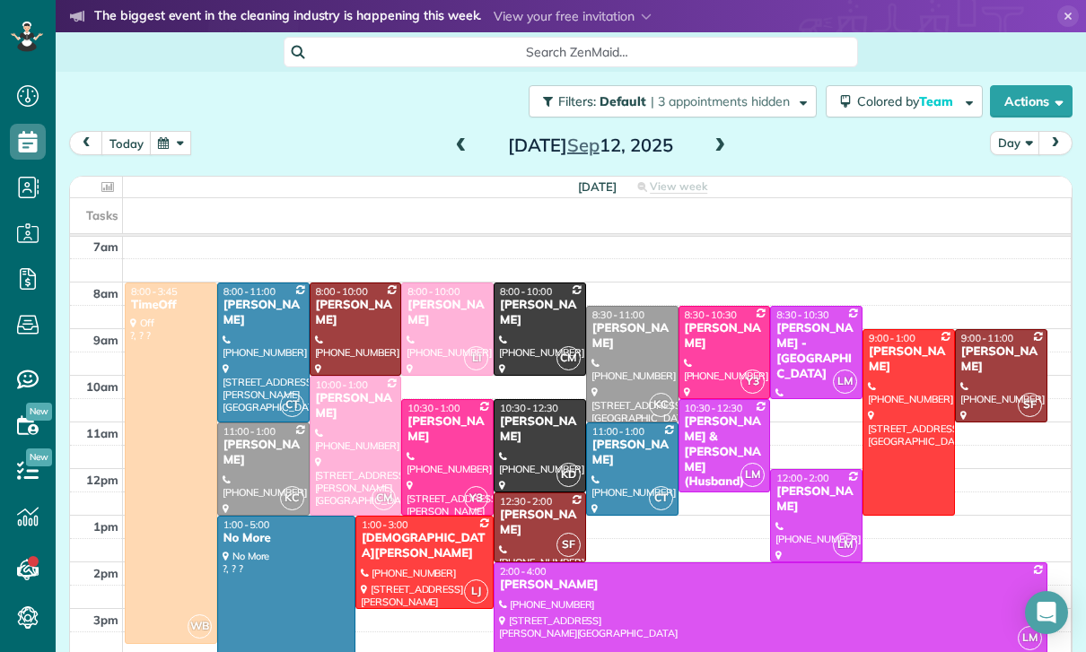
click at [172, 152] on button "button" at bounding box center [170, 143] width 41 height 24
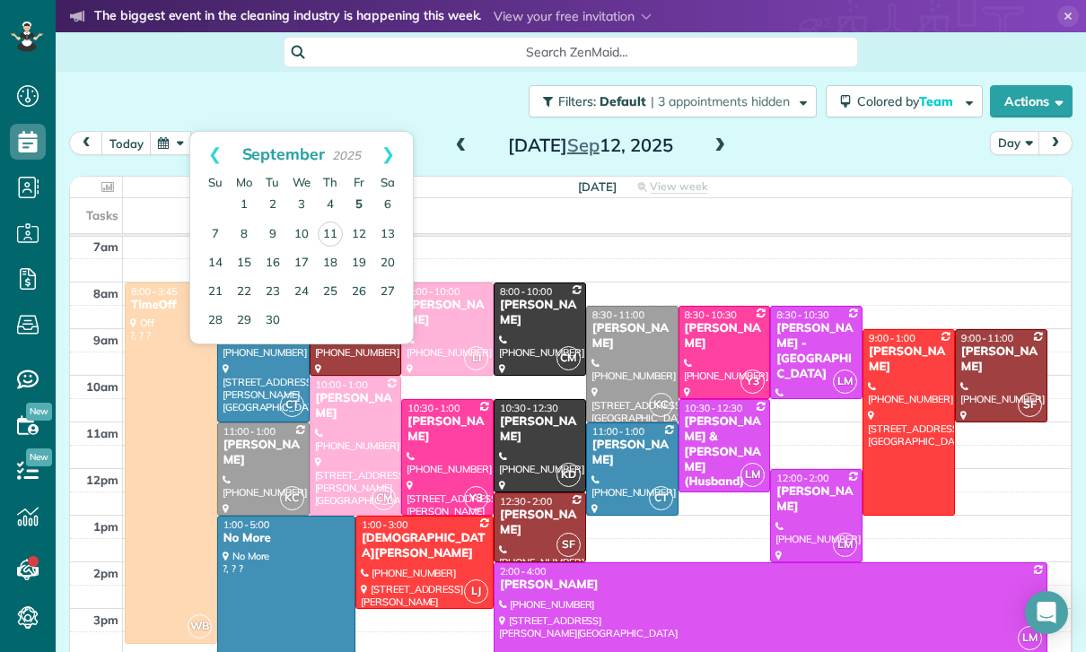
click at [362, 207] on link "5" at bounding box center [359, 205] width 29 height 29
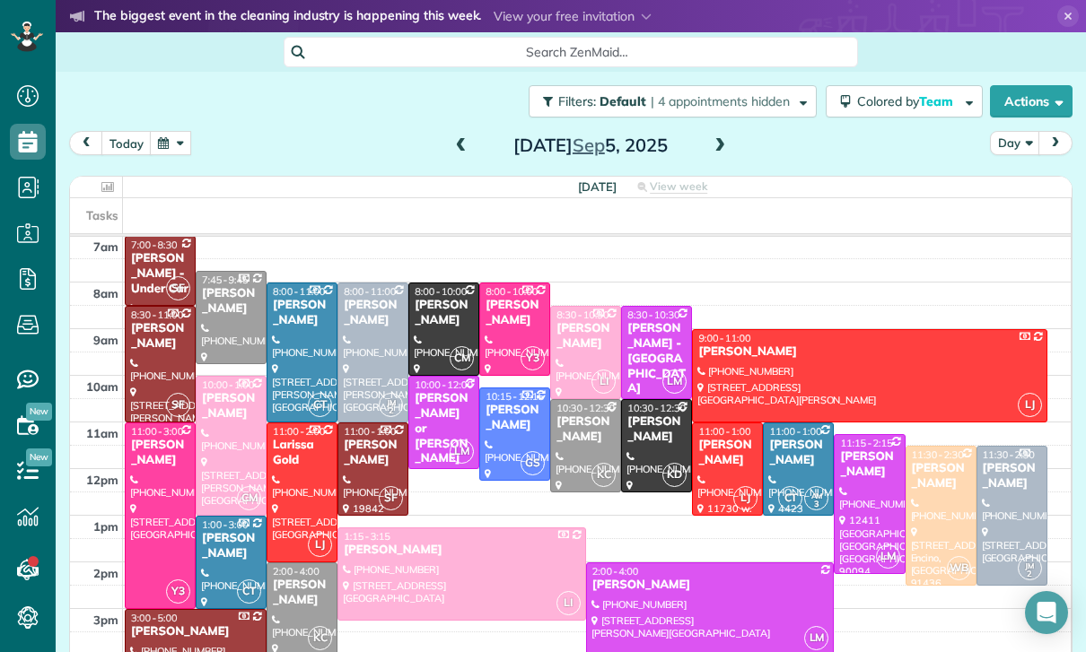
click at [440, 406] on div "Nikki or Lisa Bryan - Bryan Exhaust Service Inc," at bounding box center [444, 451] width 60 height 121
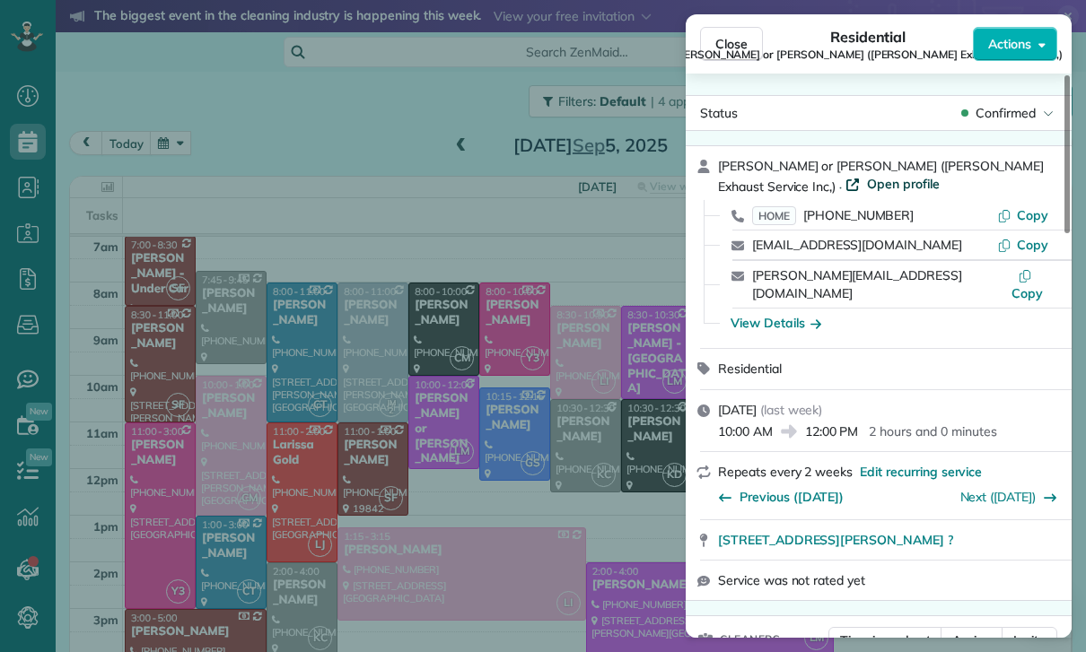
click at [867, 188] on span "Open profile" at bounding box center [903, 184] width 73 height 18
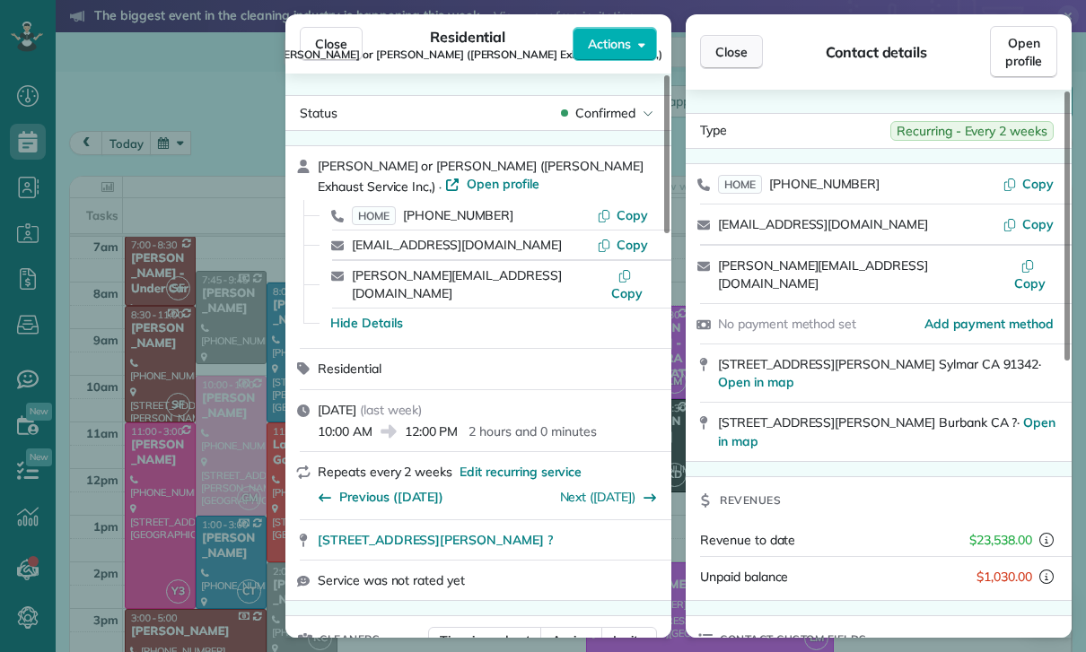
click at [736, 40] on button "Close" at bounding box center [731, 52] width 63 height 34
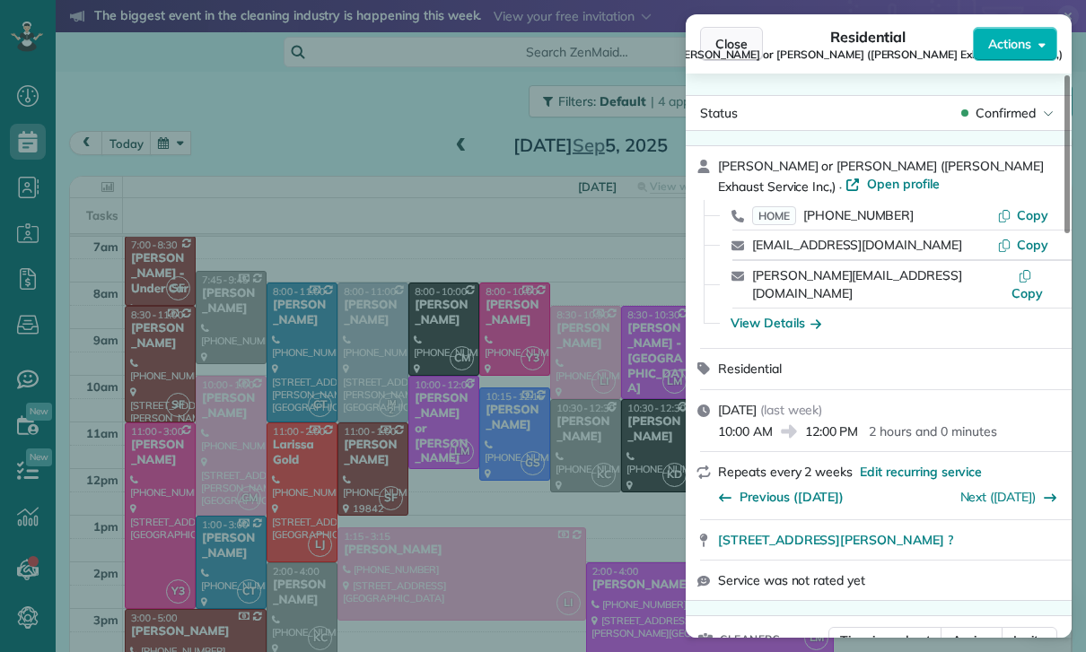
click at [722, 40] on span "Close" at bounding box center [731, 44] width 32 height 18
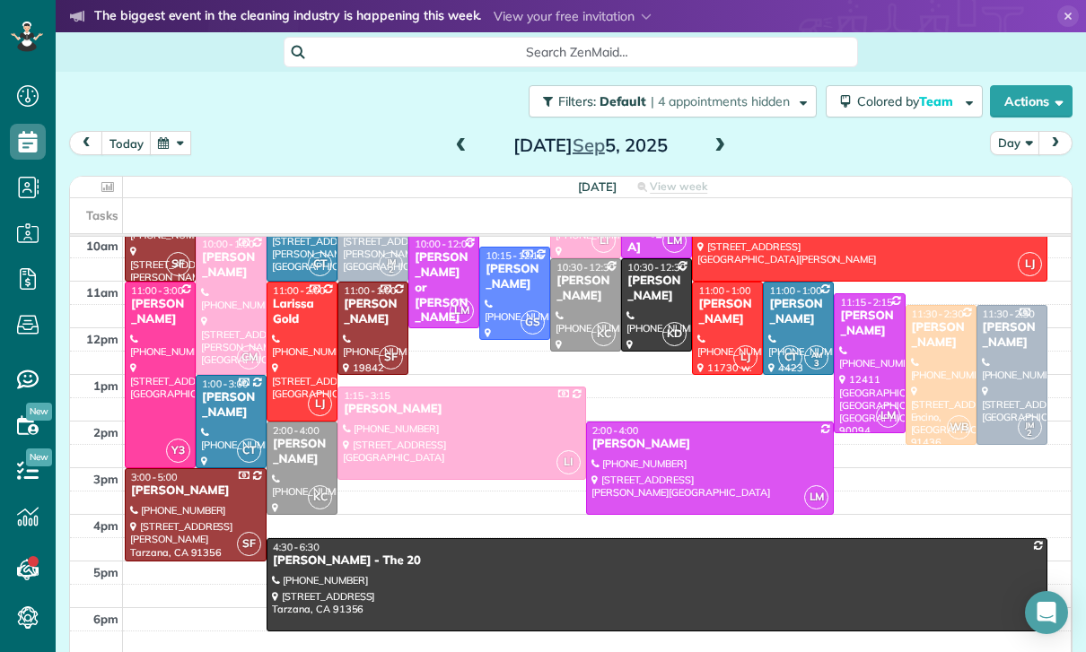
scroll to position [282, 0]
click at [174, 139] on button "button" at bounding box center [170, 143] width 41 height 24
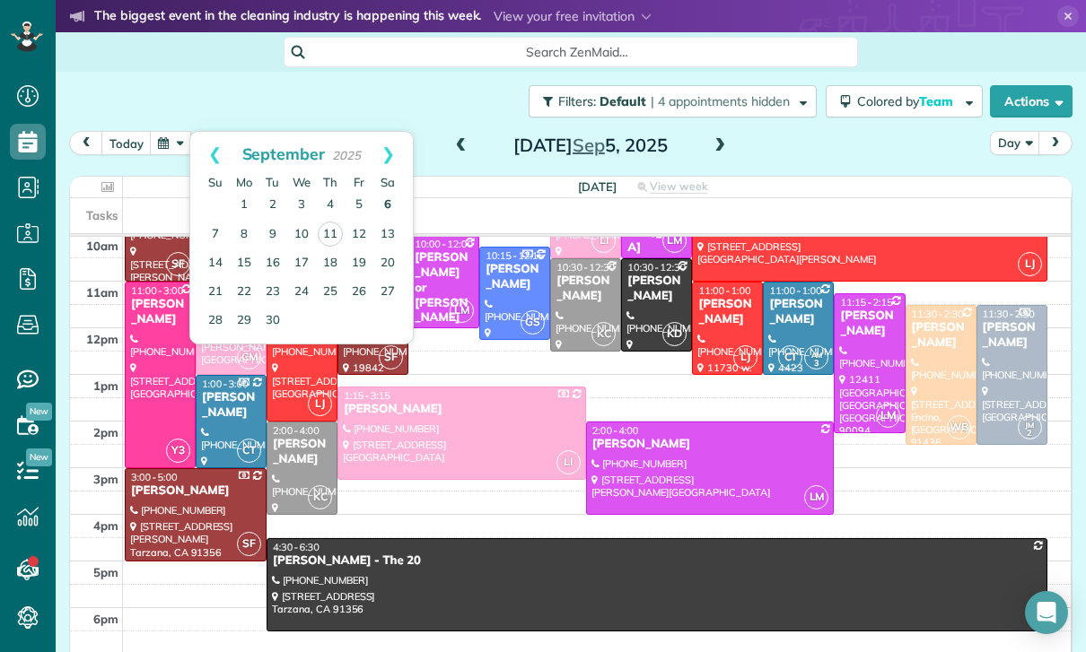
click at [392, 207] on link "6" at bounding box center [387, 205] width 29 height 29
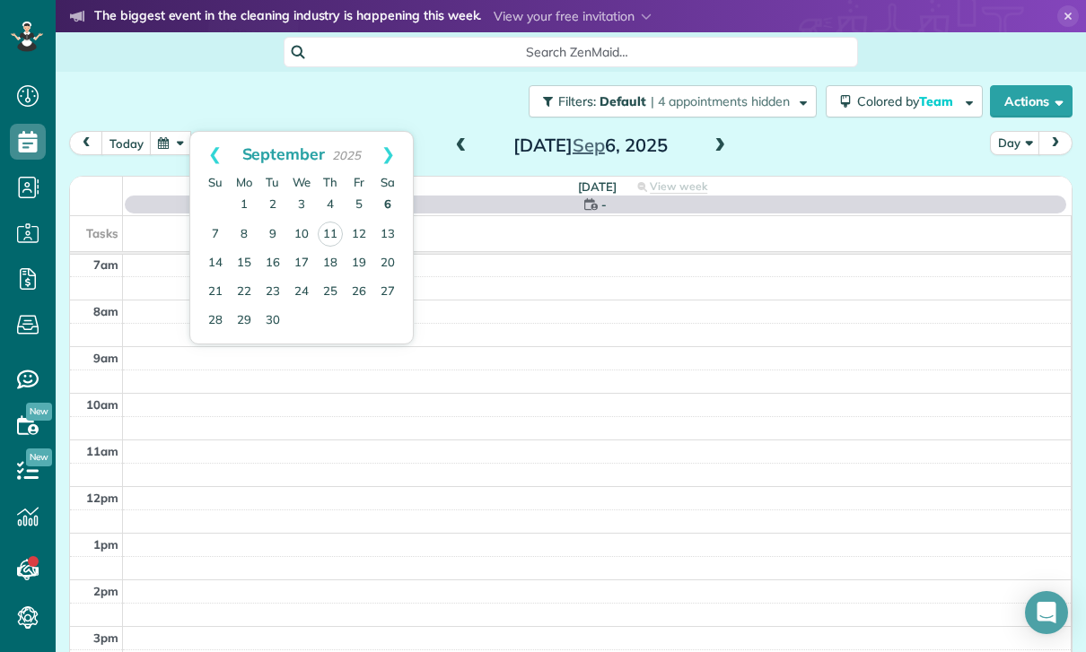
scroll to position [141, 0]
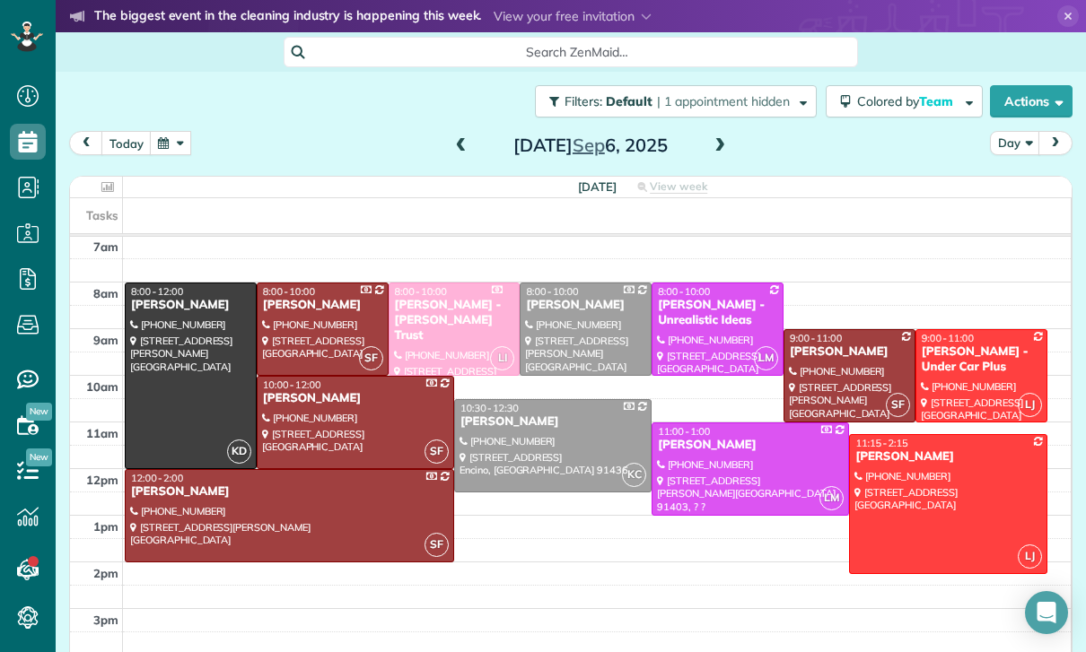
click at [720, 324] on div "Grace Bellamy - Unrealistic Ideas" at bounding box center [717, 313] width 121 height 31
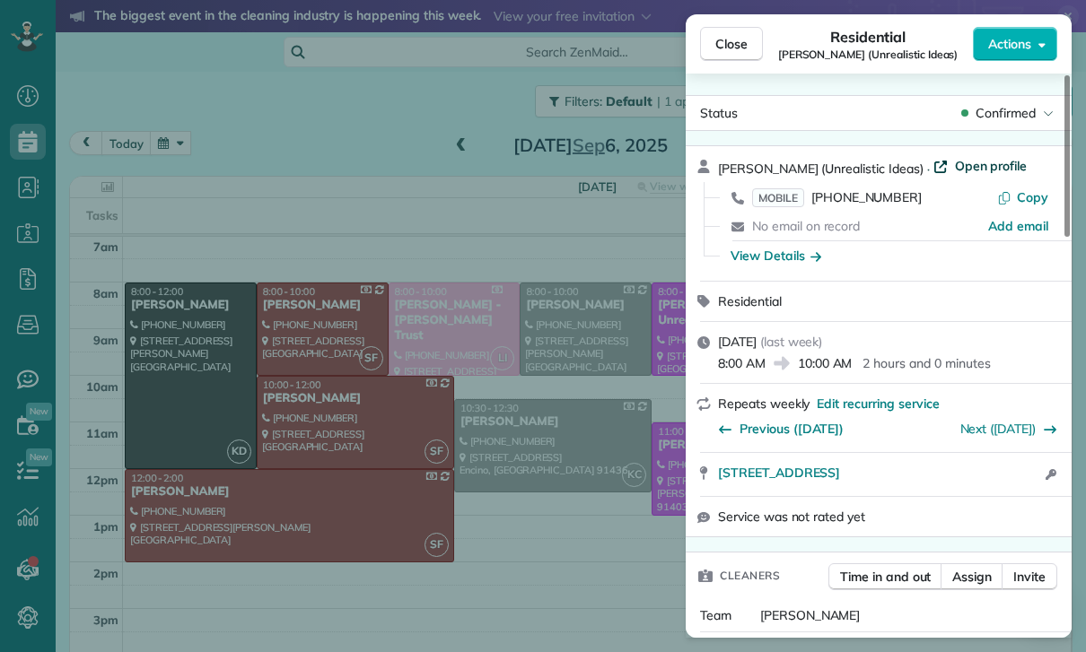
click at [955, 167] on span "Open profile" at bounding box center [991, 166] width 73 height 18
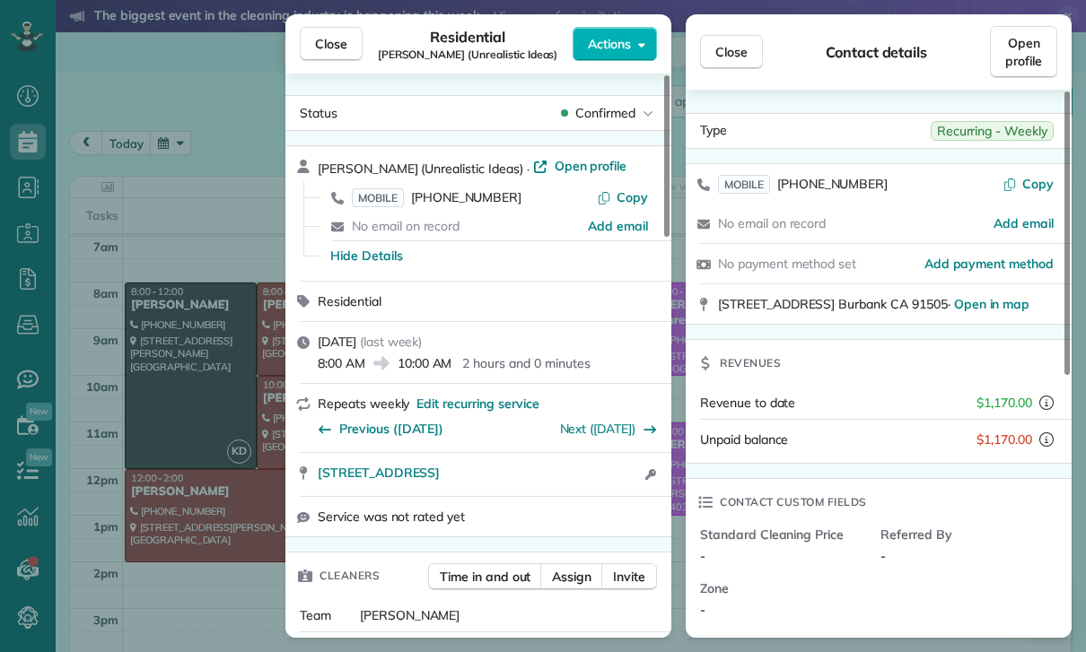
click at [678, 39] on div "Close Residential Grace Bellamy (Unrealistic Ideas) Actions Status Confirmed Gr…" at bounding box center [543, 326] width 1086 height 652
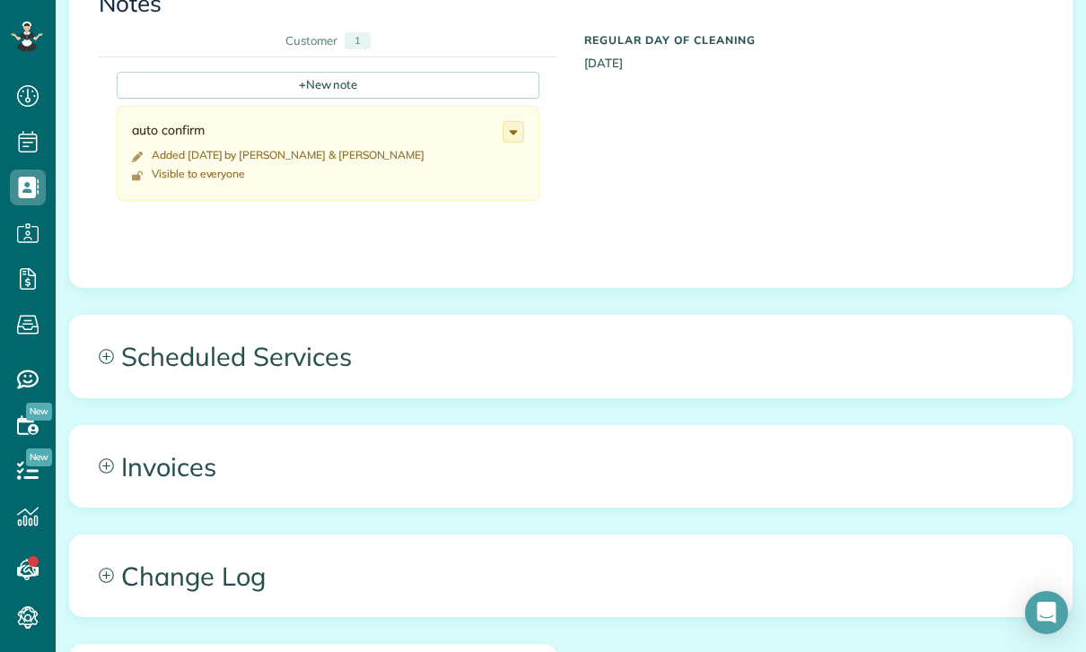
scroll to position [696, 0]
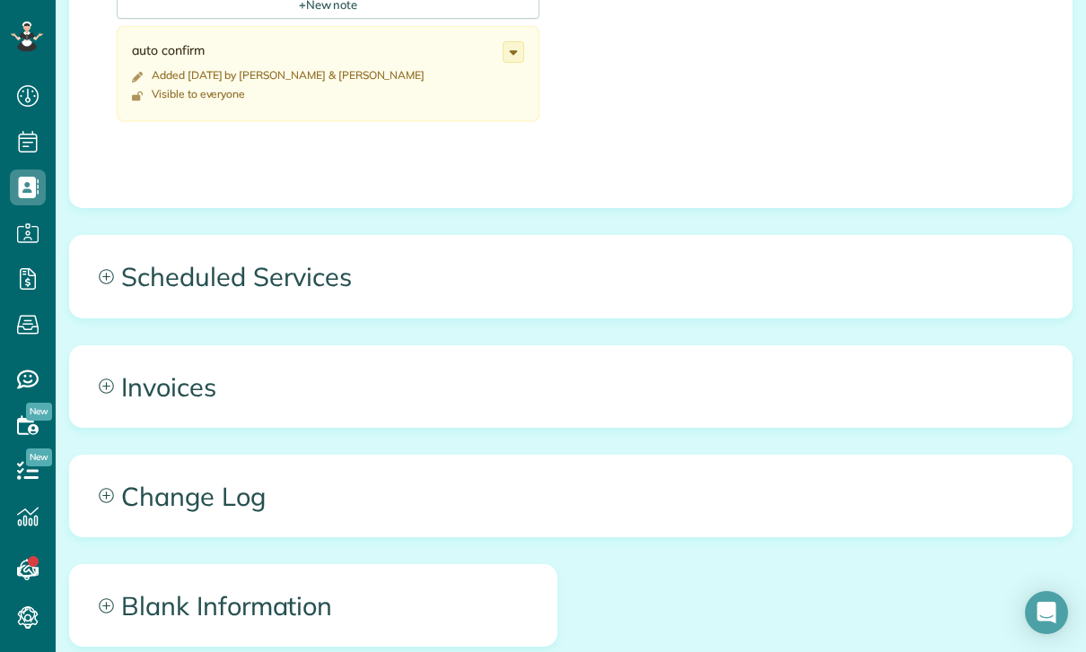
click at [262, 289] on span "Scheduled Services" at bounding box center [571, 276] width 1002 height 81
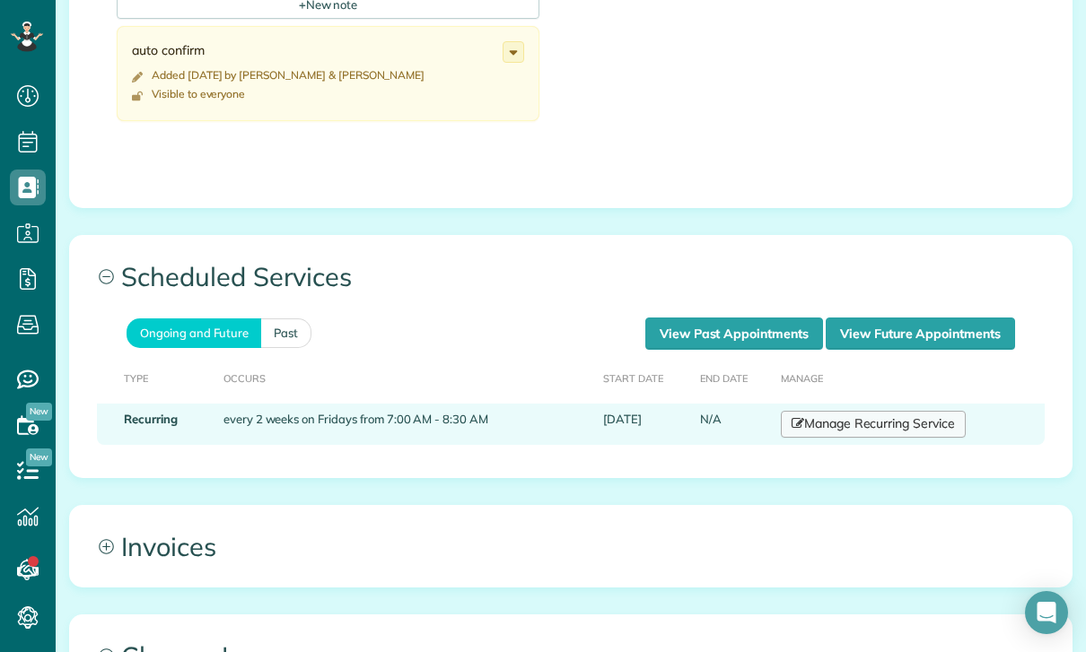
click at [848, 423] on link "Manage Recurring Service" at bounding box center [873, 424] width 185 height 27
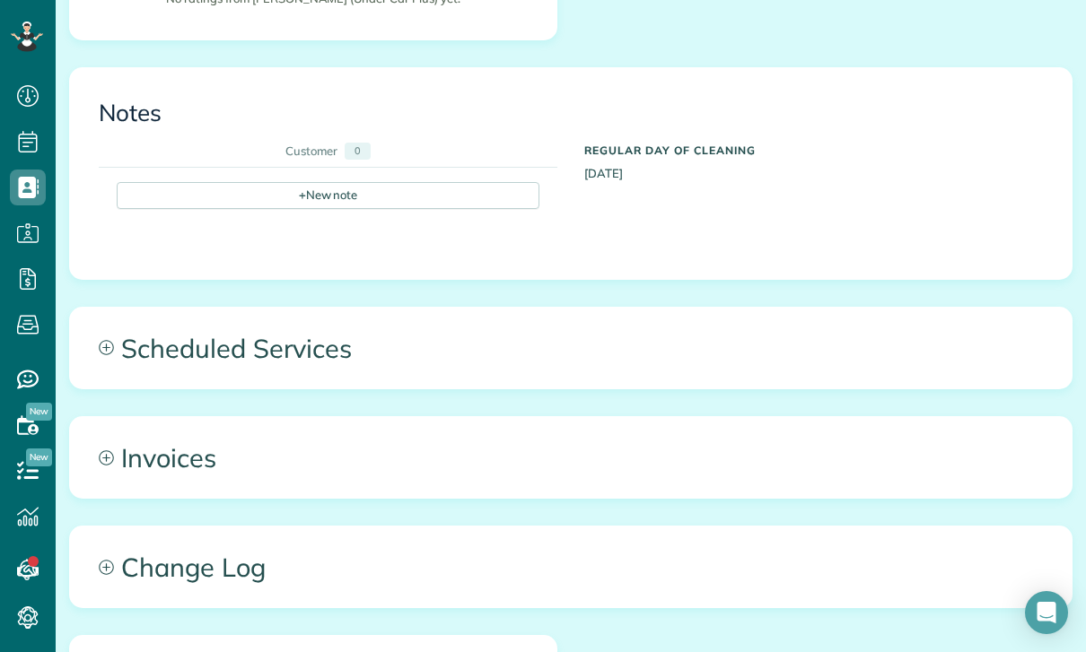
scroll to position [665, 0]
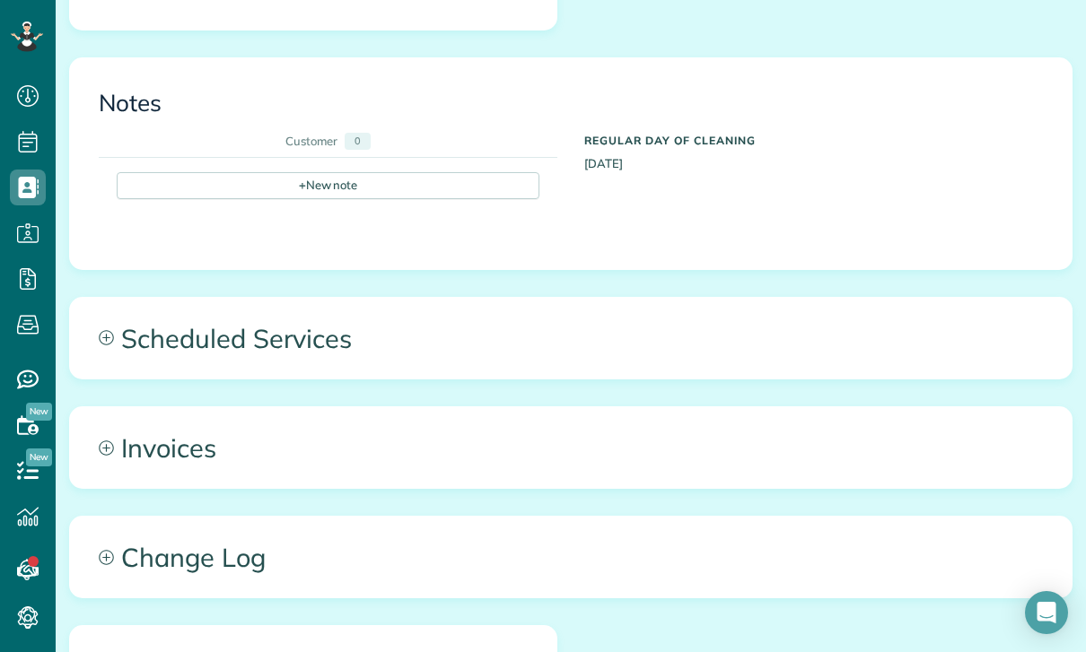
click at [288, 316] on span "Scheduled Services" at bounding box center [571, 338] width 1002 height 81
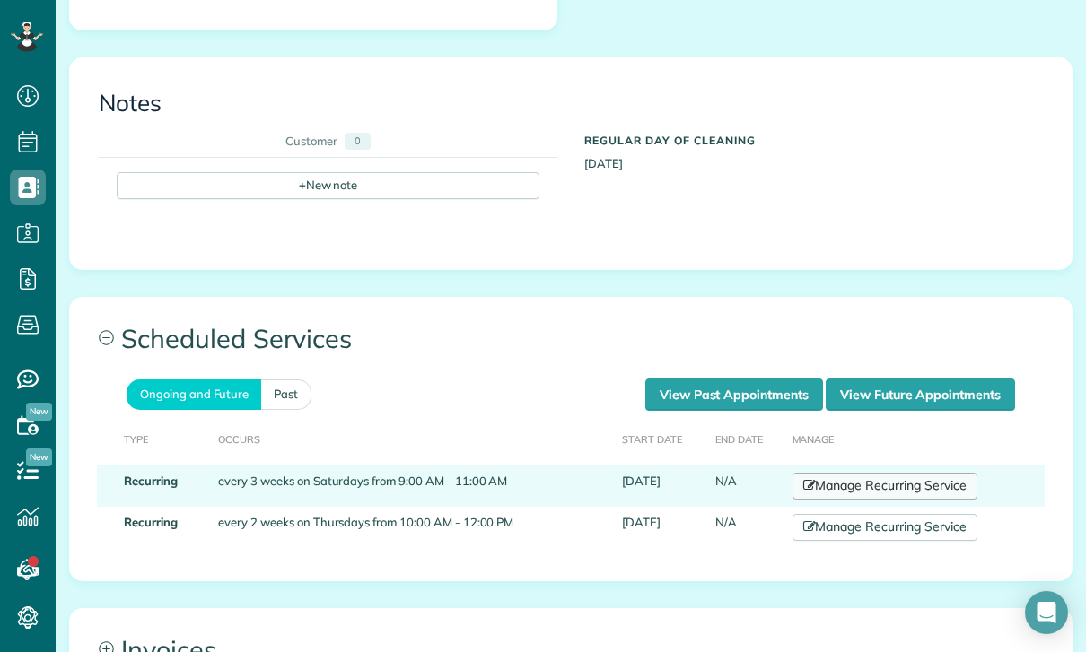
click at [847, 473] on link "Manage Recurring Service" at bounding box center [884, 486] width 185 height 27
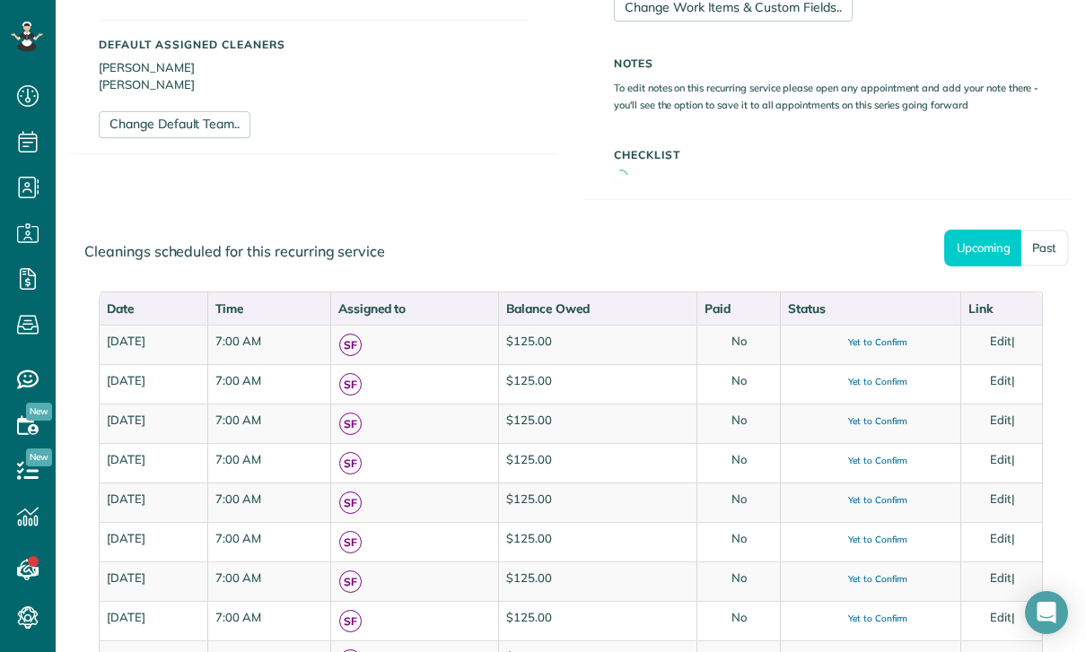
scroll to position [702, 0]
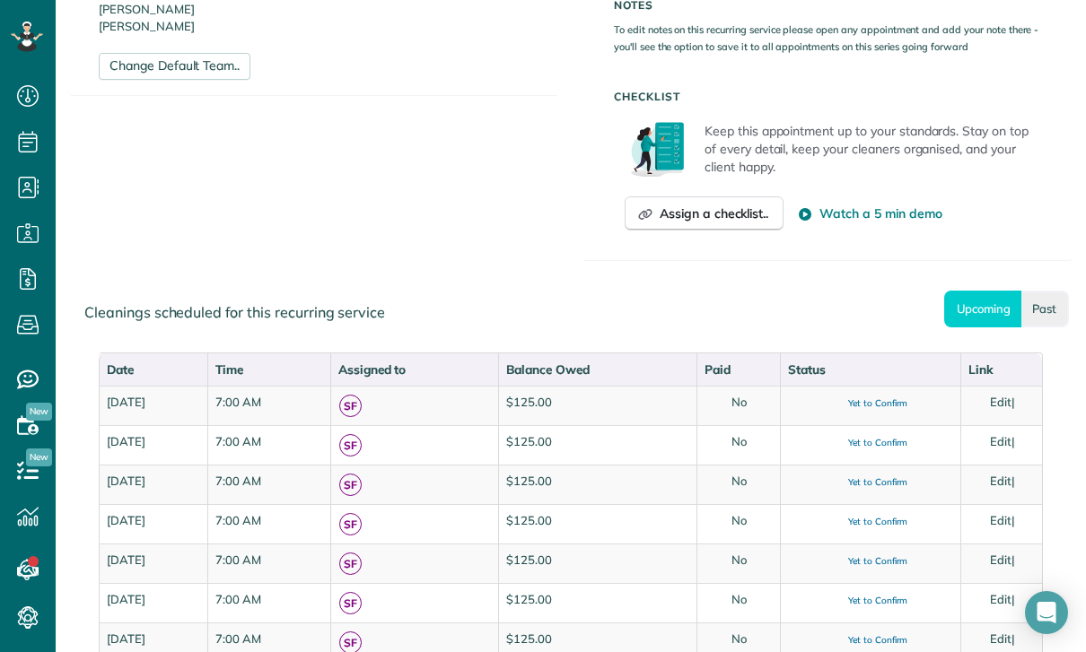
click at [1052, 308] on link "Past" at bounding box center [1045, 309] width 48 height 37
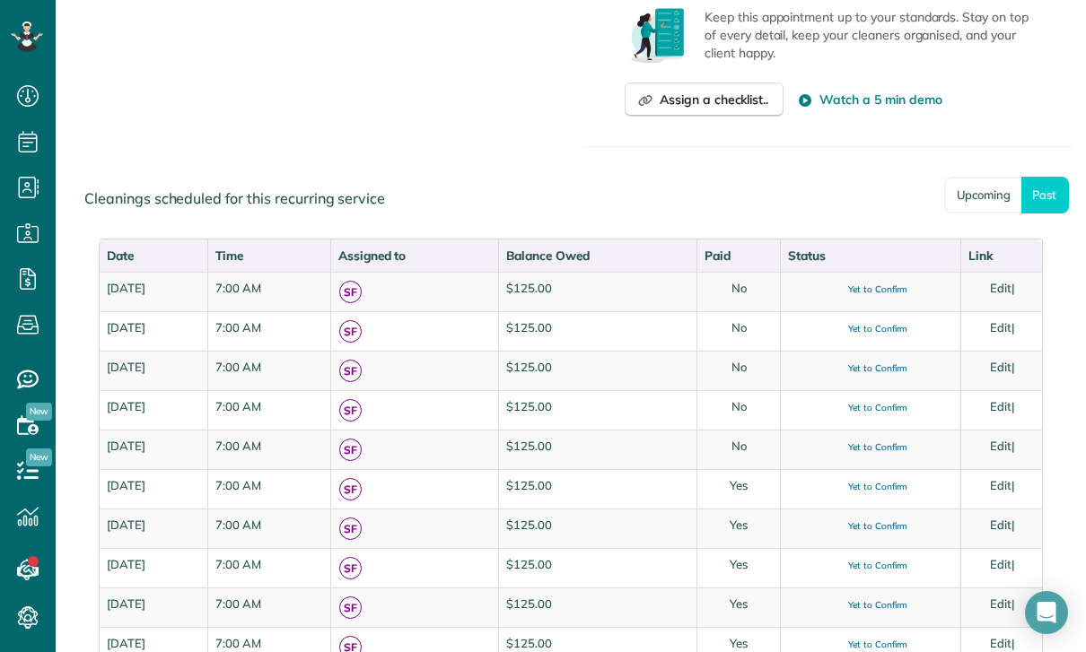
scroll to position [819, 0]
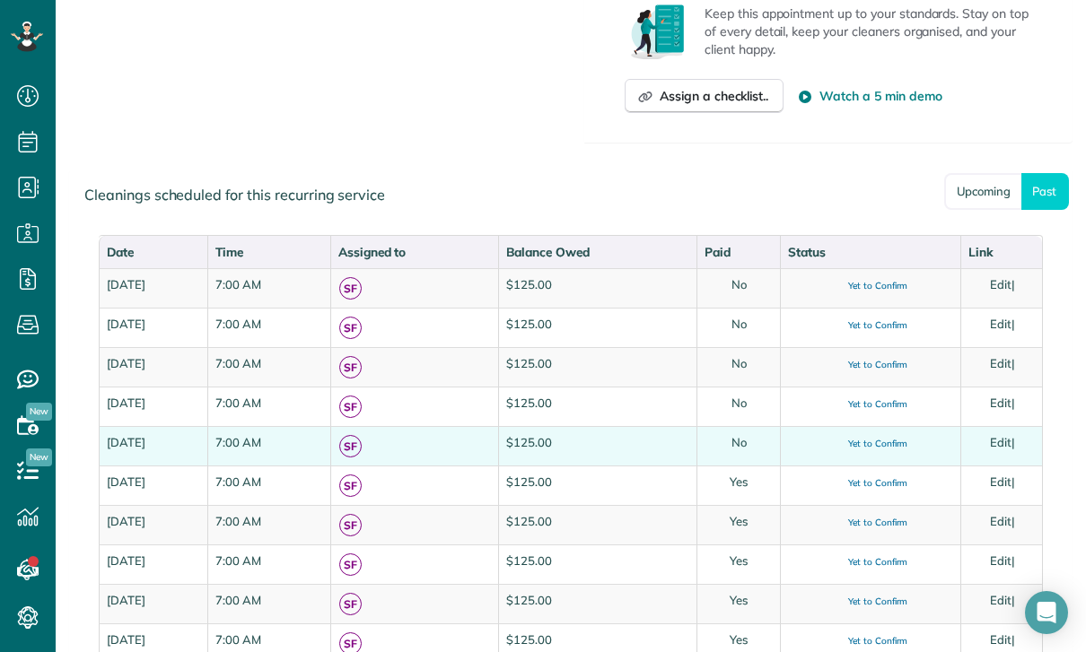
click at [1008, 440] on link "Edit" at bounding box center [1001, 442] width 22 height 14
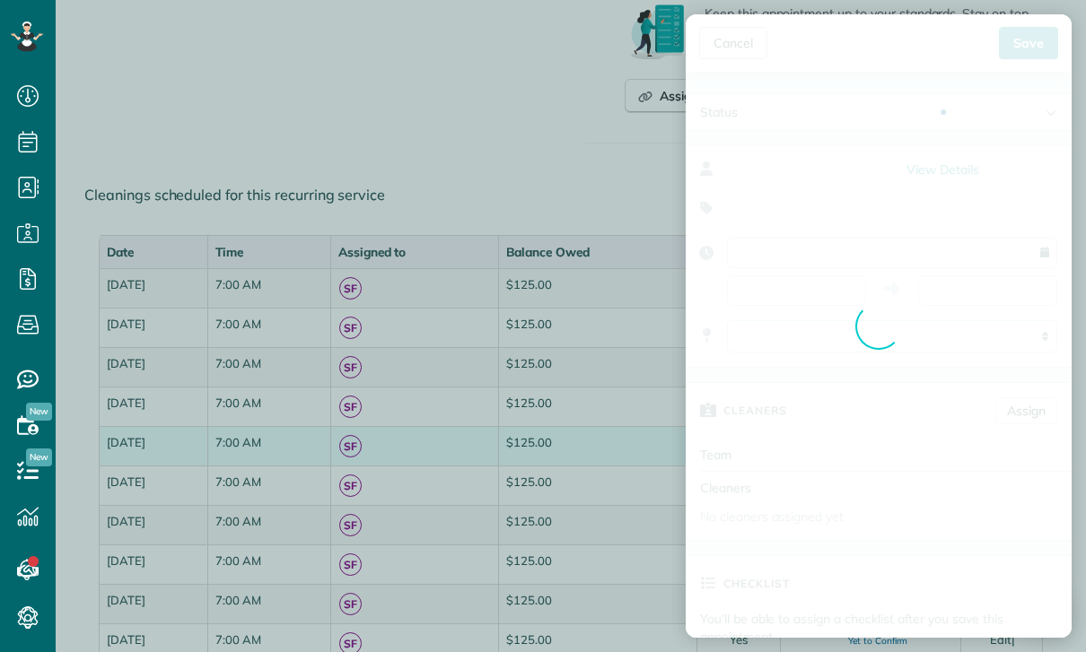
type input "**********"
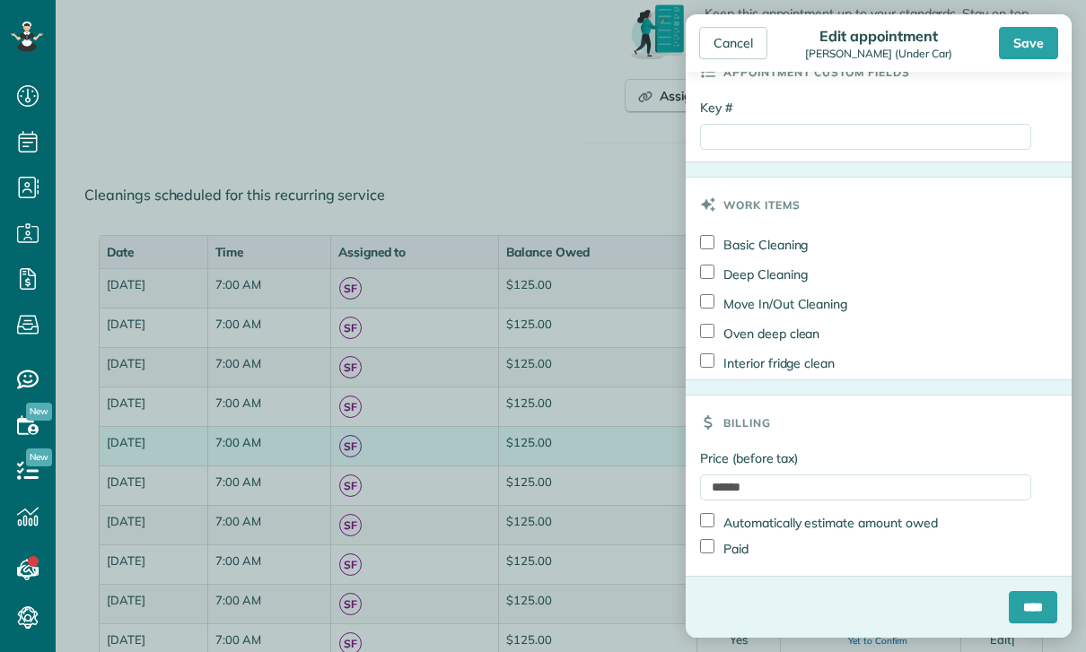
scroll to position [993, 0]
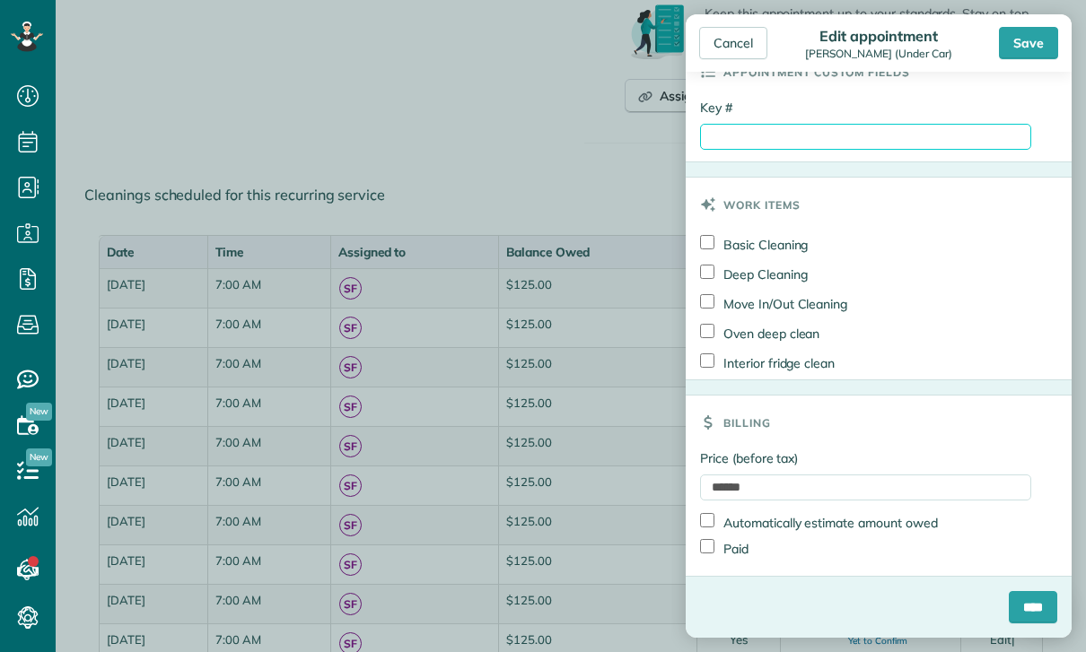
click at [768, 131] on input "Key #" at bounding box center [865, 137] width 331 height 26
type input "******"
click at [1021, 617] on input "****" at bounding box center [1033, 607] width 48 height 32
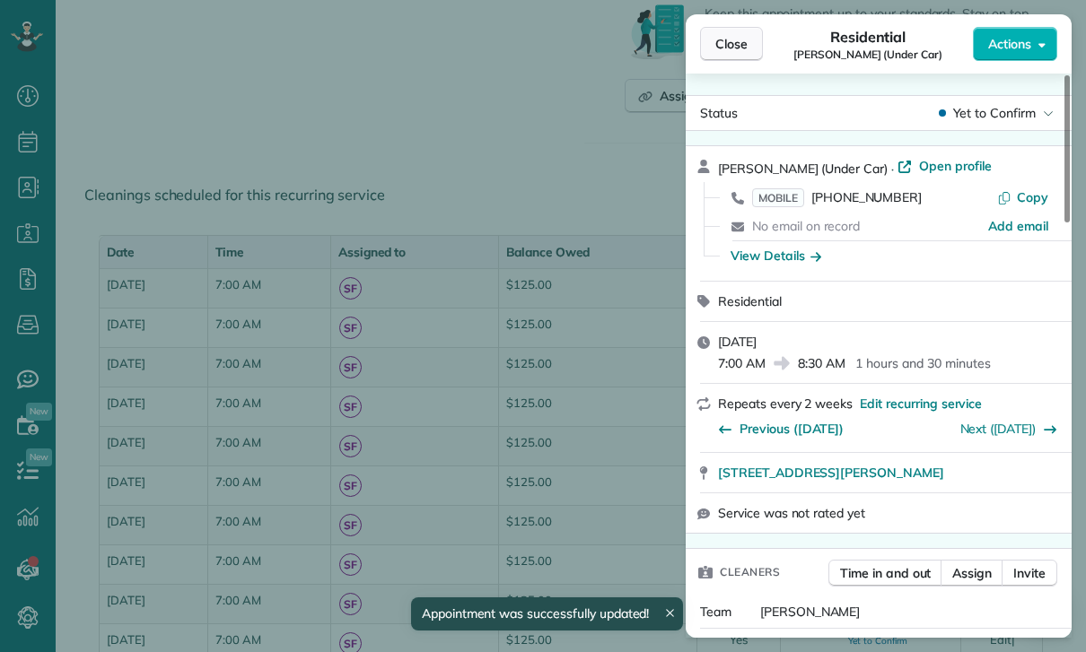
click at [731, 31] on button "Close" at bounding box center [731, 44] width 63 height 34
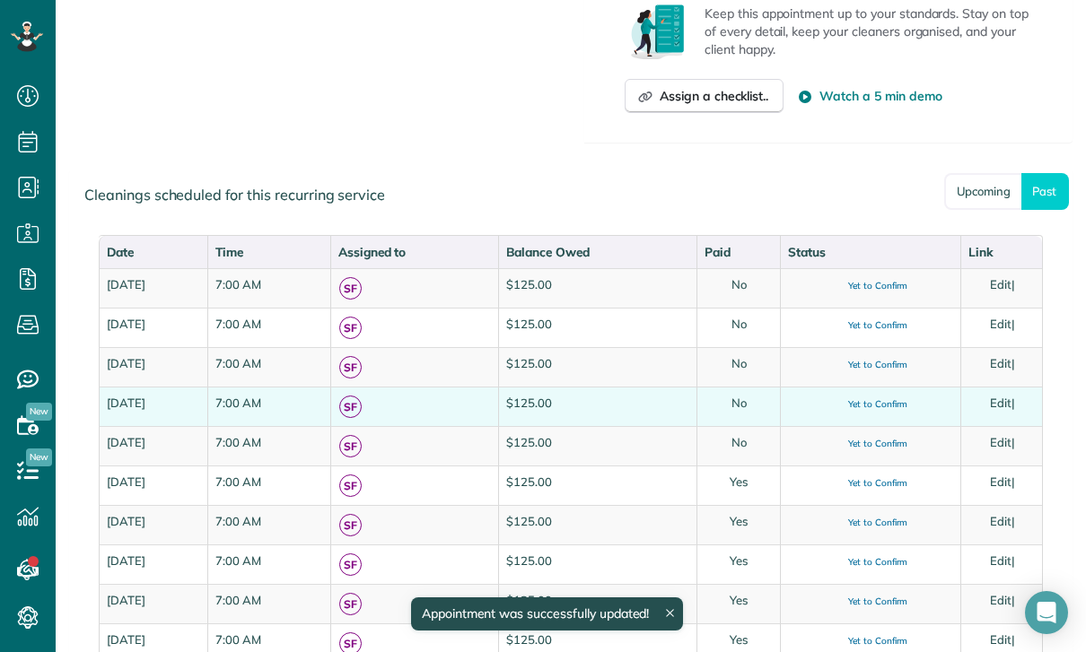
click at [1008, 405] on link "Edit" at bounding box center [1001, 403] width 22 height 14
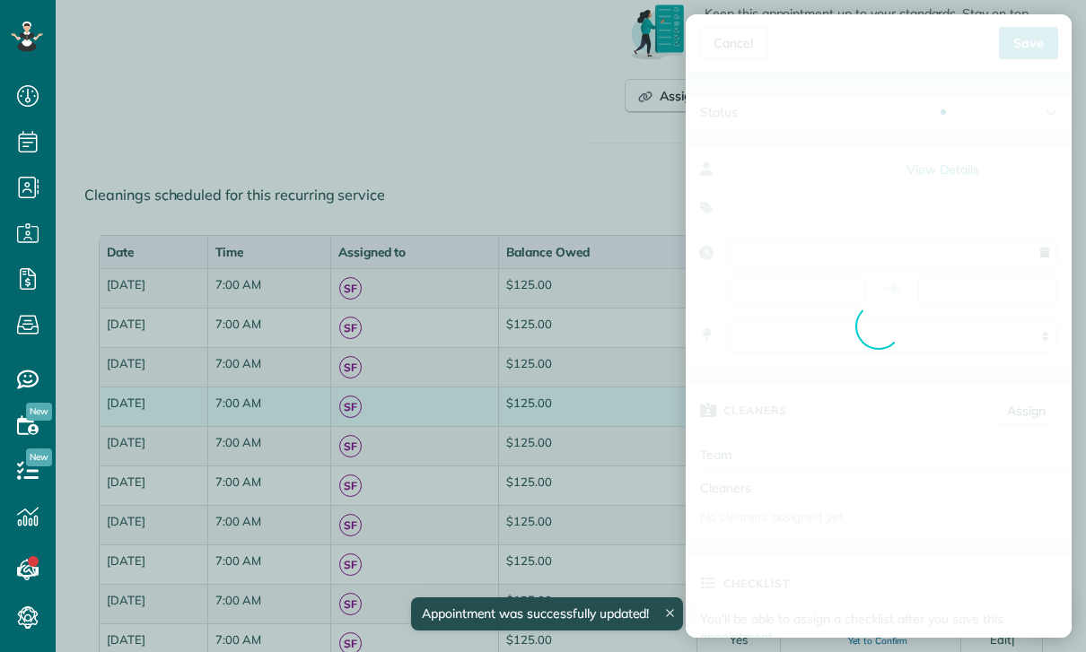
type input "**********"
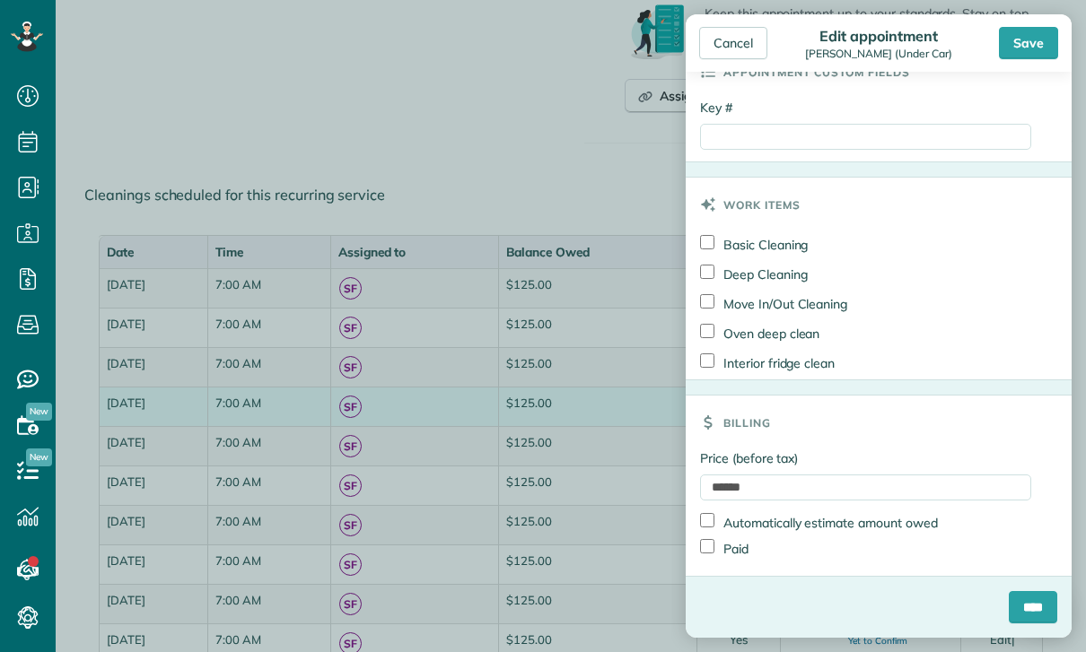
scroll to position [993, 0]
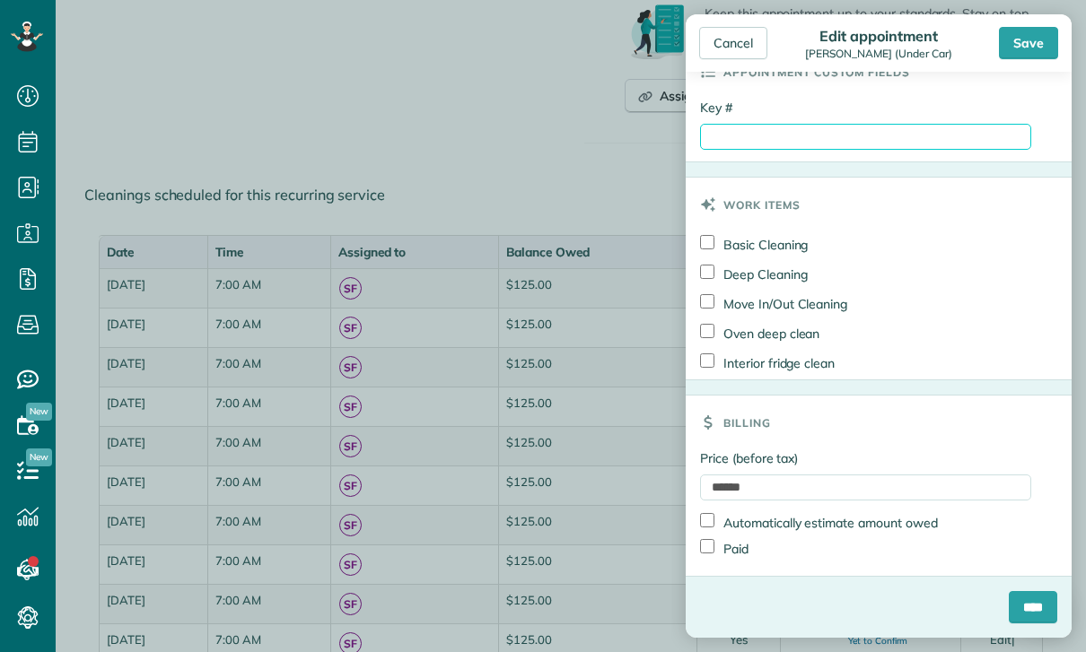
click at [774, 143] on input "Key #" at bounding box center [865, 137] width 331 height 26
paste input "******"
type input "******"
click at [1025, 599] on input "****" at bounding box center [1033, 607] width 48 height 32
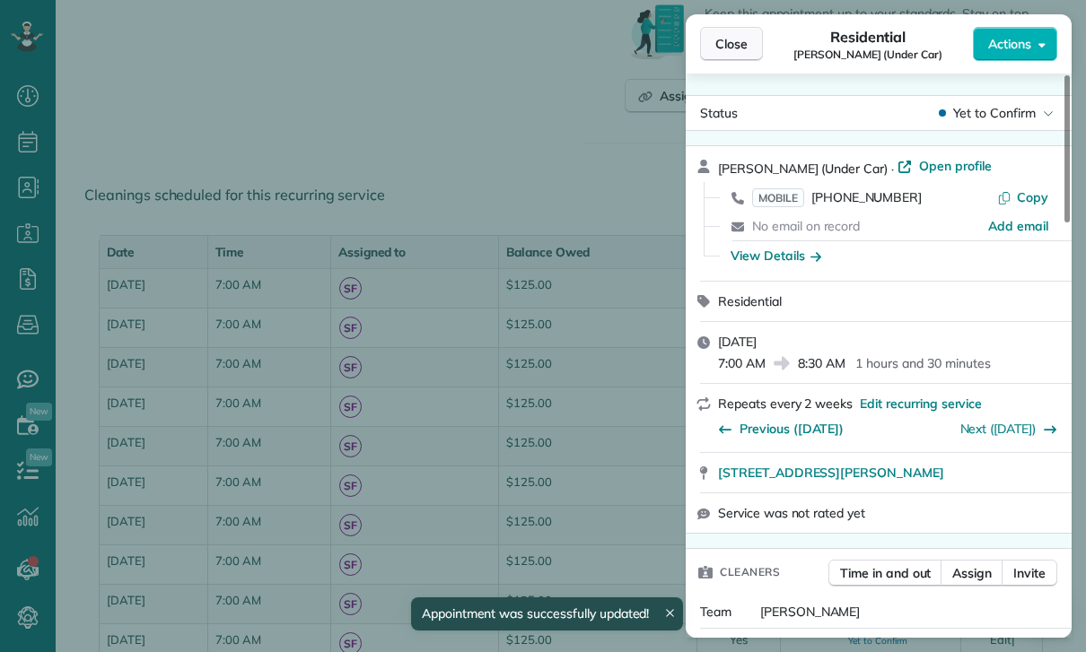
click at [730, 42] on span "Close" at bounding box center [731, 44] width 32 height 18
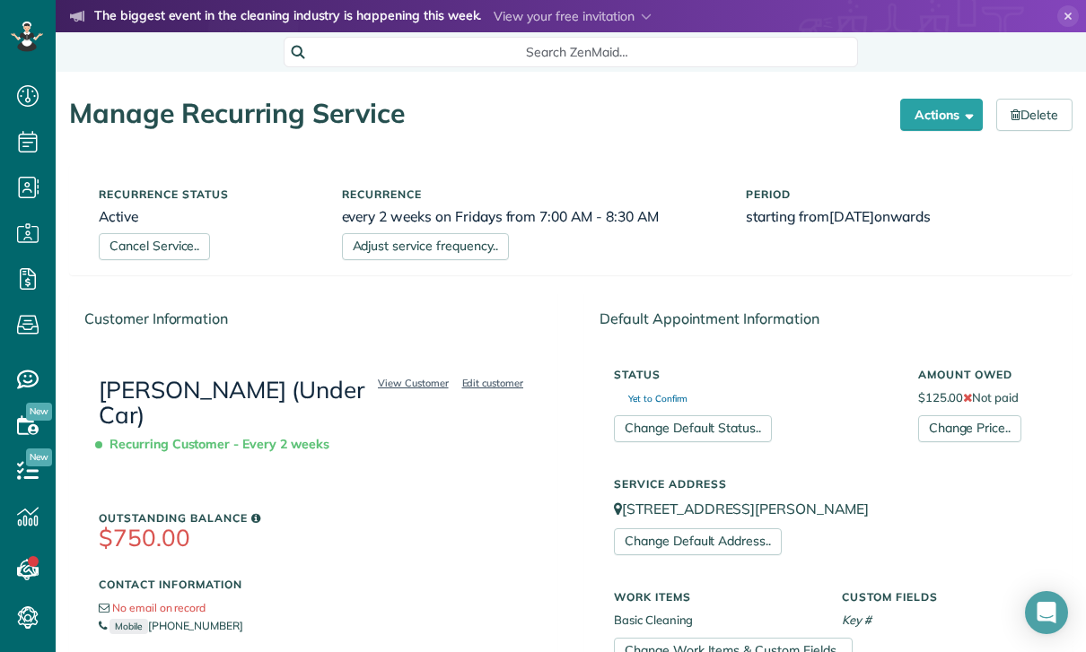
scroll to position [-1, 0]
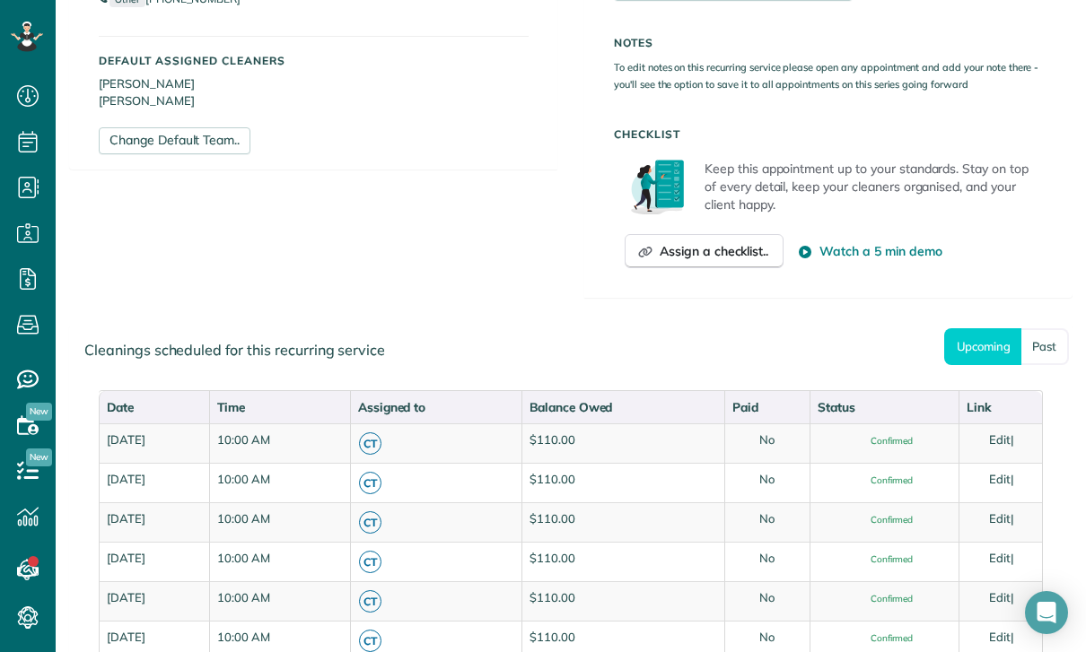
scroll to position [840, 0]
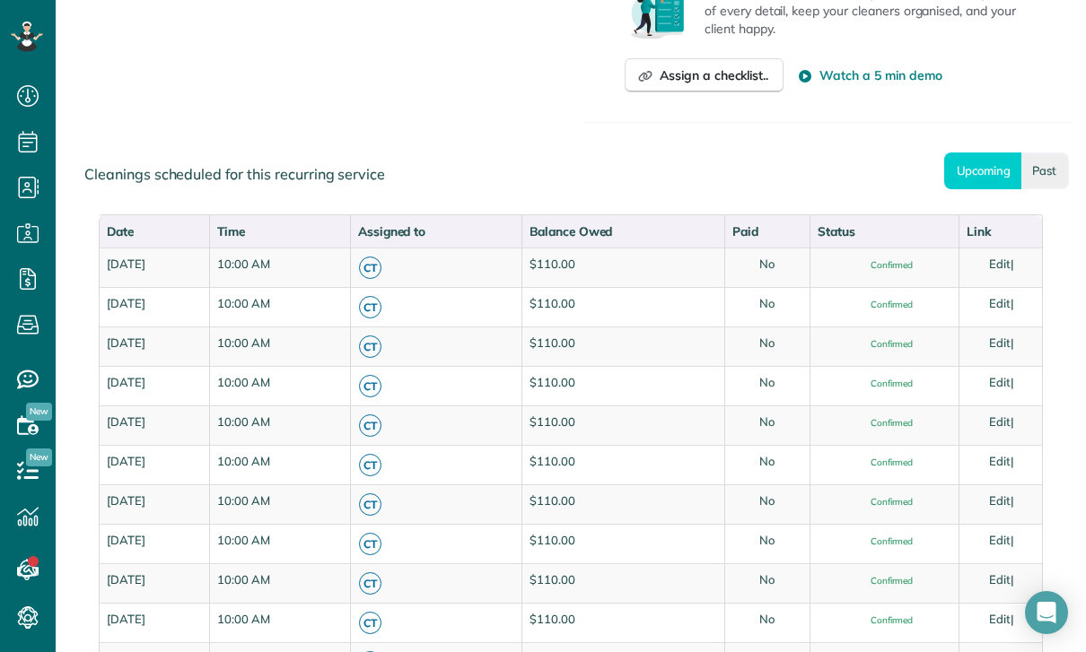
click at [1056, 167] on link "Past" at bounding box center [1045, 171] width 48 height 37
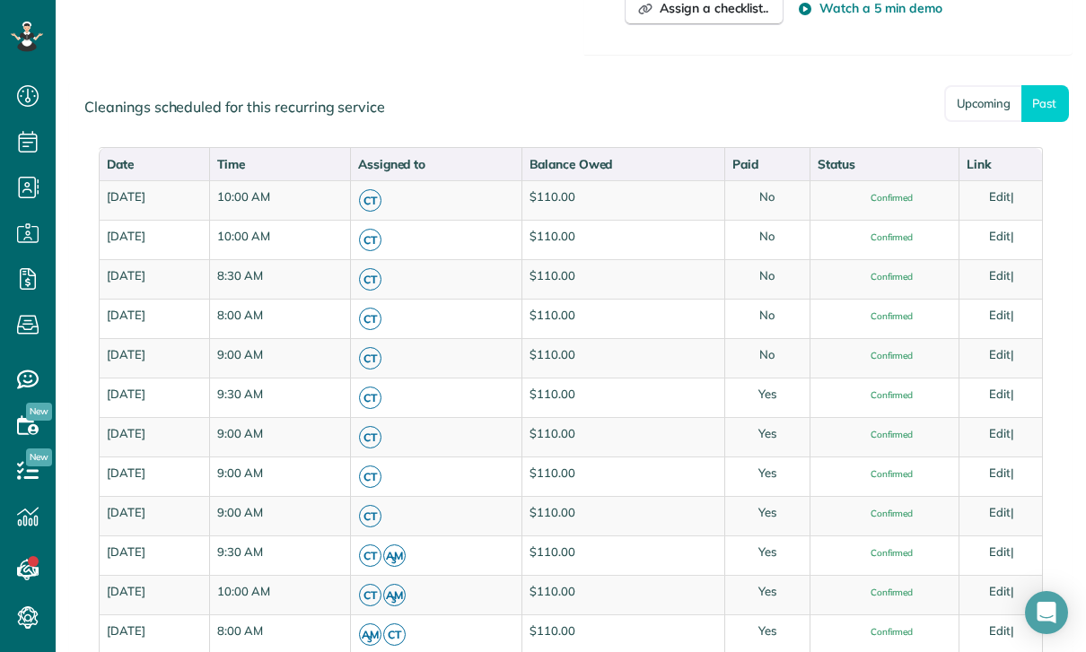
scroll to position [916, 0]
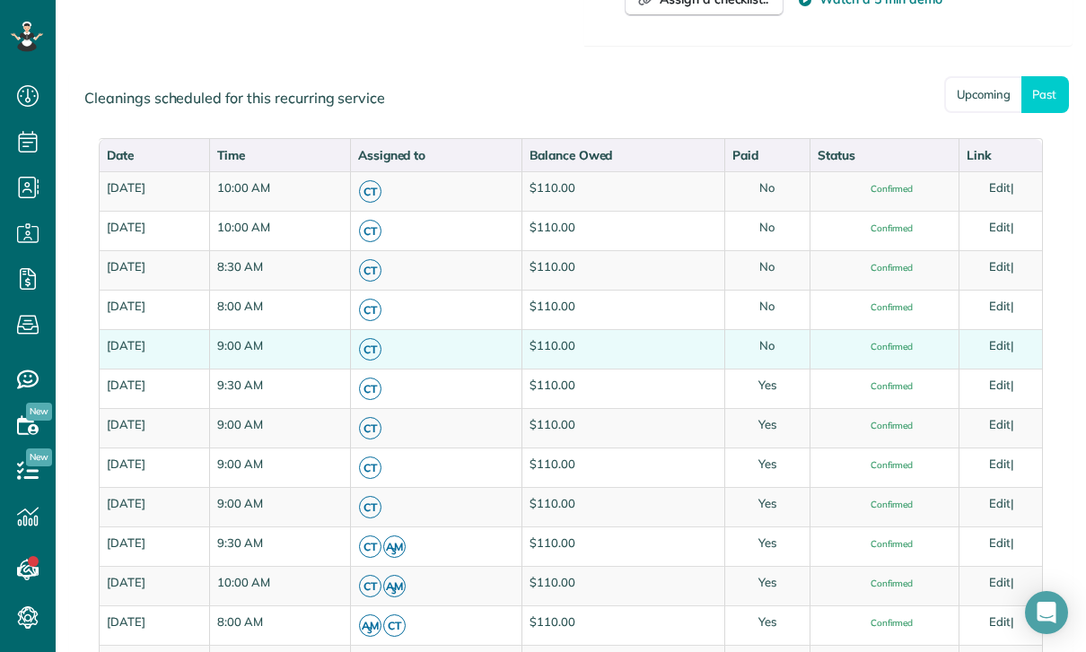
click at [997, 348] on link "Edit" at bounding box center [1000, 345] width 22 height 14
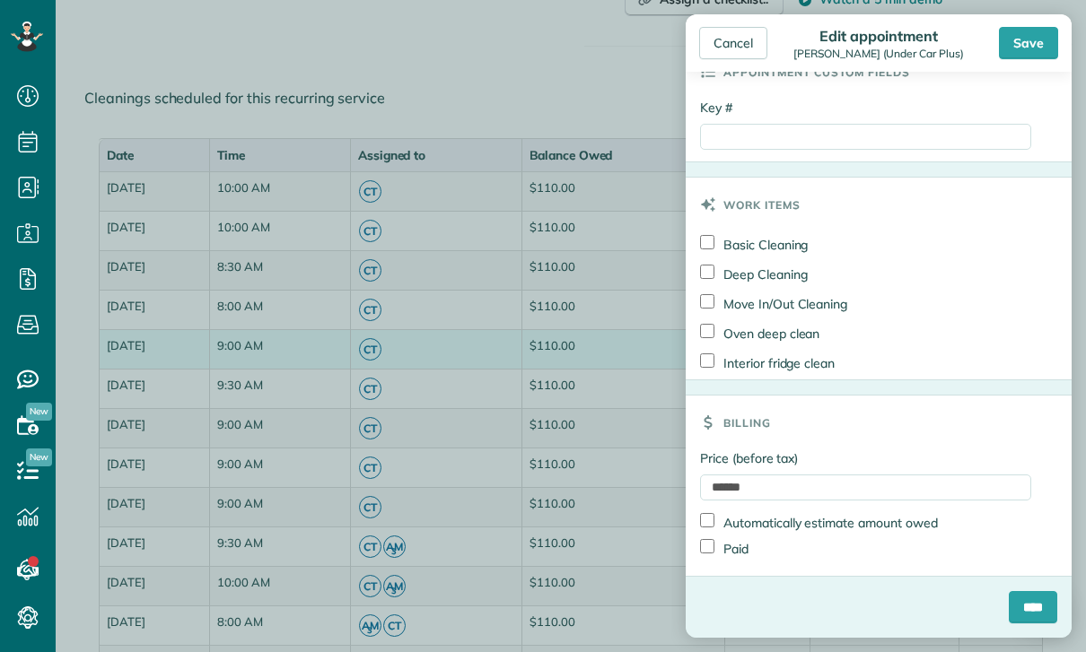
scroll to position [993, 0]
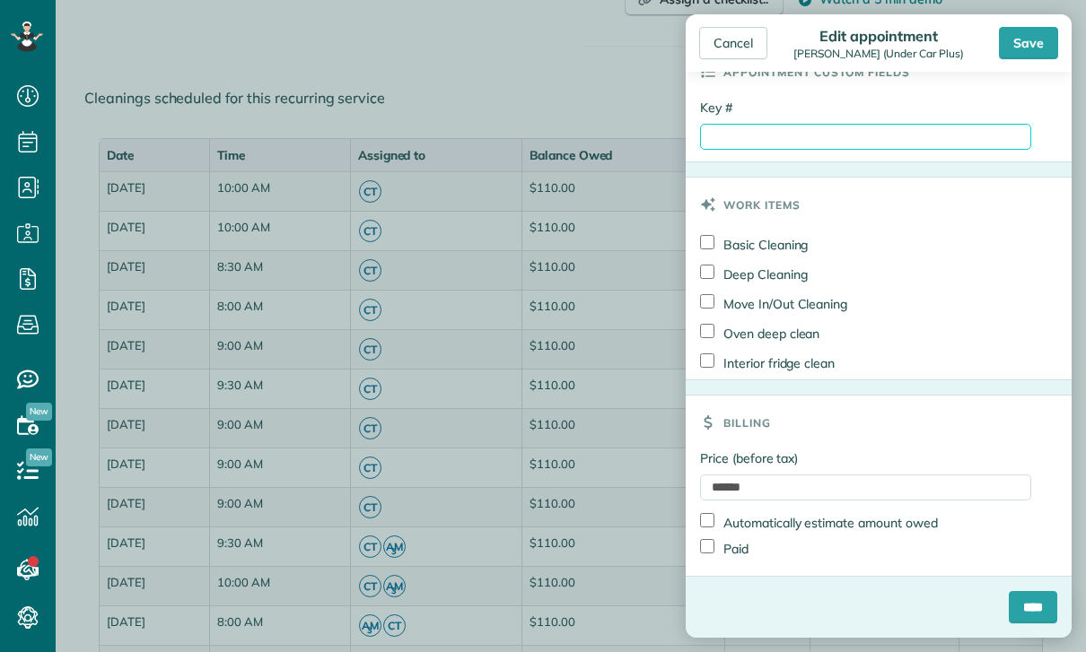
click at [775, 130] on input "Key #" at bounding box center [865, 137] width 331 height 26
type input "*********"
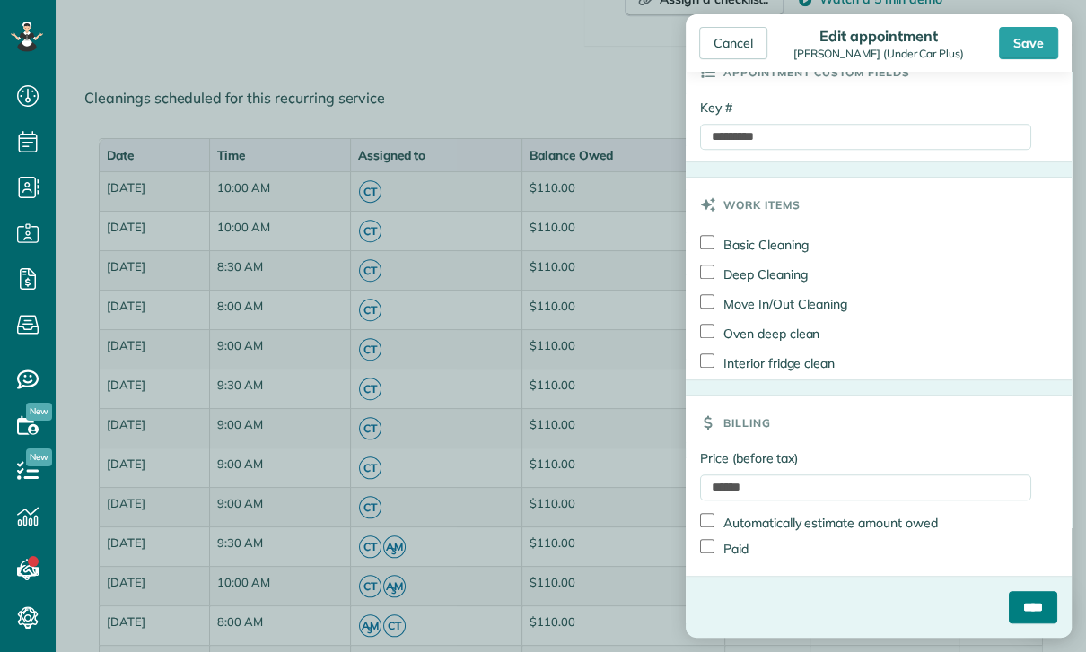
click at [1021, 608] on input "****" at bounding box center [1033, 607] width 48 height 32
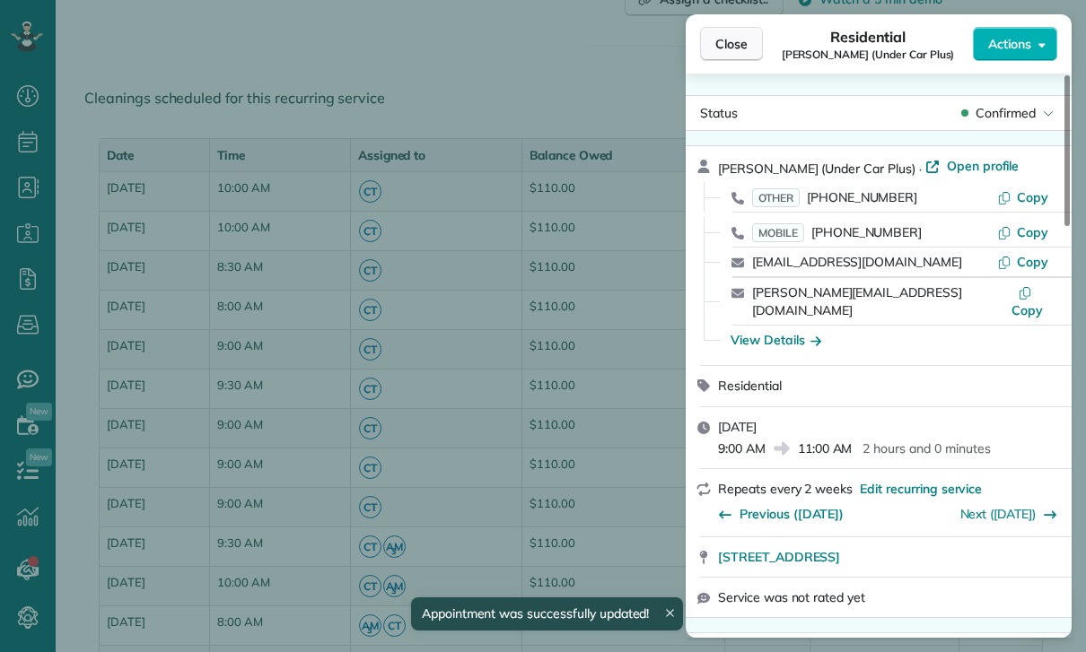
click at [735, 53] on button "Close" at bounding box center [731, 44] width 63 height 34
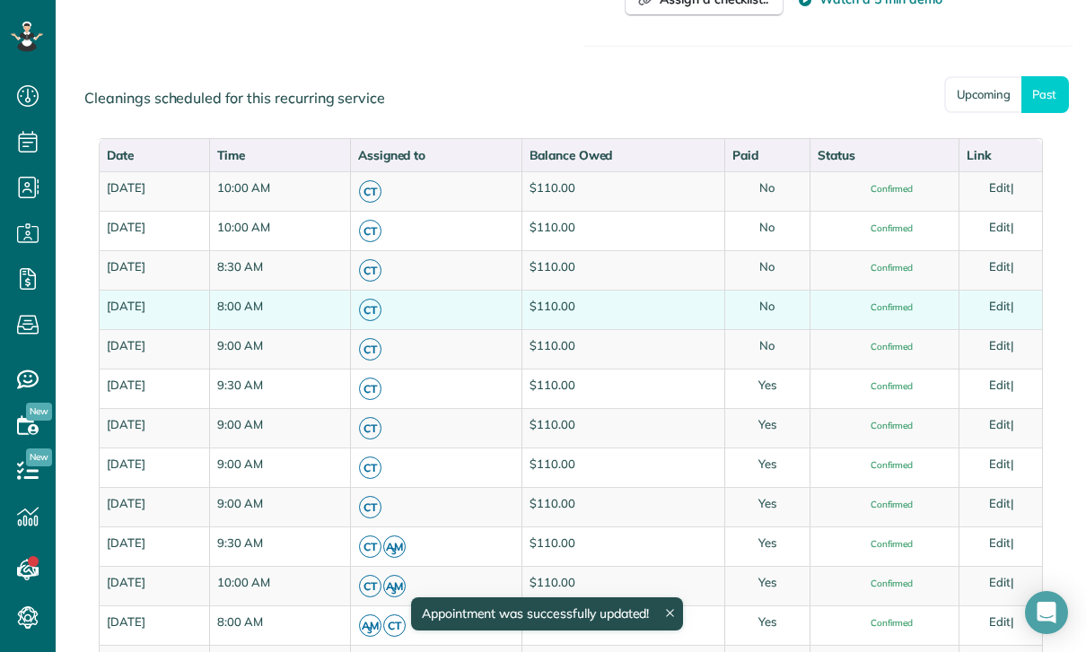
click at [1011, 302] on link "Edit" at bounding box center [1000, 306] width 22 height 14
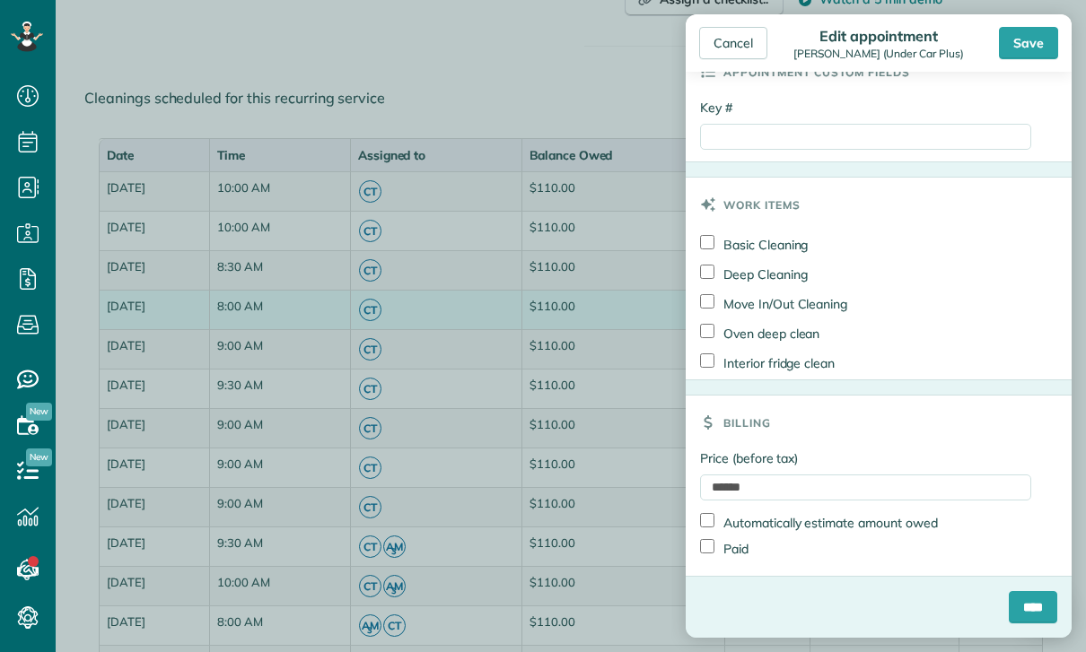
scroll to position [993, 0]
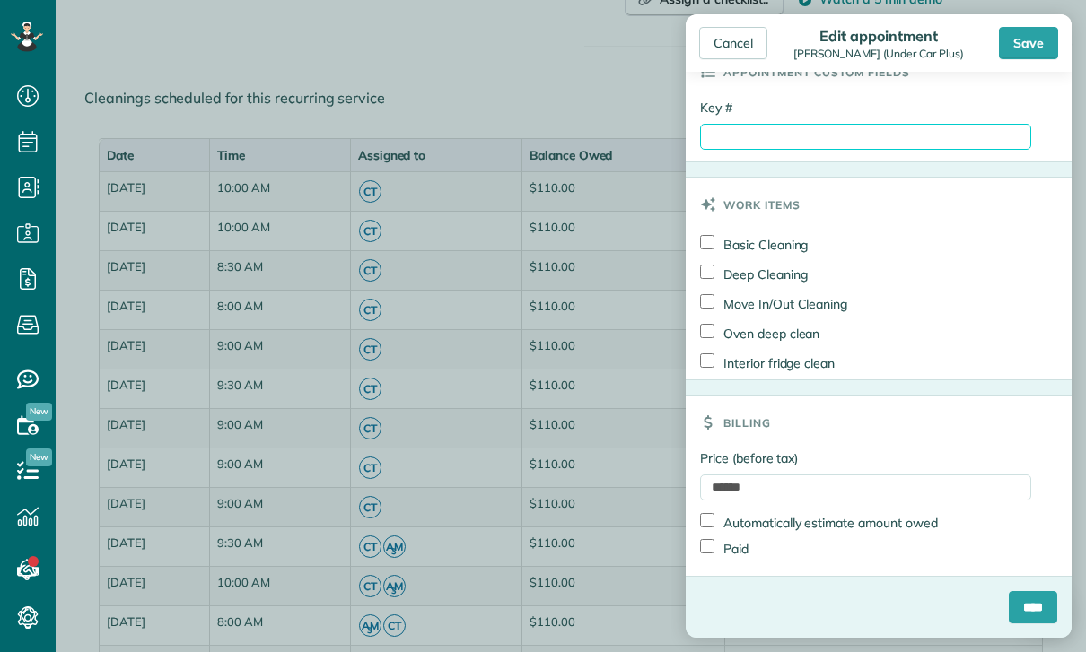
click at [789, 144] on input "Key #" at bounding box center [865, 137] width 331 height 26
paste input "*********"
type input "*********"
click at [731, 554] on label "Paid" at bounding box center [724, 548] width 48 height 19
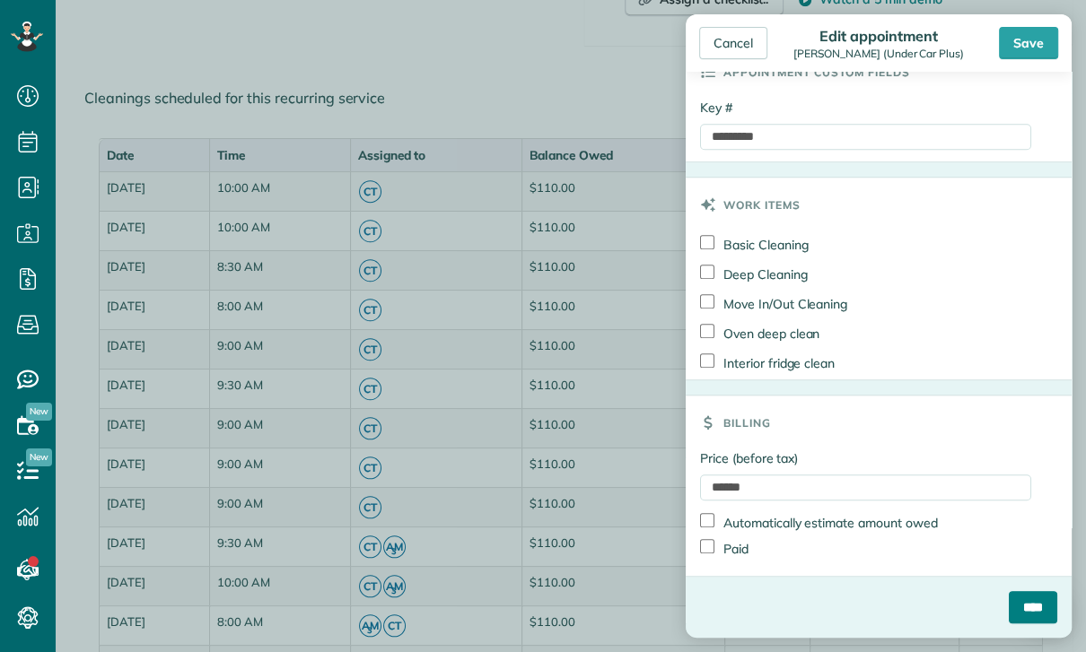
click at [1020, 616] on input "****" at bounding box center [1033, 607] width 48 height 32
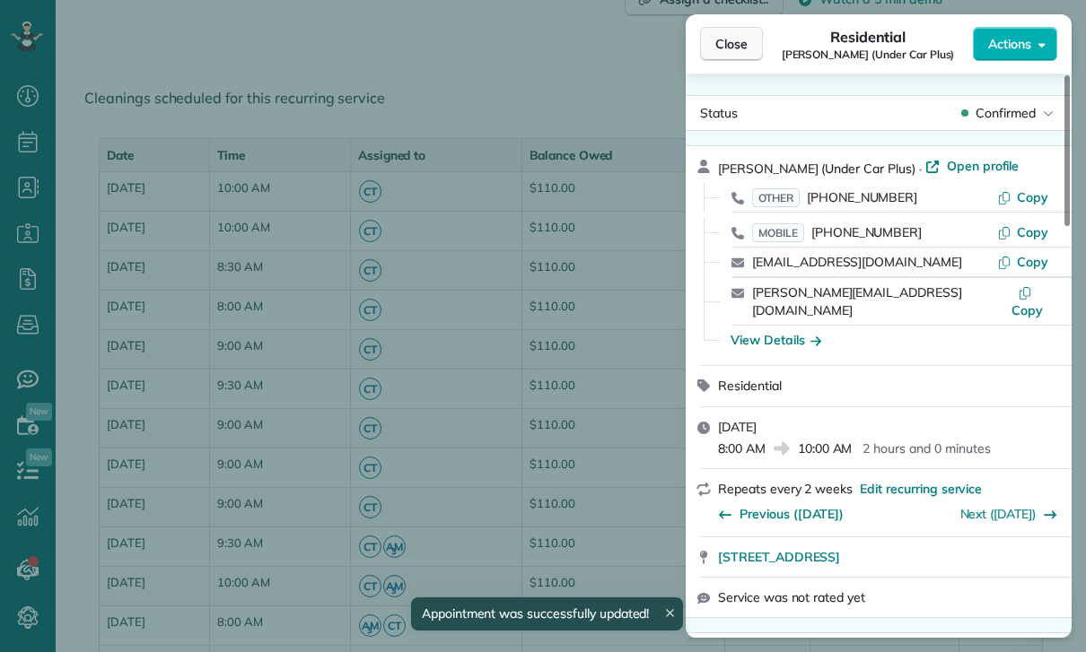
click at [721, 41] on span "Close" at bounding box center [731, 44] width 32 height 18
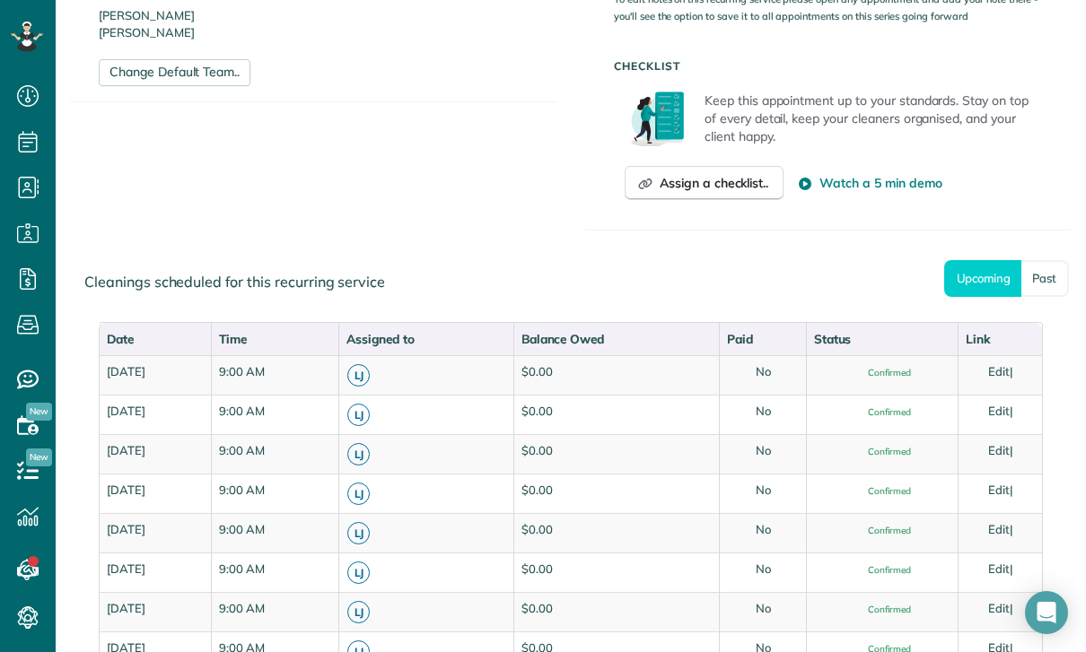
scroll to position [771, 0]
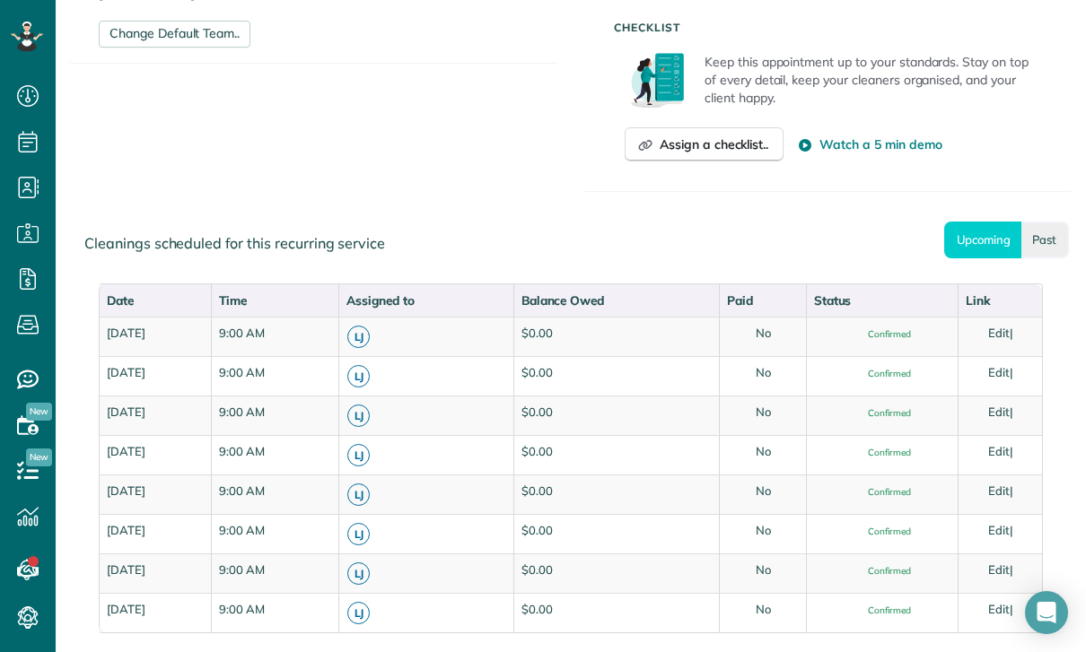
click at [1053, 245] on link "Past" at bounding box center [1045, 240] width 48 height 37
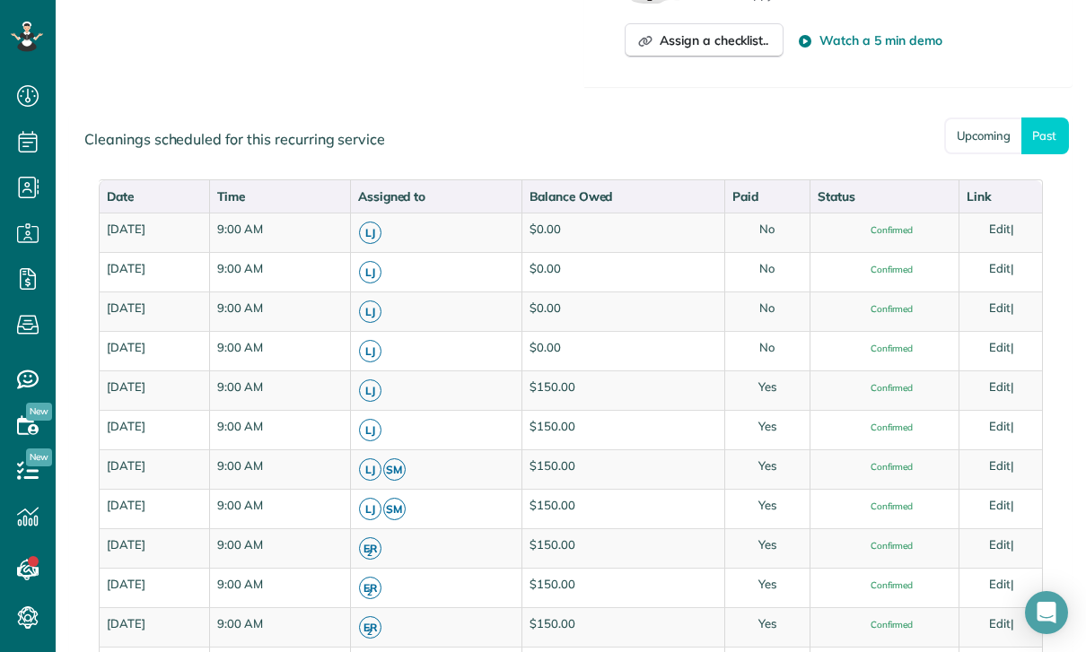
scroll to position [886, 0]
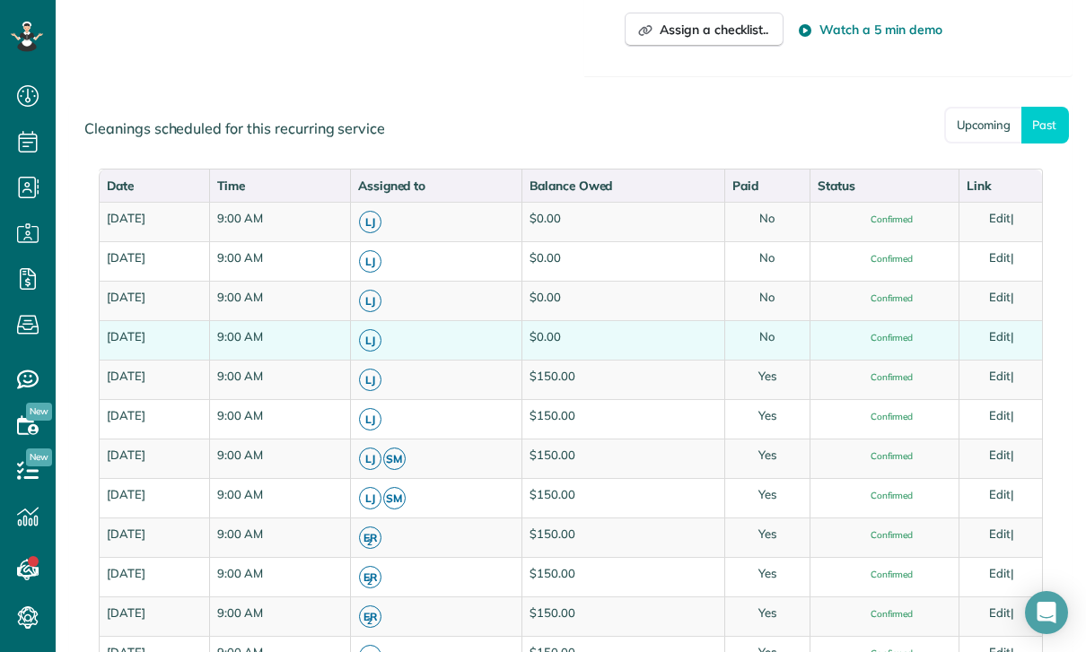
click at [1010, 338] on link "Edit" at bounding box center [1000, 336] width 22 height 14
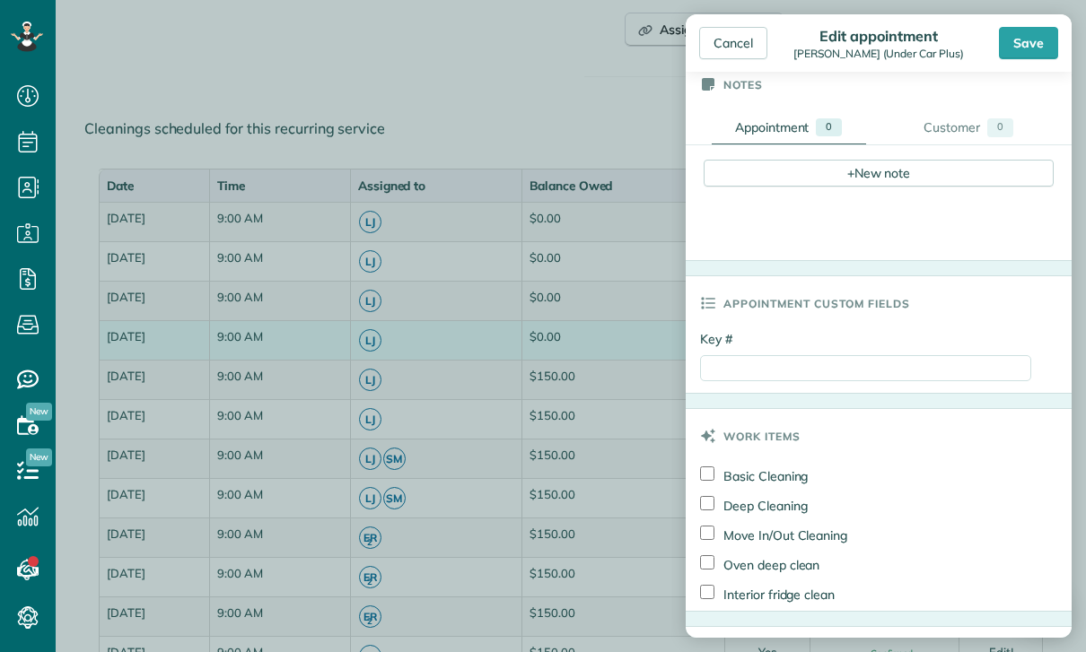
scroll to position [664, 0]
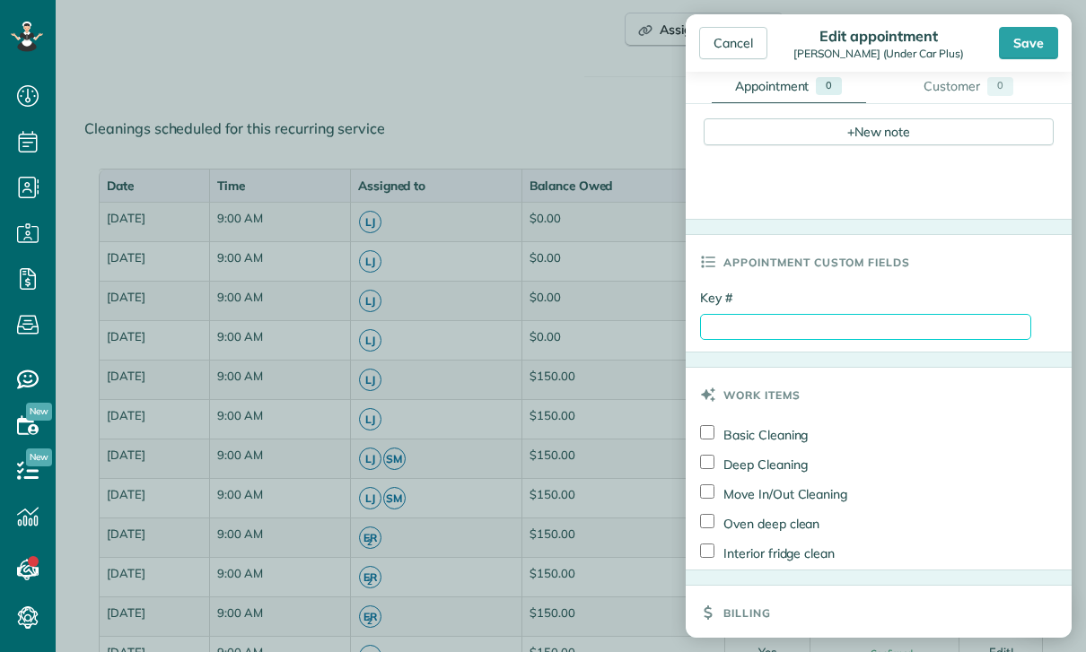
click at [793, 328] on input "Key #" at bounding box center [865, 327] width 331 height 26
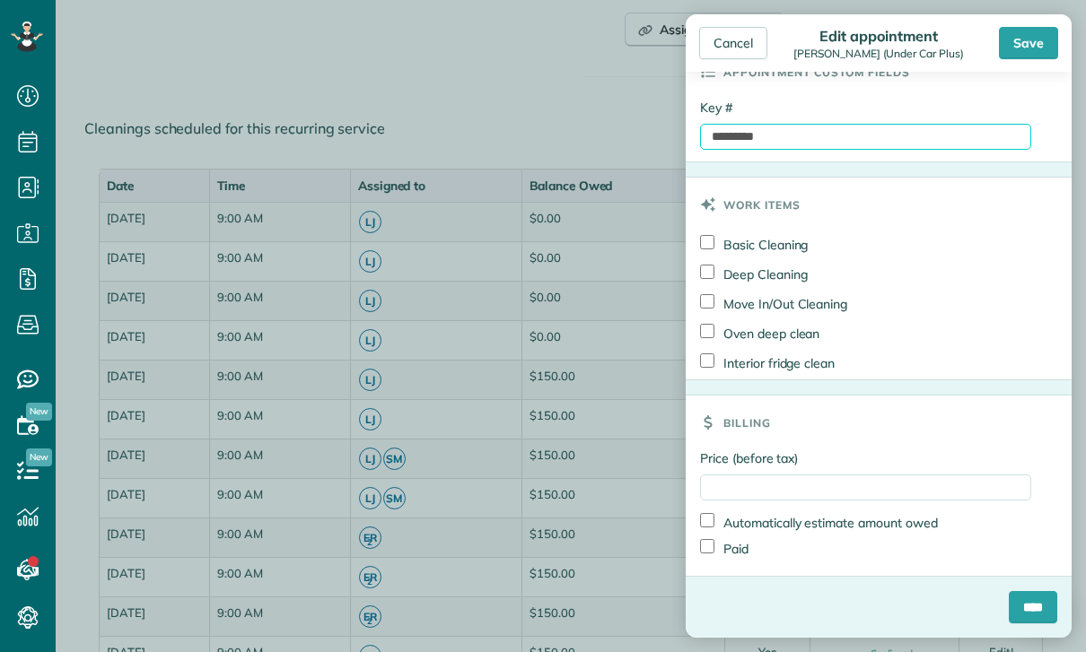
scroll to position [856, 0]
type input "*********"
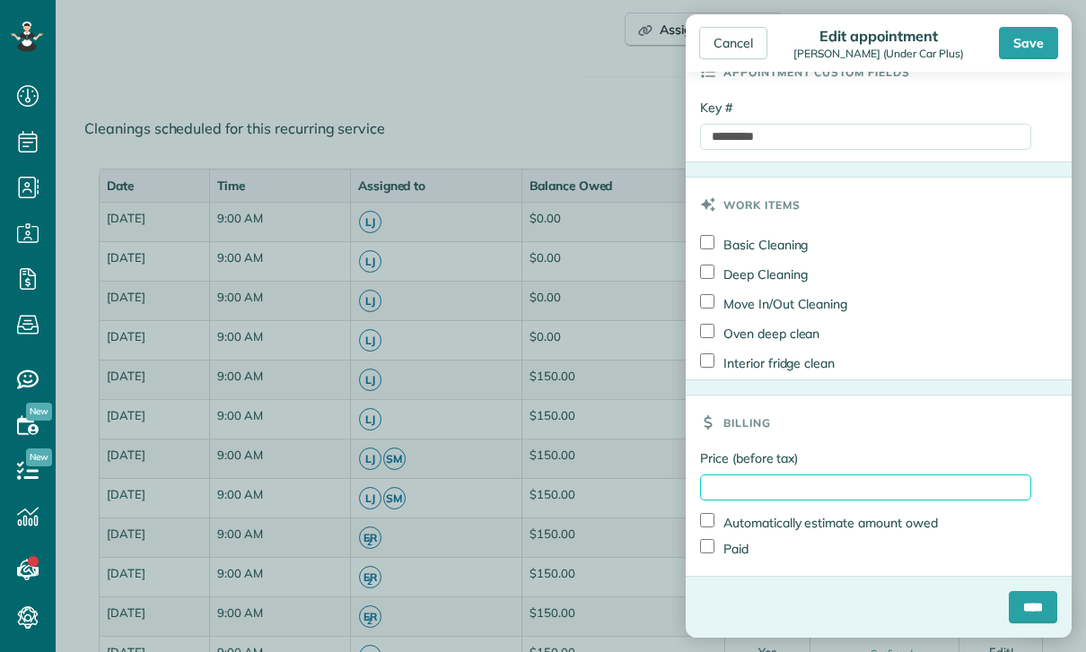
click at [804, 487] on input "Price (before tax)" at bounding box center [865, 488] width 331 height 26
type input "***"
click at [731, 556] on label "Paid" at bounding box center [724, 548] width 48 height 19
click at [1024, 611] on input "****" at bounding box center [1033, 607] width 48 height 32
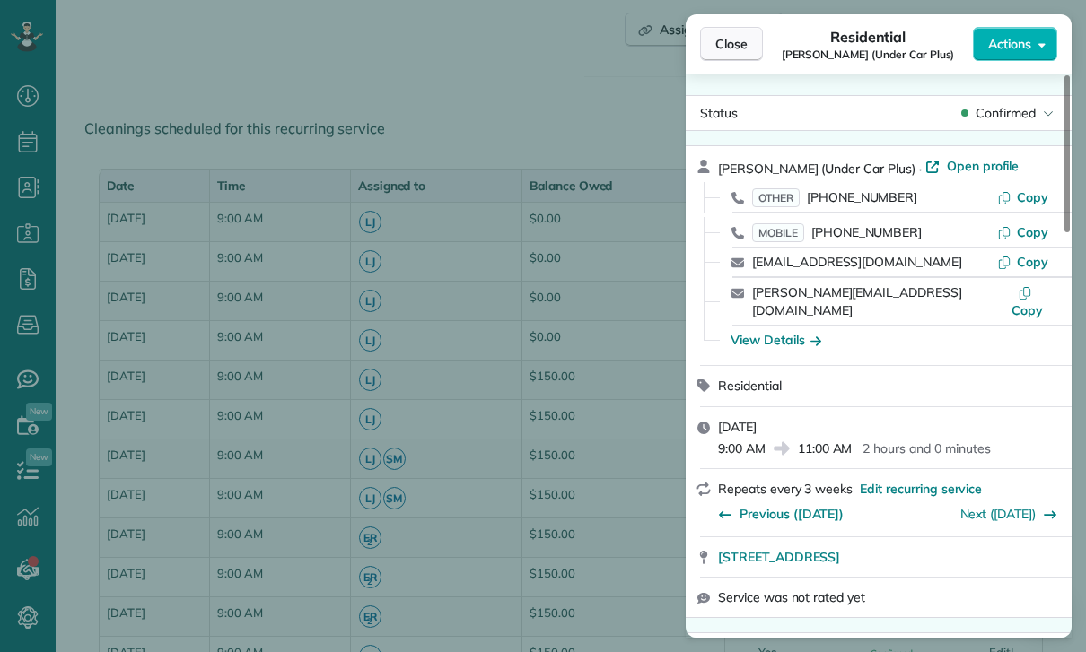
click at [713, 50] on button "Close" at bounding box center [731, 44] width 63 height 34
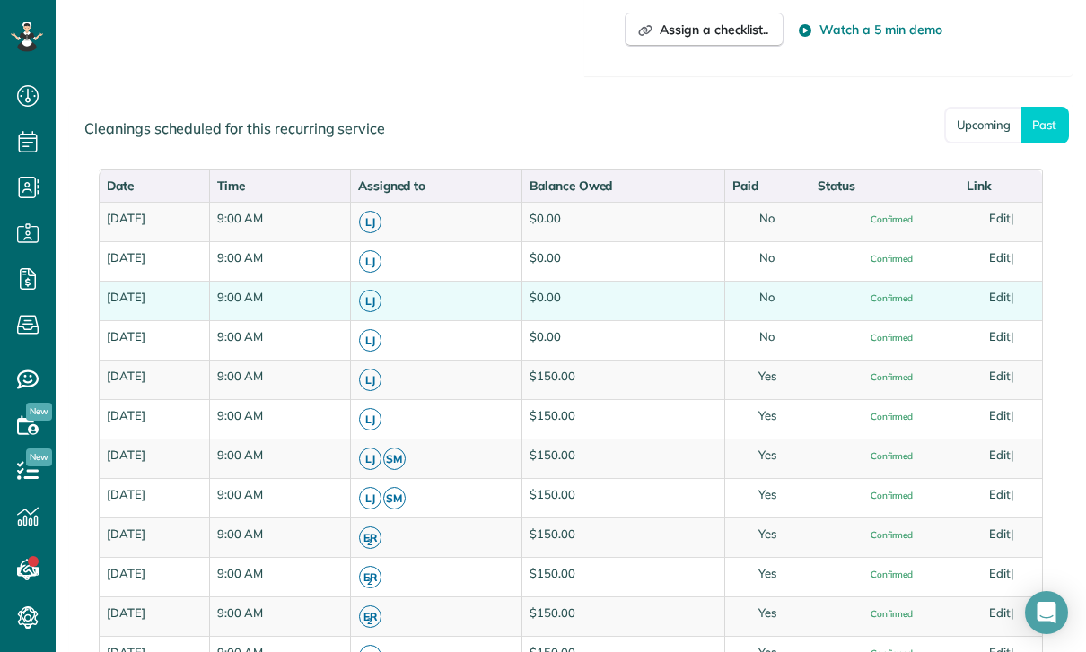
click at [1002, 299] on link "Edit" at bounding box center [1000, 297] width 22 height 14
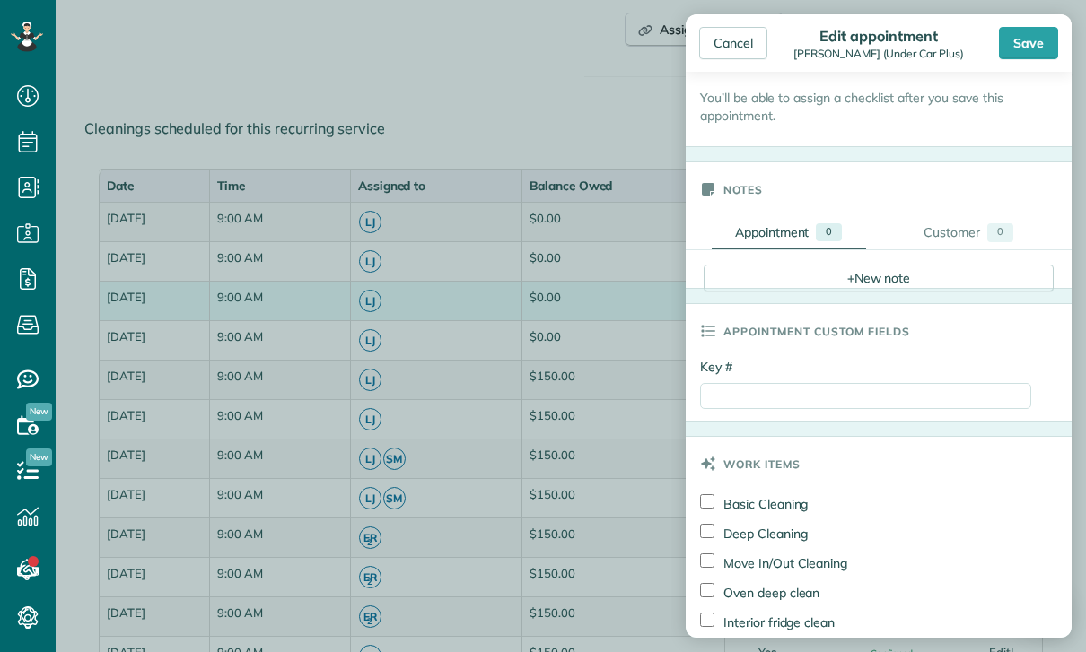
scroll to position [736, 0]
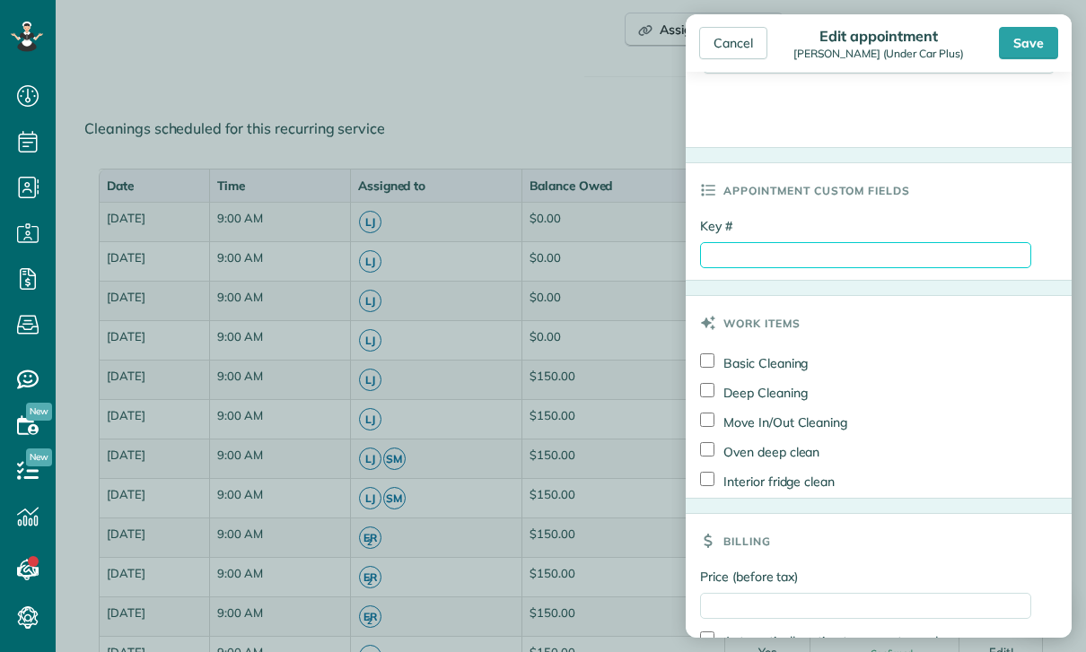
click at [797, 258] on input "Key #" at bounding box center [865, 255] width 331 height 26
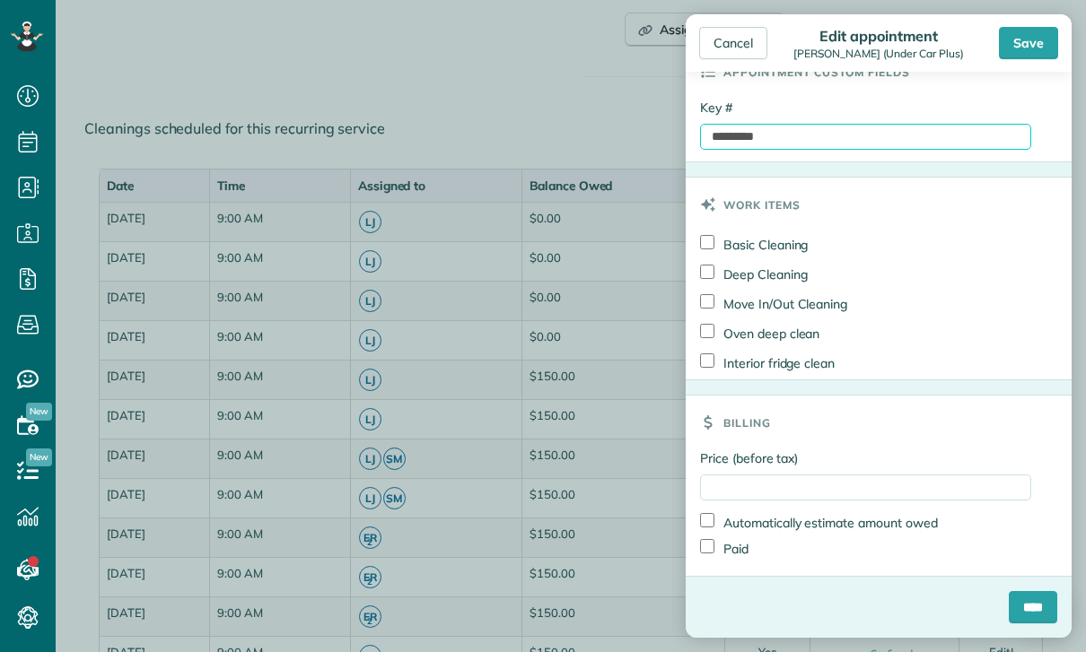
scroll to position [856, 0]
type input "*********"
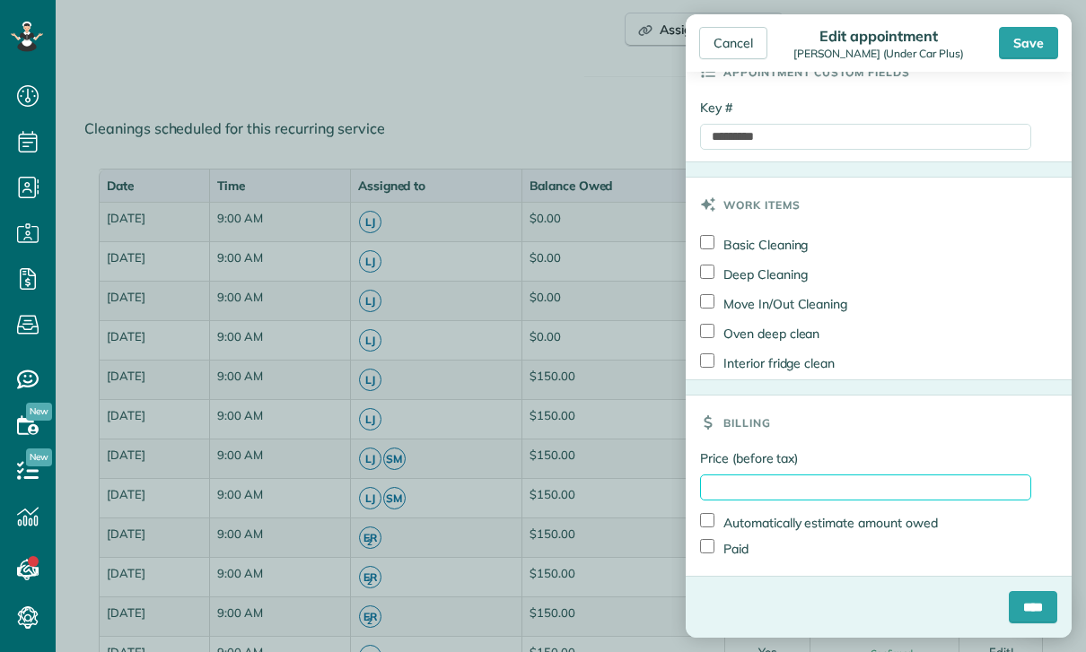
click at [801, 476] on input "Price (before tax)" at bounding box center [865, 488] width 331 height 26
type input "***"
click at [736, 549] on label "Paid" at bounding box center [724, 548] width 48 height 19
click at [1032, 605] on input "****" at bounding box center [1033, 607] width 48 height 32
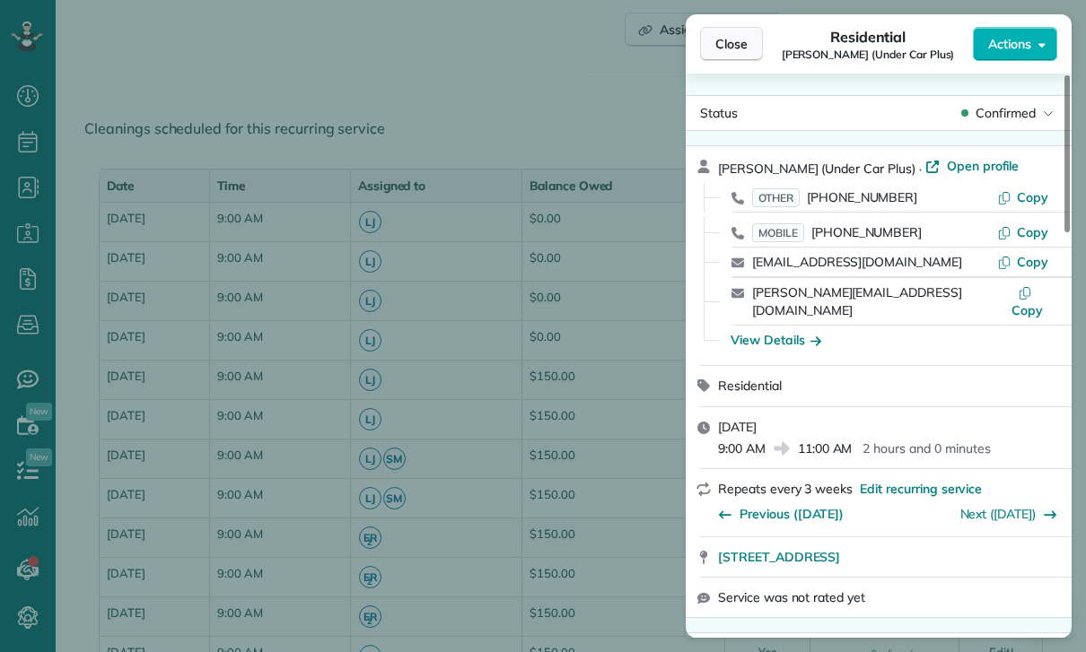
click at [715, 46] on span "Close" at bounding box center [731, 44] width 32 height 18
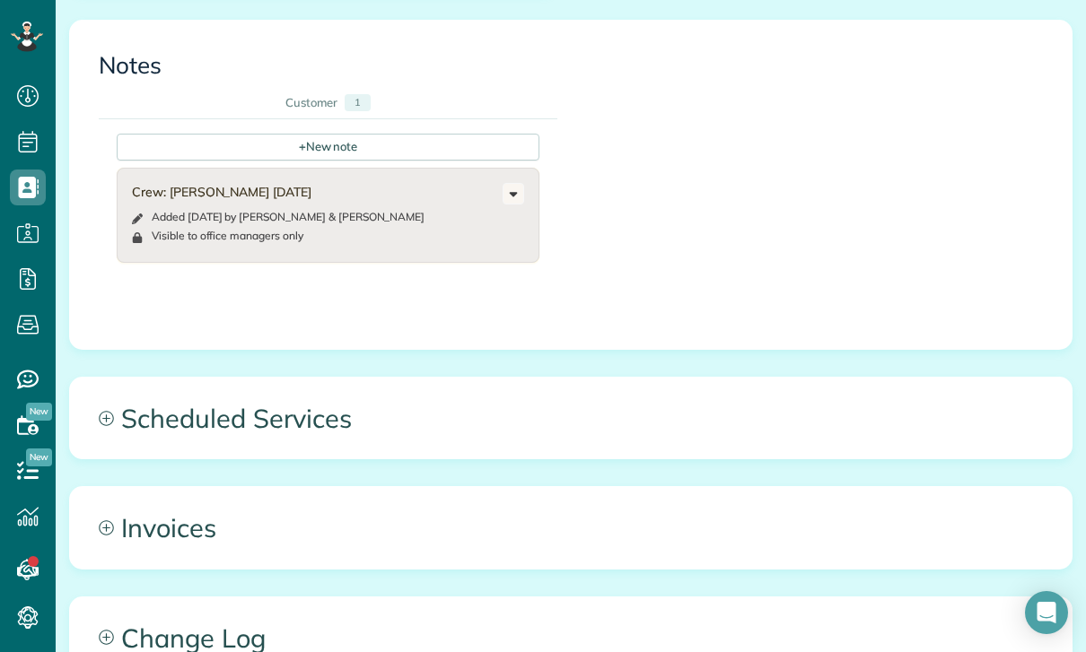
scroll to position [880, 0]
click at [214, 377] on span "Scheduled Services" at bounding box center [571, 417] width 1002 height 81
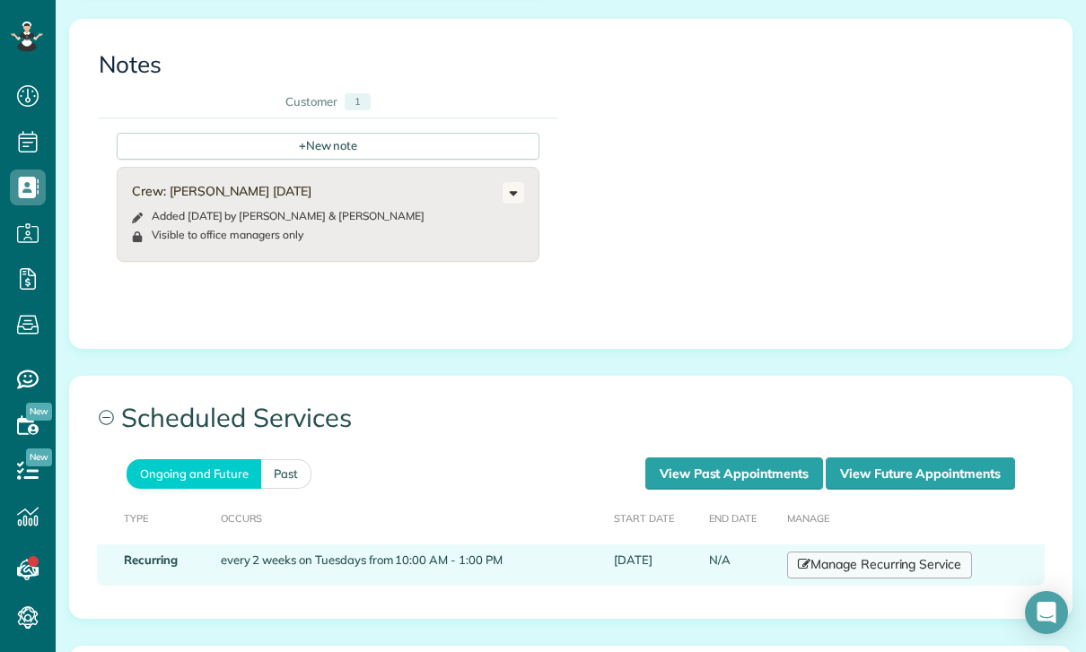
click at [840, 552] on link "Manage Recurring Service" at bounding box center [879, 565] width 185 height 27
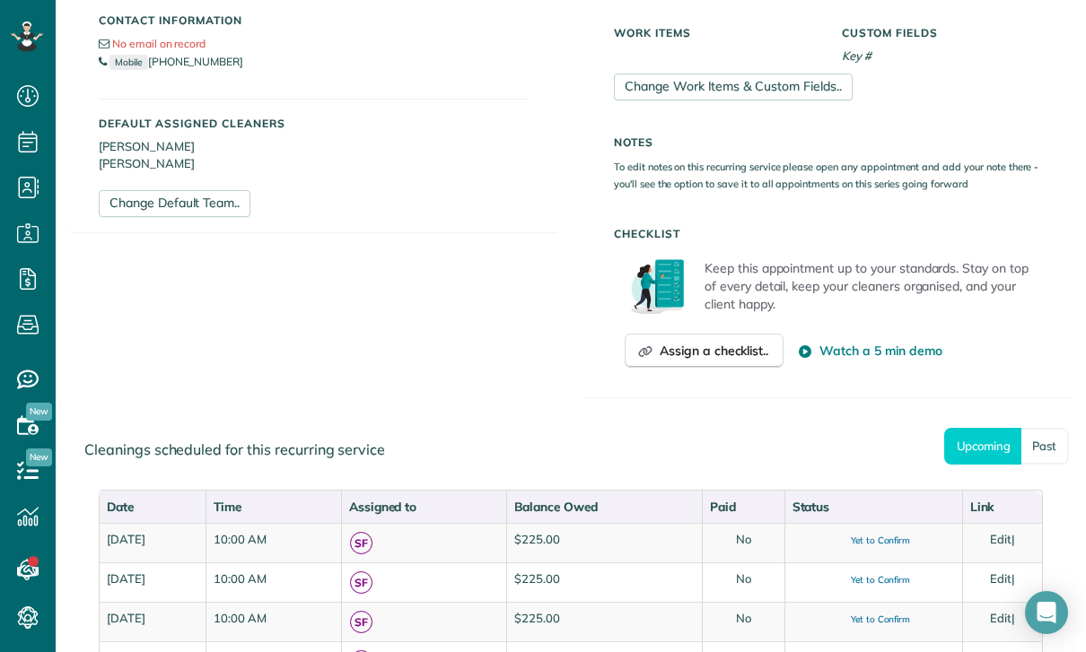
scroll to position [698, 0]
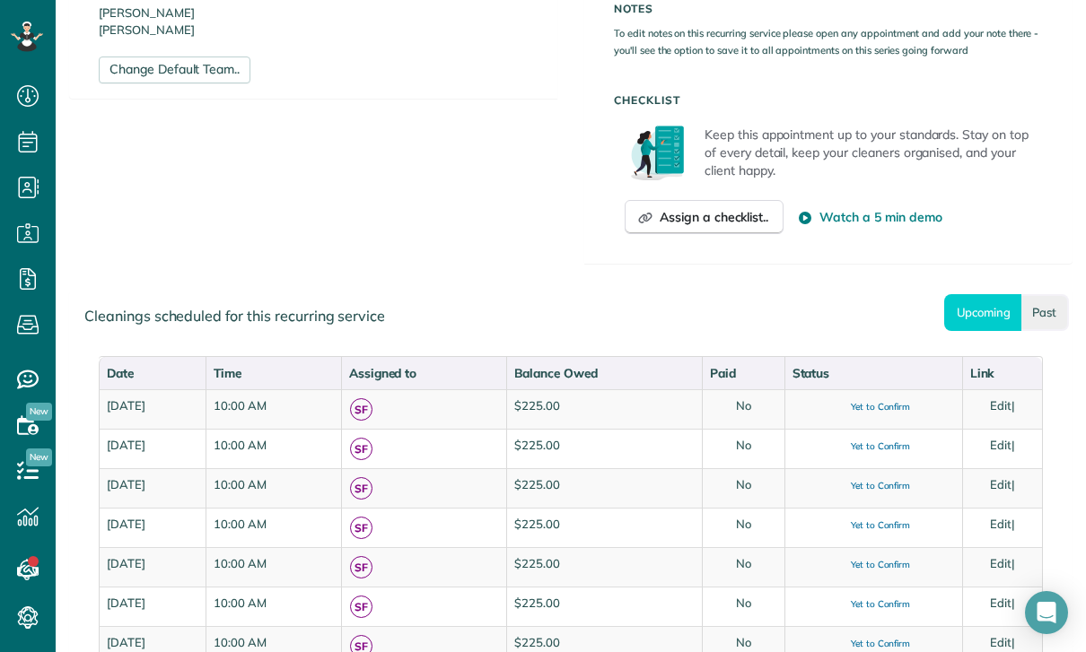
click at [1046, 312] on link "Past" at bounding box center [1045, 312] width 48 height 37
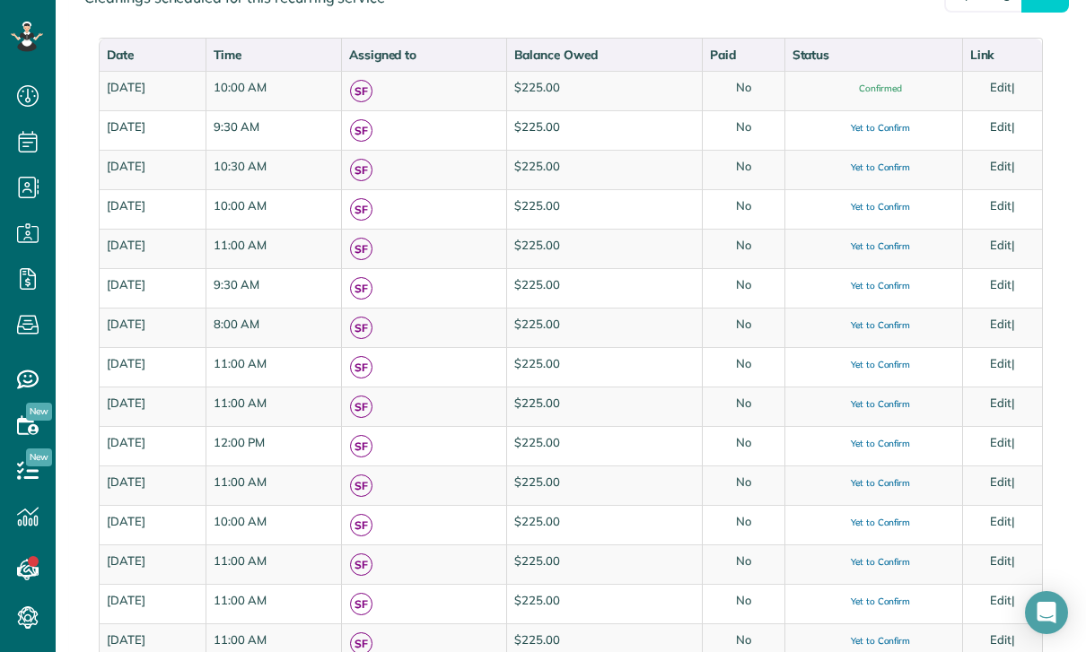
scroll to position [888, 0]
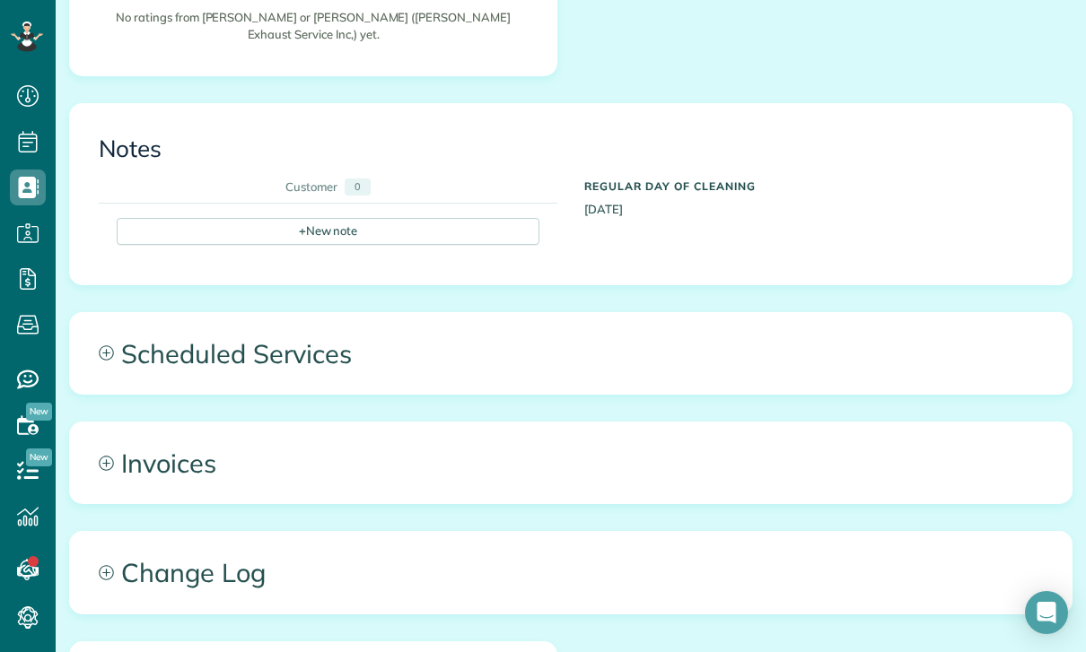
scroll to position [677, 0]
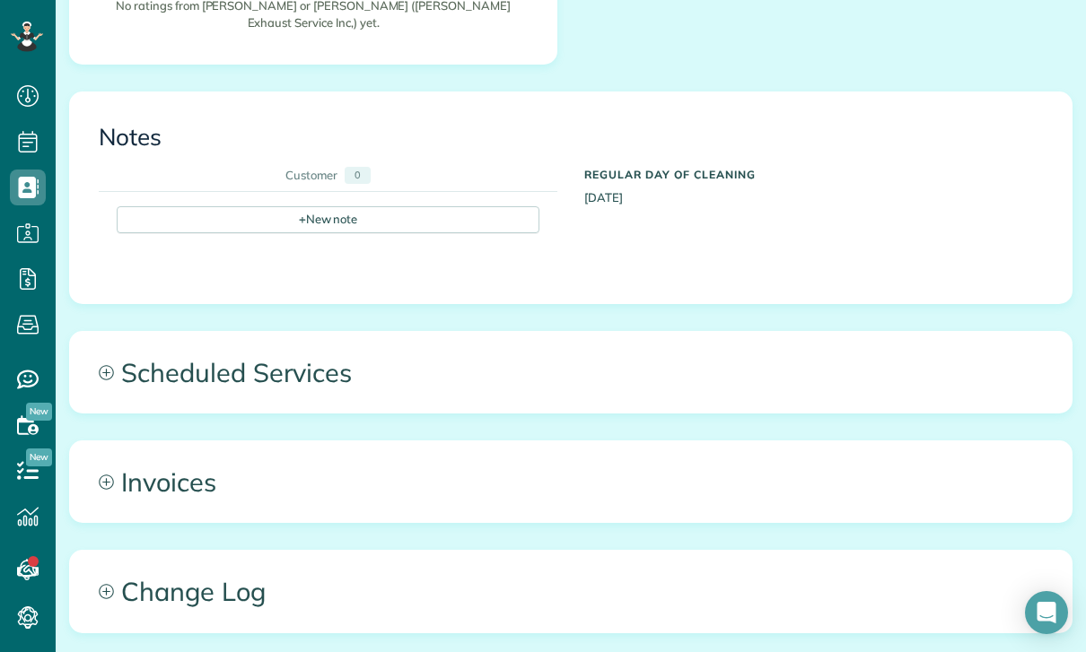
click at [244, 332] on span "Scheduled Services" at bounding box center [571, 372] width 1002 height 81
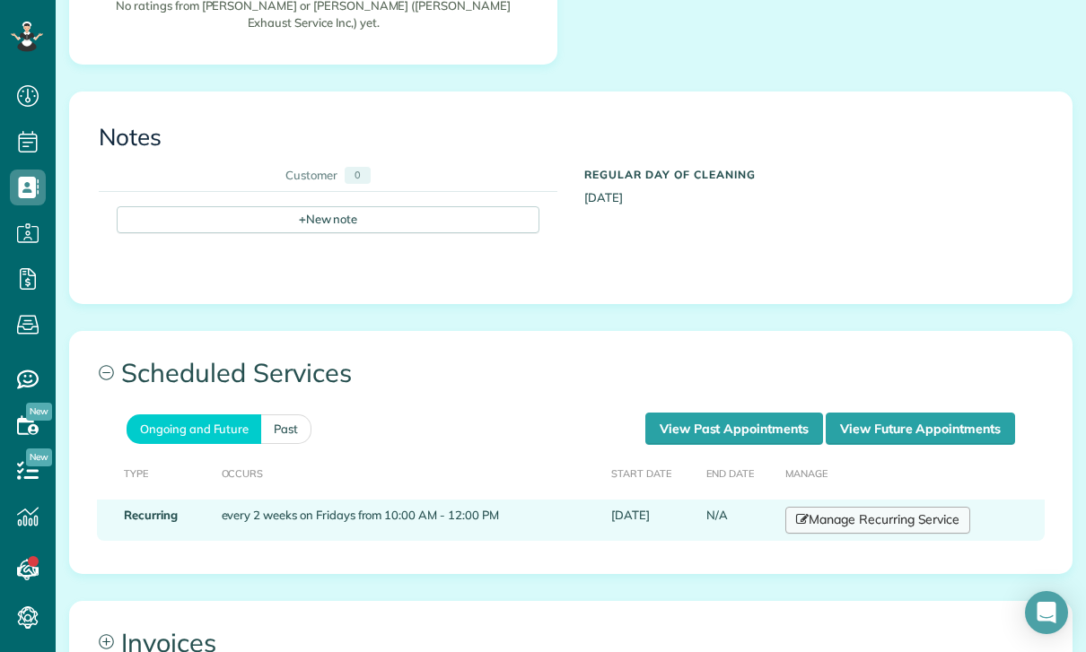
click at [851, 507] on link "Manage Recurring Service" at bounding box center [877, 520] width 185 height 27
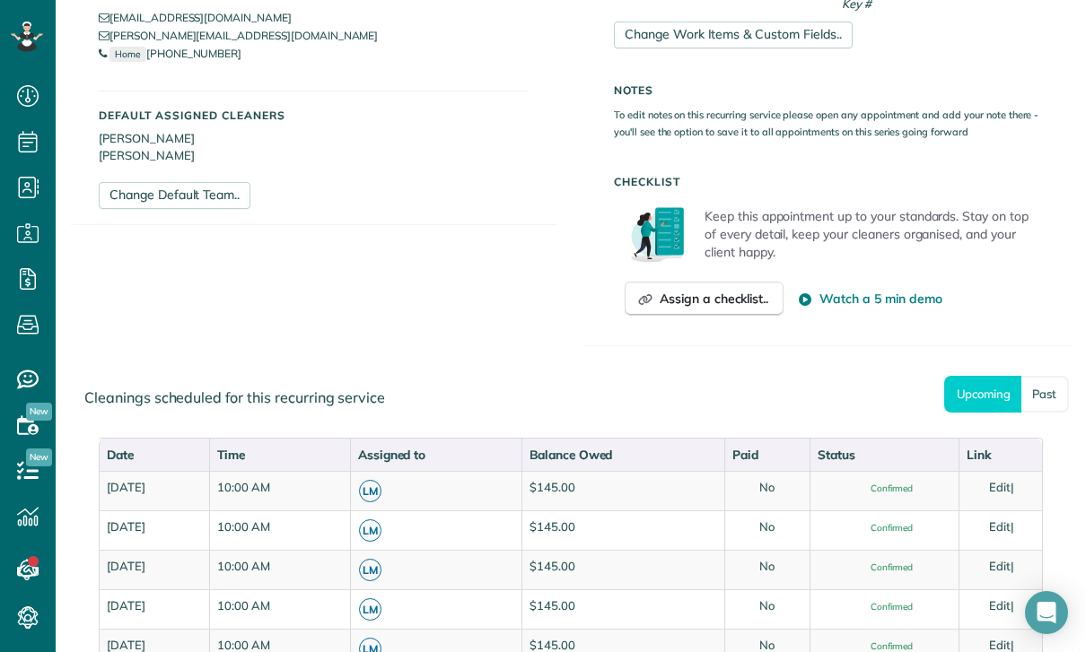
scroll to position [725, 0]
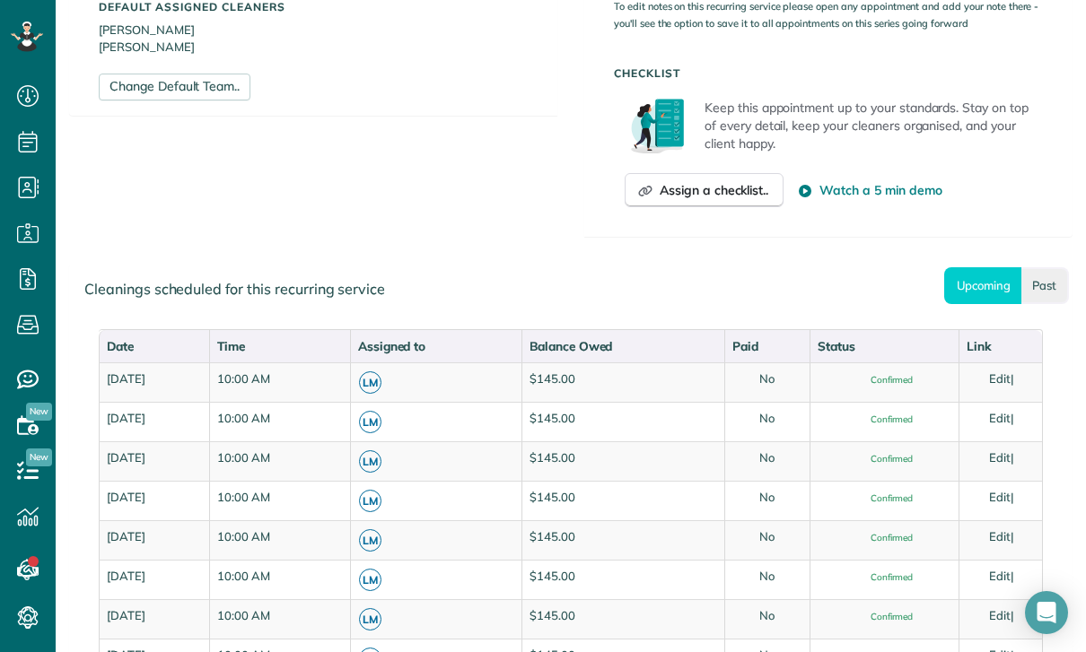
click at [1037, 290] on link "Past" at bounding box center [1045, 285] width 48 height 37
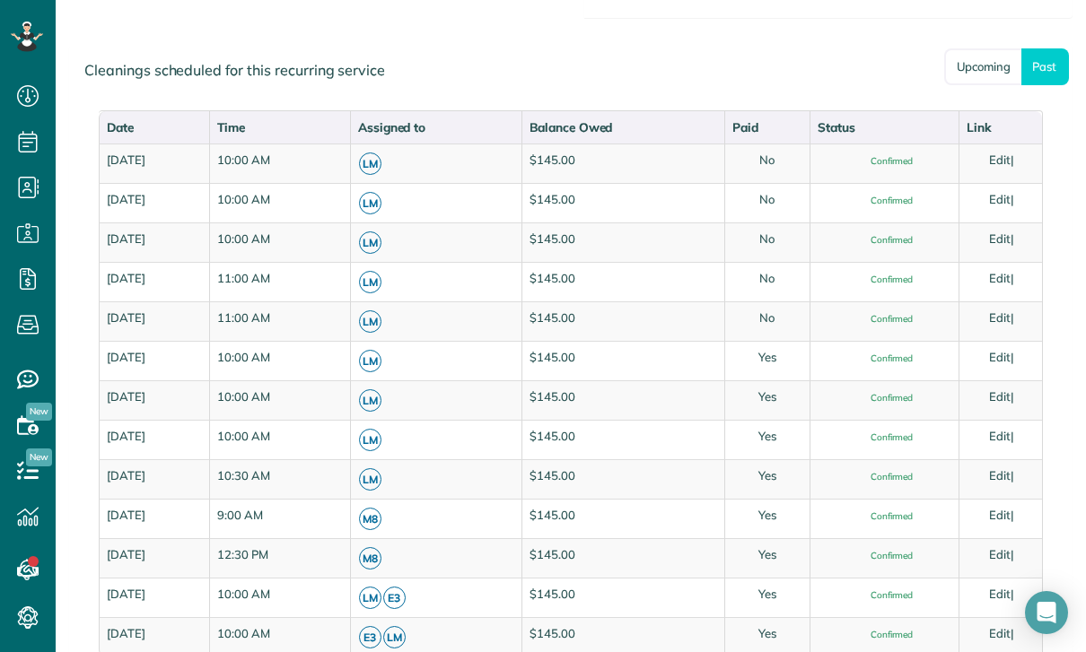
scroll to position [945, 0]
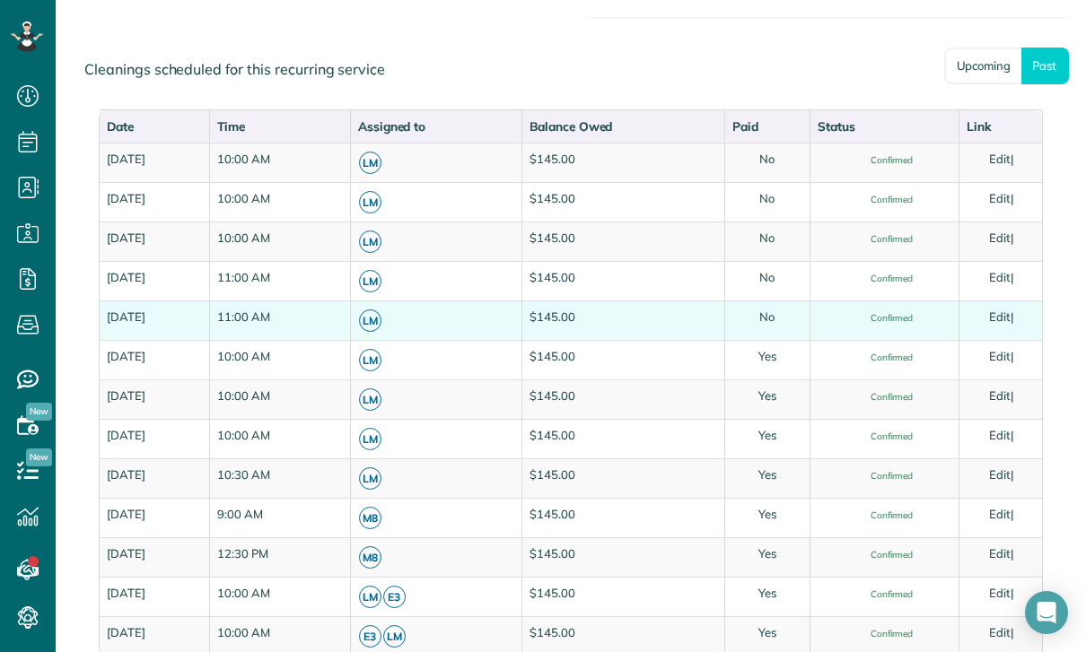
click at [1004, 313] on link "Edit" at bounding box center [1000, 317] width 22 height 14
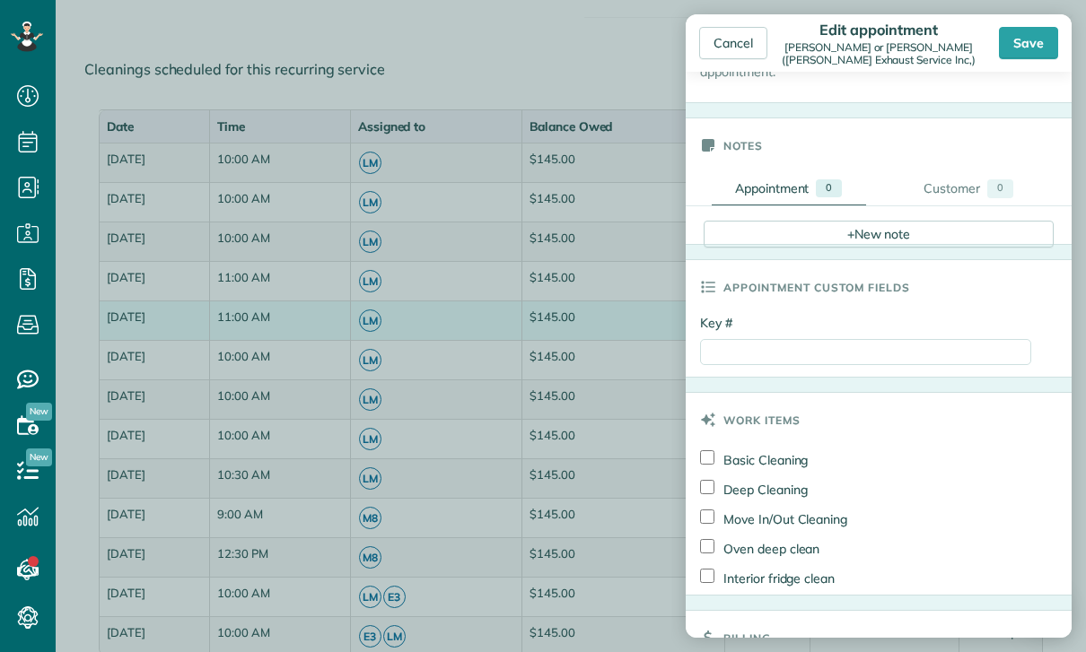
scroll to position [665, 0]
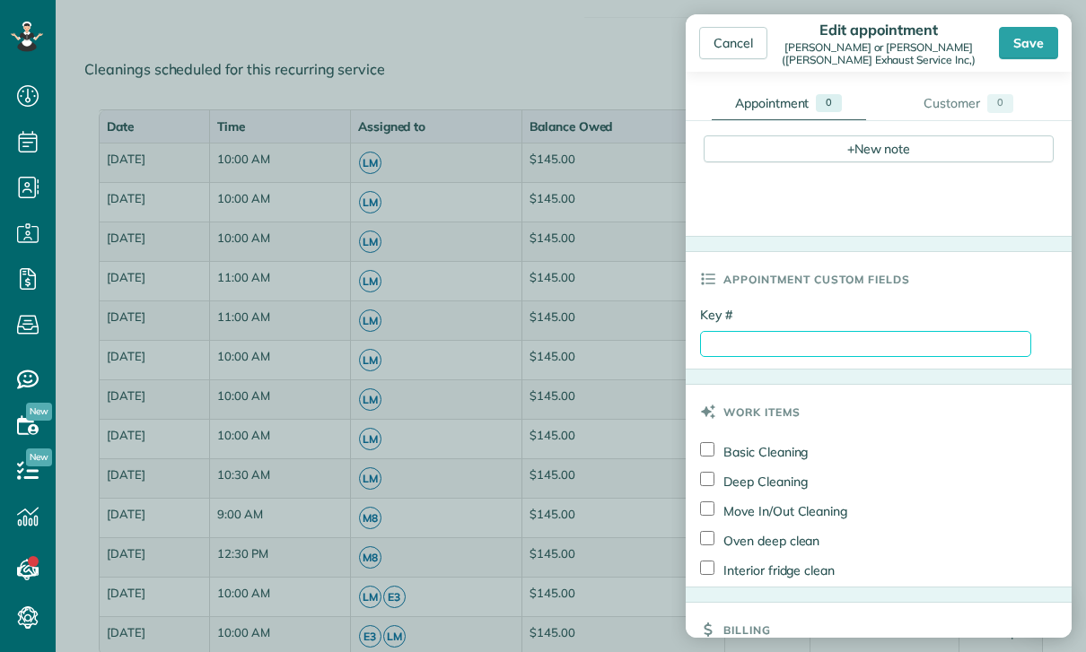
click at [761, 347] on input "Key #" at bounding box center [865, 344] width 331 height 26
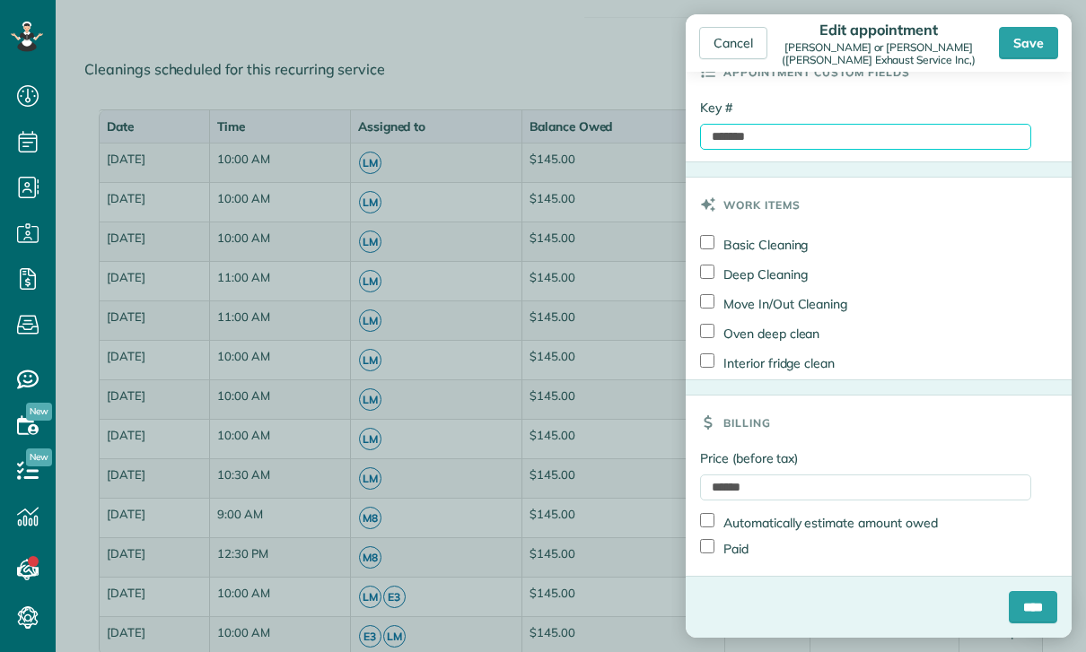
scroll to position [874, 0]
type input "*******"
click at [732, 556] on label "Paid" at bounding box center [724, 548] width 48 height 19
click at [1032, 606] on input "****" at bounding box center [1033, 607] width 48 height 32
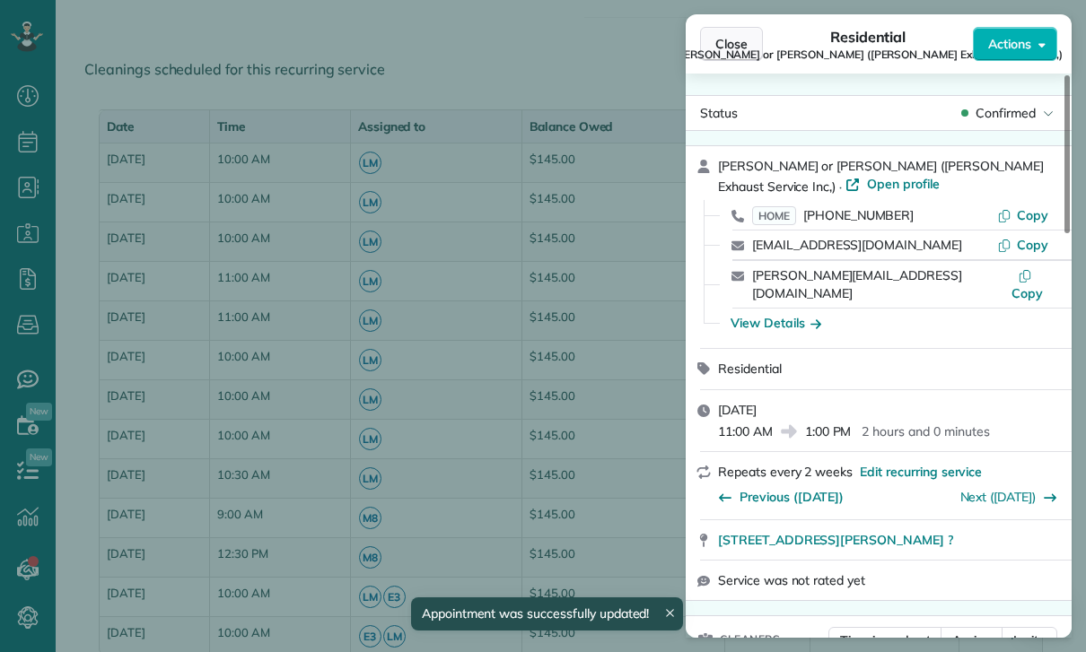
click at [721, 41] on span "Close" at bounding box center [731, 44] width 32 height 18
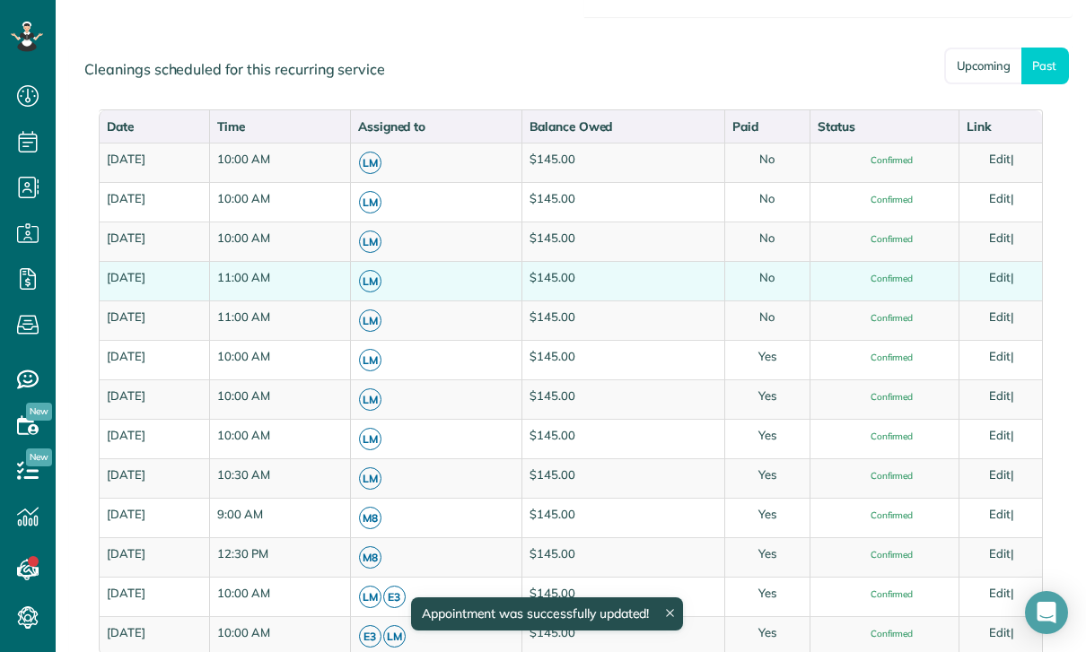
click at [1011, 275] on link "Edit" at bounding box center [1000, 277] width 22 height 14
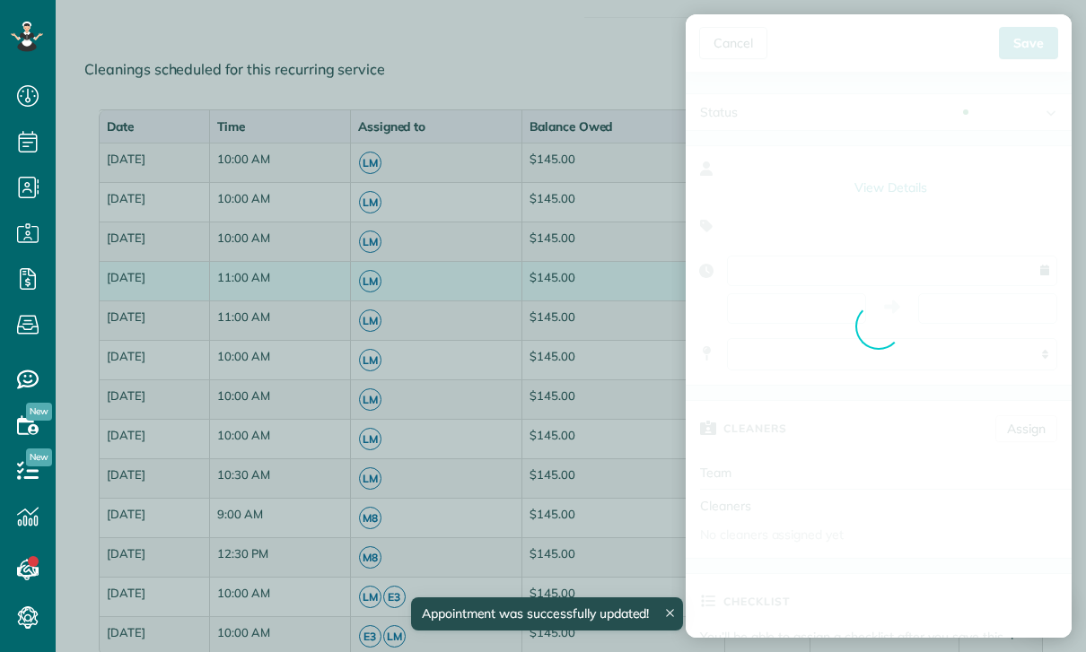
type input "**********"
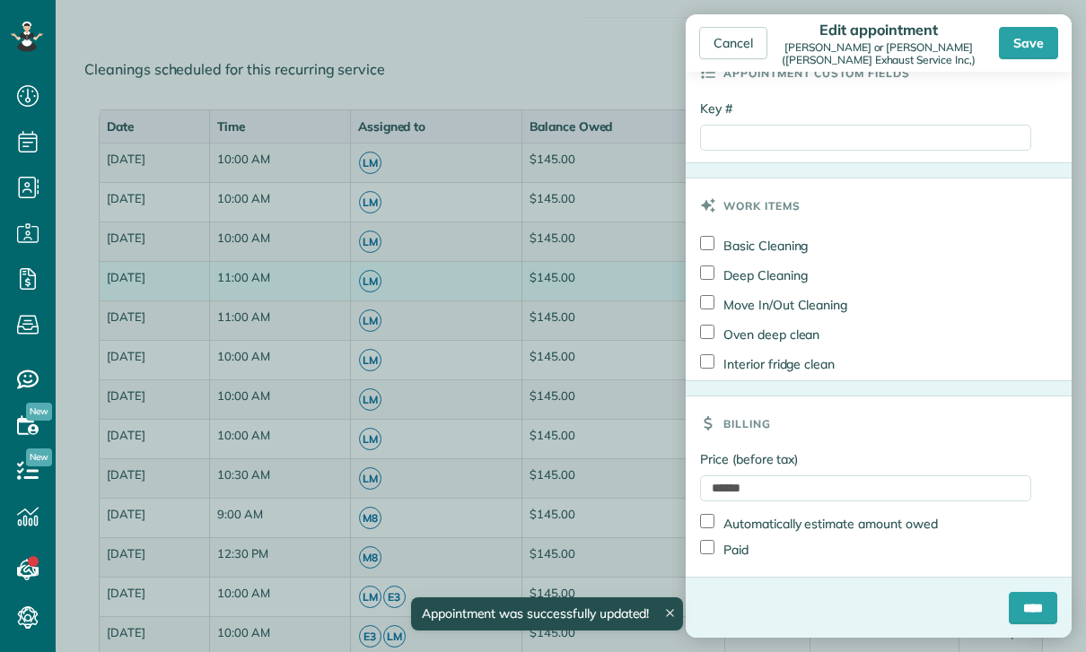
scroll to position [856, 0]
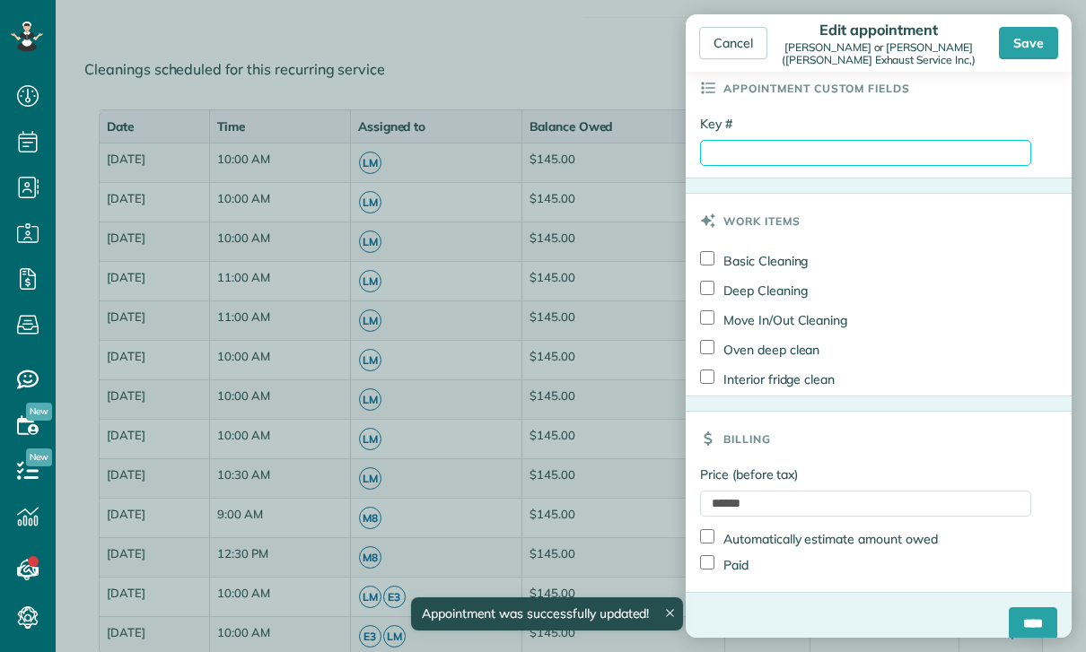
click at [821, 166] on input "Key #" at bounding box center [865, 153] width 331 height 26
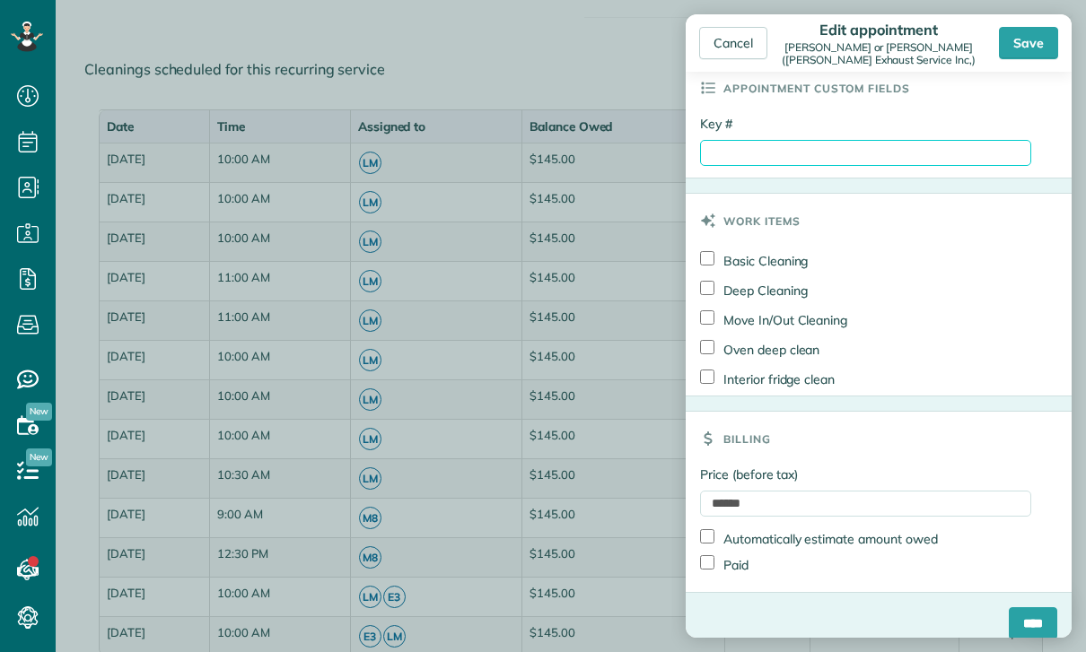
paste input "*******"
type input "*******"
click at [720, 565] on label "Paid" at bounding box center [724, 565] width 48 height 19
click at [1037, 630] on input "****" at bounding box center [1033, 624] width 48 height 32
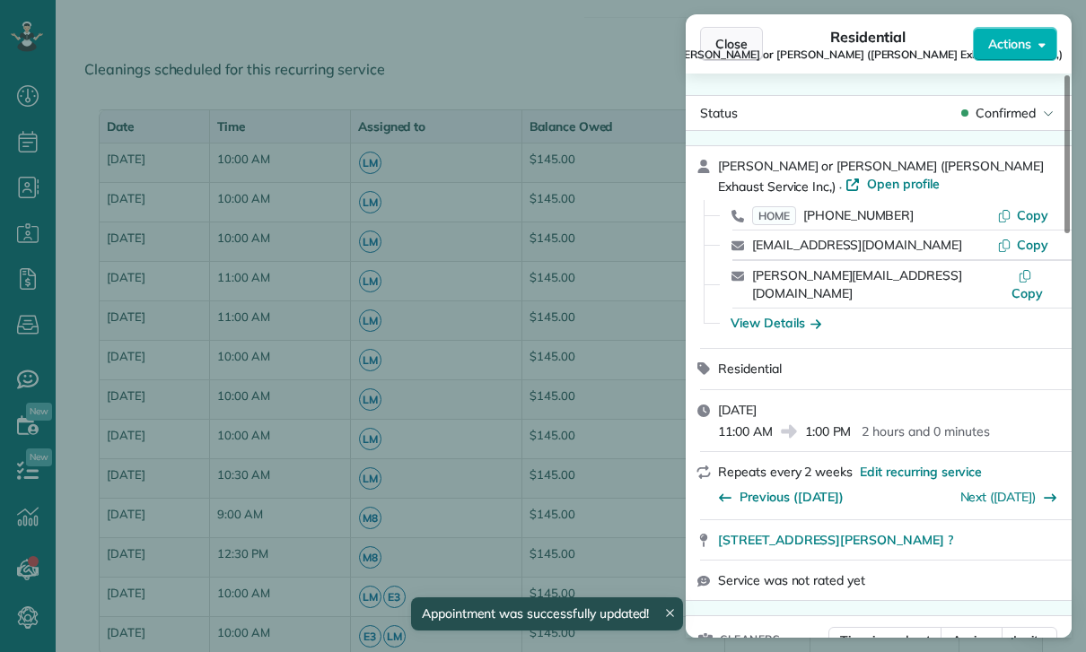
click at [747, 53] on button "Close" at bounding box center [731, 44] width 63 height 34
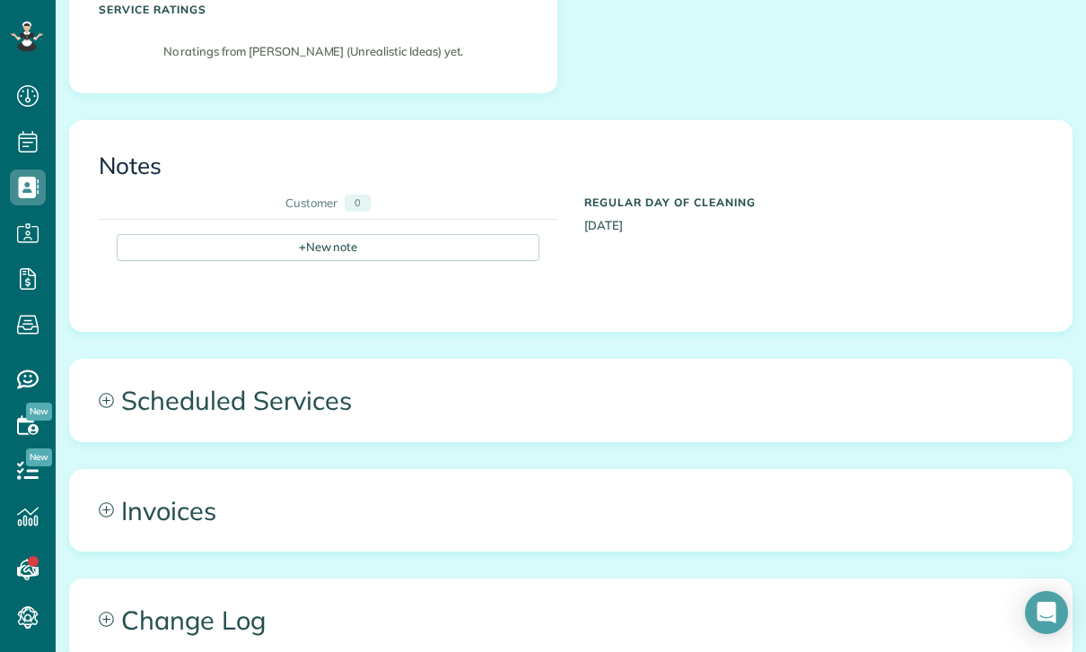
scroll to position [574, 0]
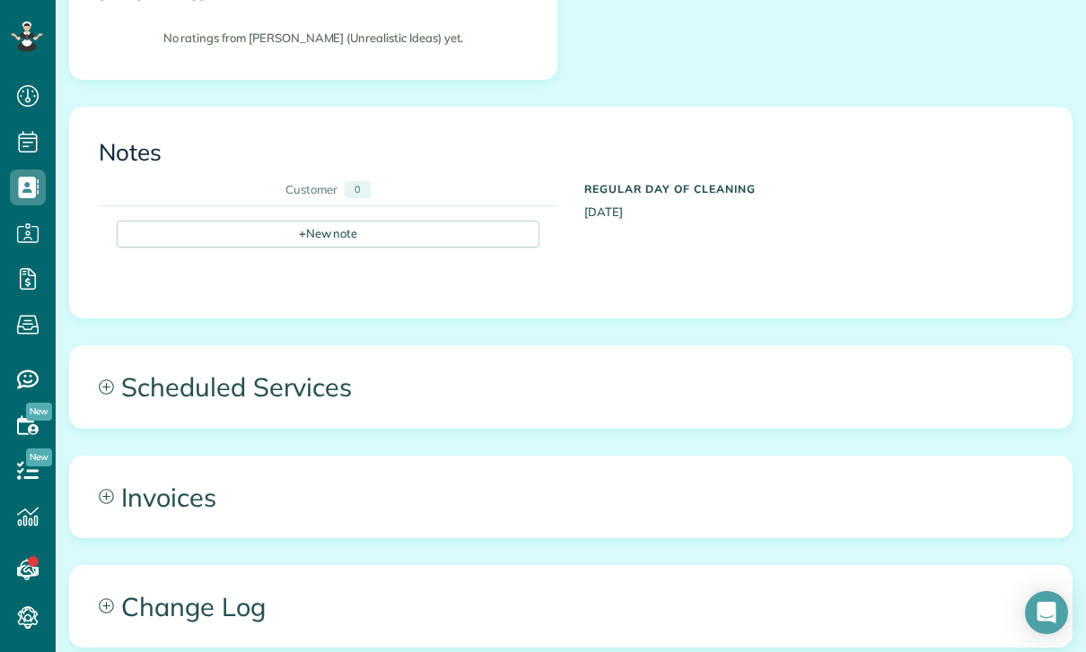
click at [294, 361] on span "Scheduled Services" at bounding box center [571, 386] width 1002 height 81
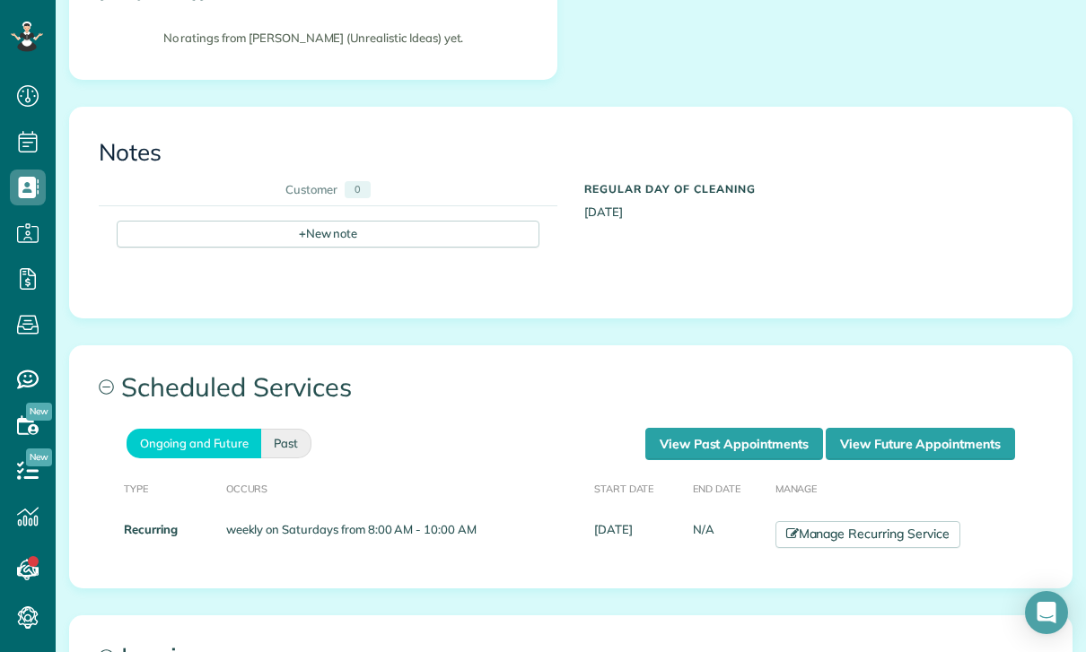
click at [308, 429] on link "Past" at bounding box center [286, 444] width 50 height 30
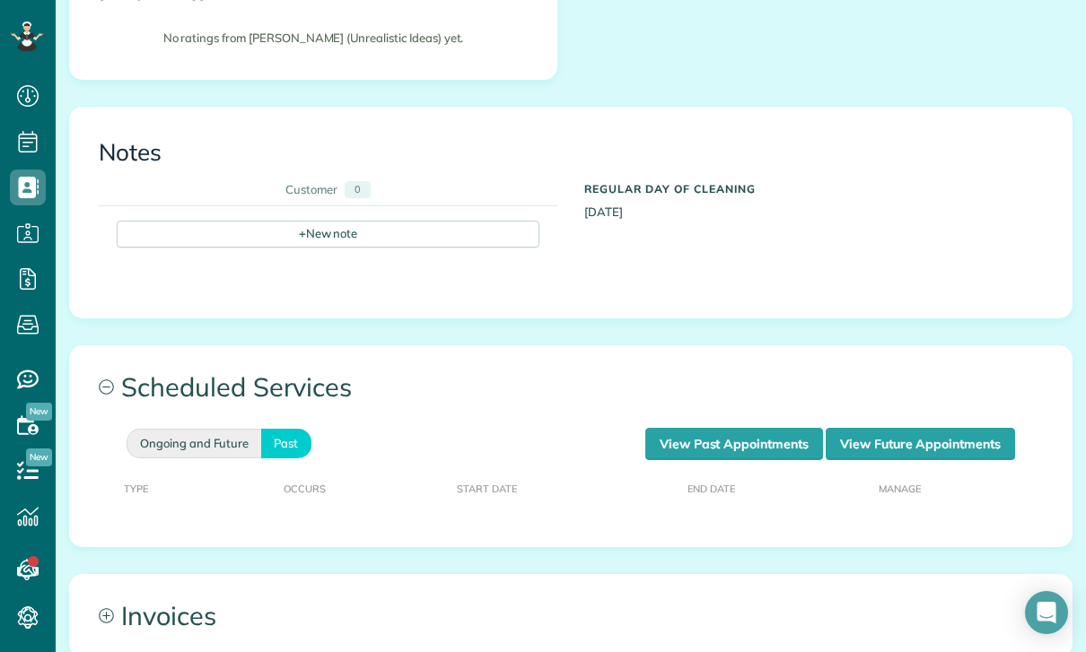
click at [218, 429] on link "Ongoing and Future" at bounding box center [194, 444] width 135 height 30
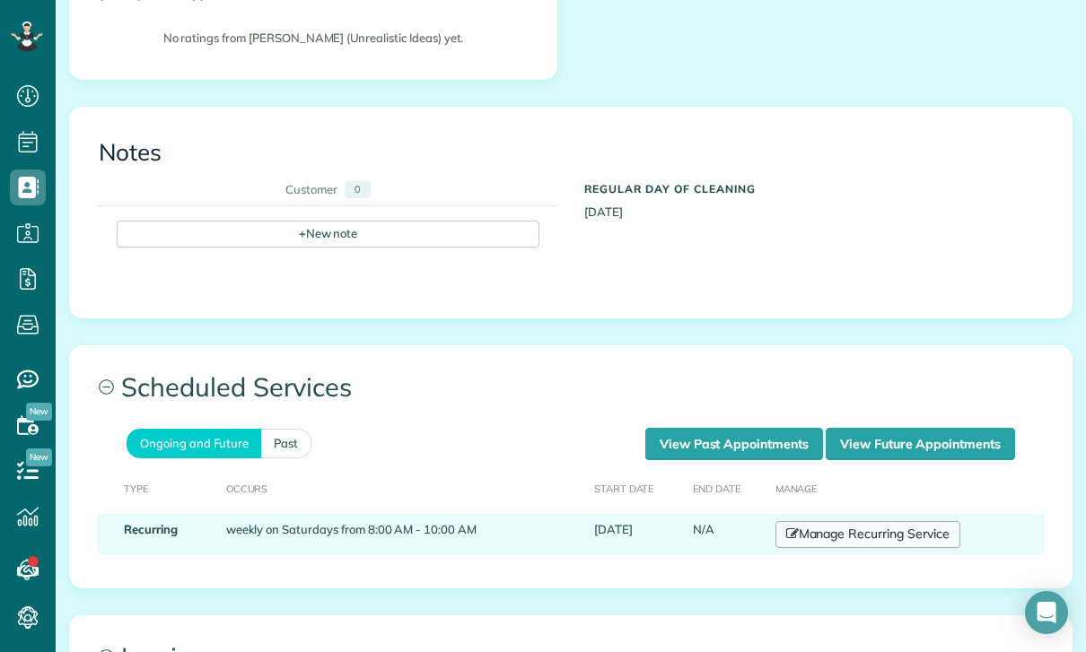
click at [834, 521] on link "Manage Recurring Service" at bounding box center [867, 534] width 185 height 27
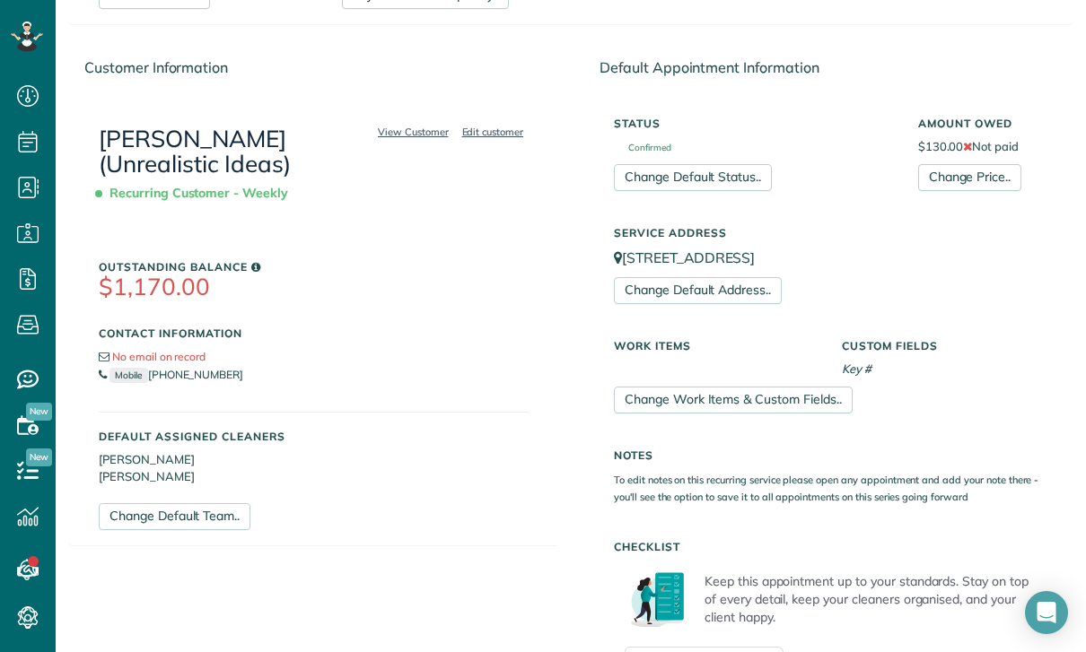
scroll to position [595, 0]
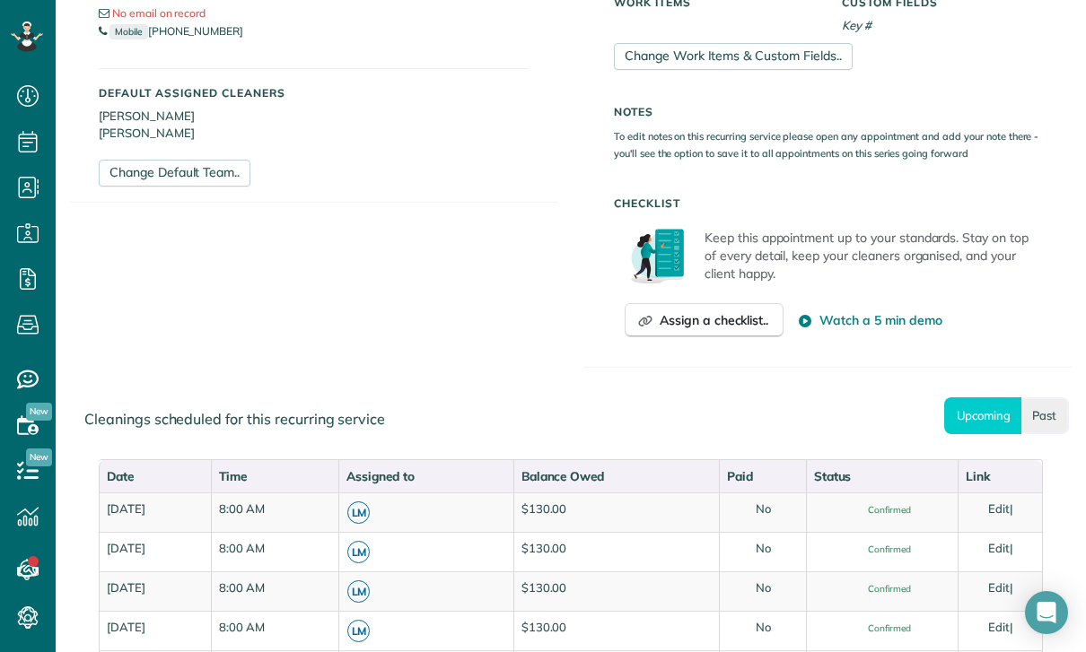
click at [1065, 415] on link "Past" at bounding box center [1045, 416] width 48 height 37
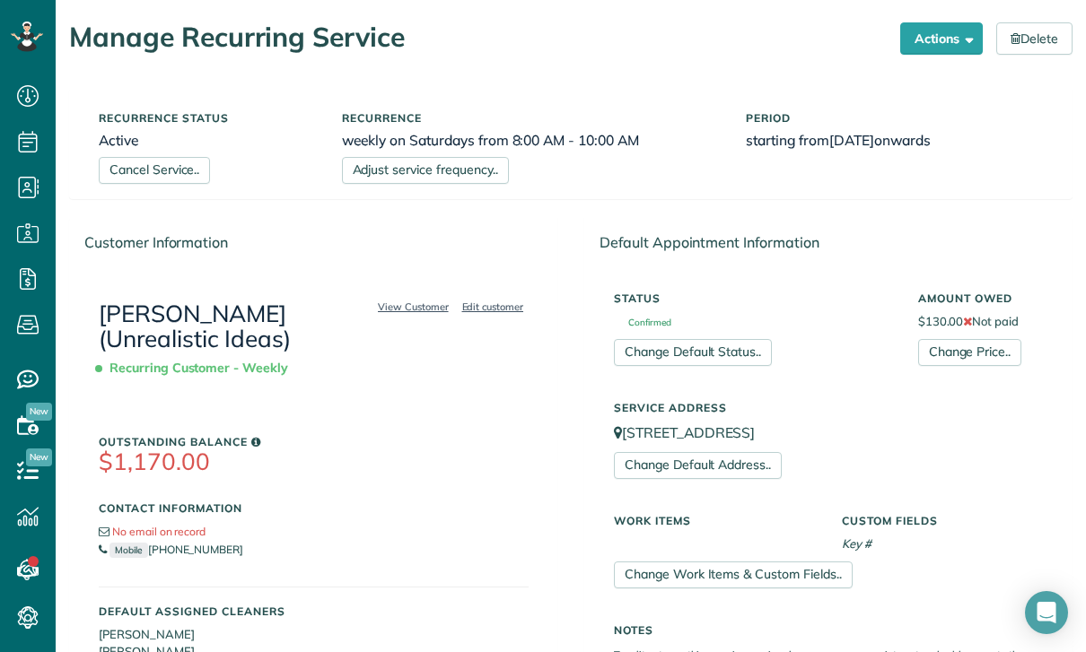
scroll to position [71, 0]
